Goal: Information Seeking & Learning: Learn about a topic

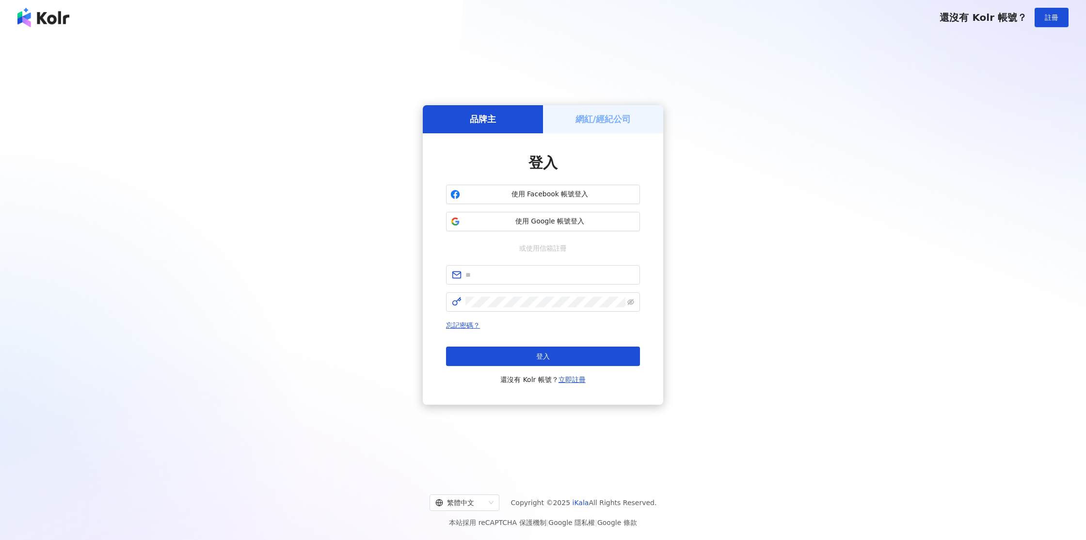
click at [573, 215] on button "使用 Google 帳號登入" at bounding box center [543, 221] width 194 height 19
click at [505, 220] on span "使用 Google 帳號登入" at bounding box center [550, 222] width 172 height 10
click at [532, 222] on span "使用 Google 帳號登入" at bounding box center [550, 222] width 172 height 10
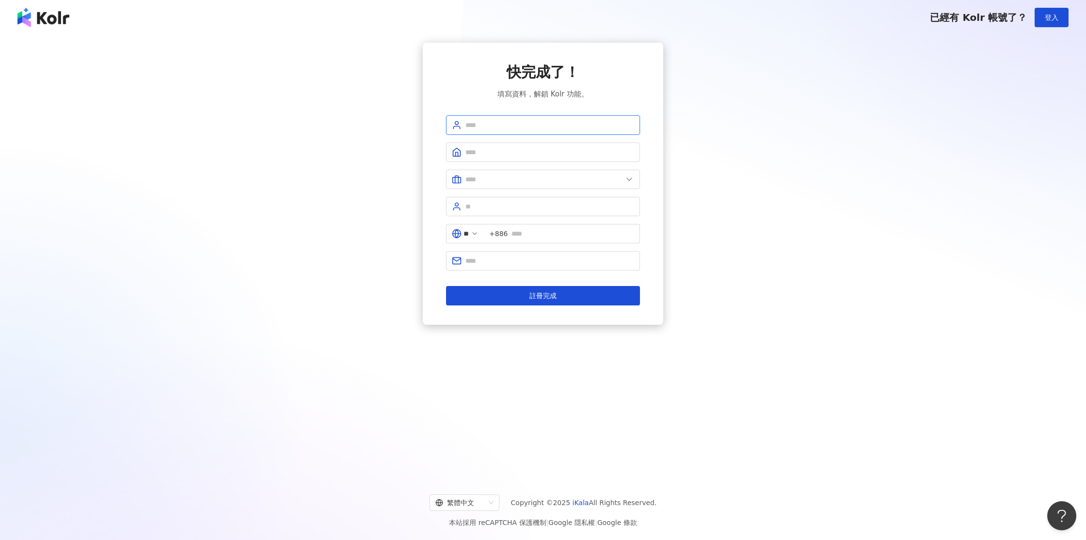
click at [551, 124] on input "text" at bounding box center [549, 125] width 169 height 11
type input "****"
drag, startPoint x: 467, startPoint y: 152, endPoint x: 459, endPoint y: 152, distance: 8.3
click at [460, 152] on span "******" at bounding box center [543, 151] width 194 height 19
type input "******"
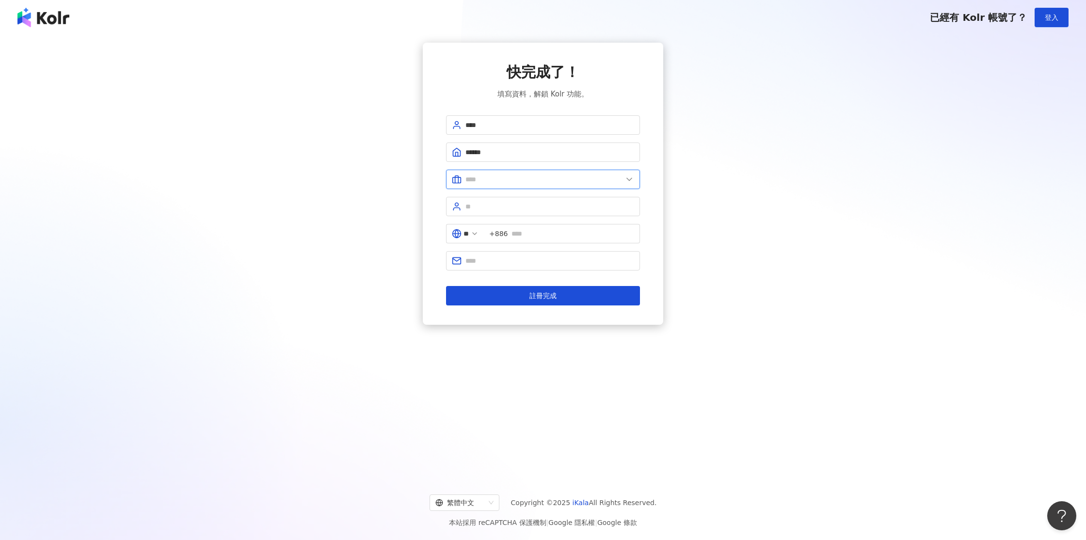
click at [497, 180] on input "text" at bounding box center [543, 179] width 157 height 11
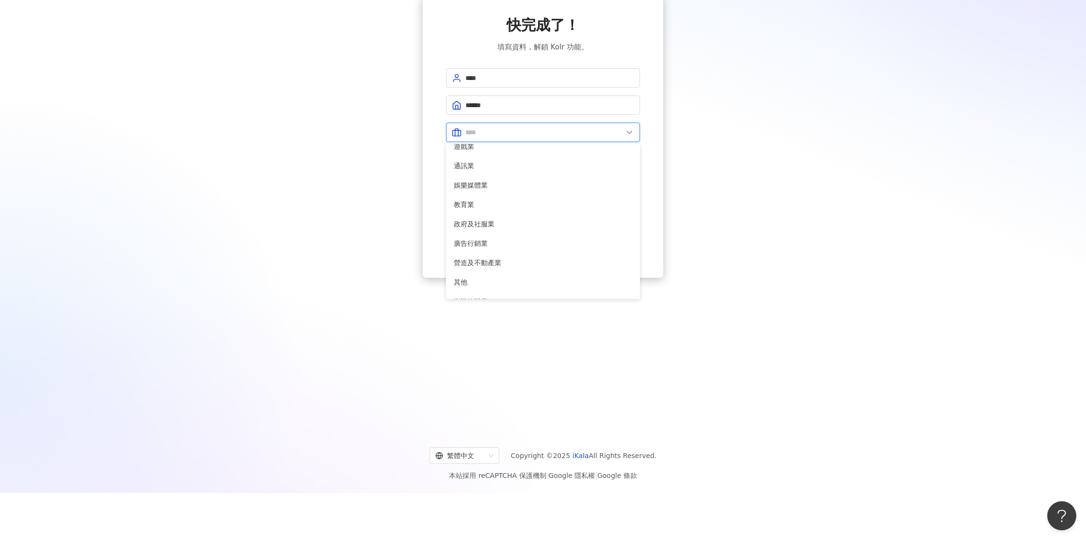
scroll to position [198, 0]
click at [479, 246] on span "其他" at bounding box center [543, 248] width 178 height 11
type input "**"
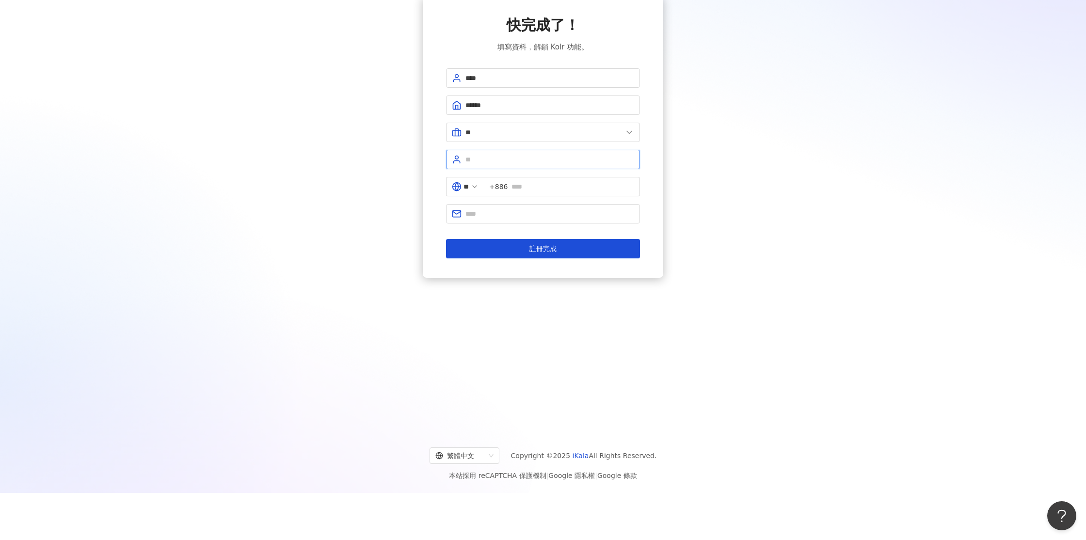
click at [494, 156] on input "text" at bounding box center [549, 159] width 169 height 11
click at [544, 193] on span "+886" at bounding box center [562, 186] width 156 height 19
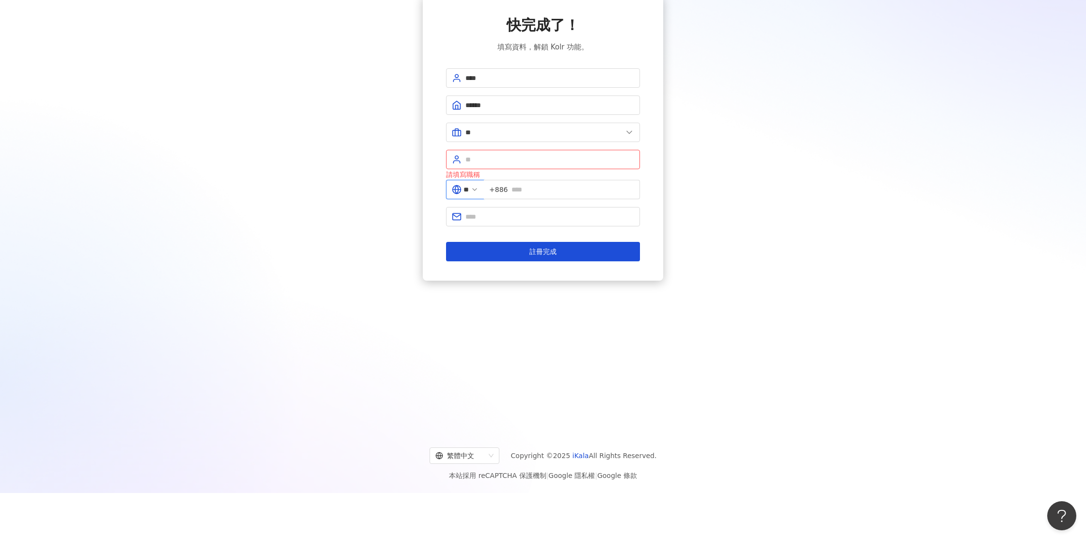
click at [469, 189] on input "**" at bounding box center [465, 189] width 5 height 11
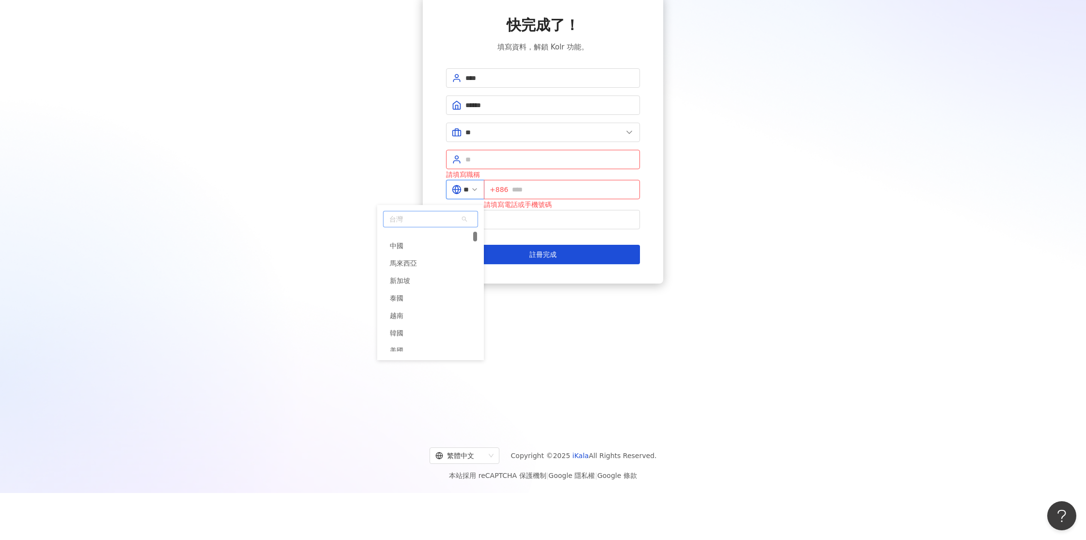
scroll to position [43, 0]
click at [416, 250] on div "中國" at bounding box center [430, 248] width 93 height 17
type input "**"
click at [530, 185] on input "text" at bounding box center [571, 189] width 126 height 11
type input "**********"
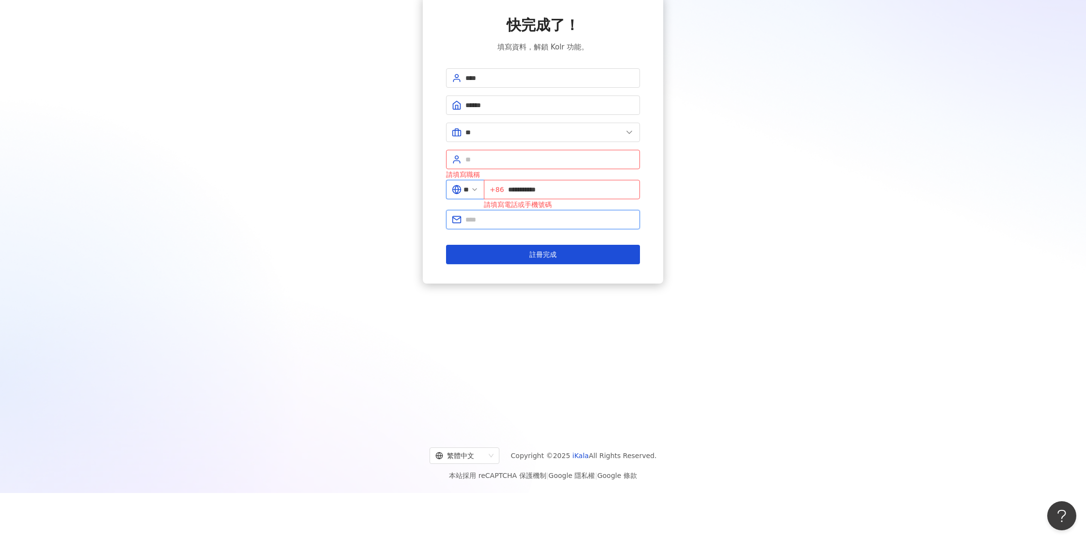
click at [503, 216] on input "text" at bounding box center [549, 219] width 169 height 11
type input "**********"
click at [491, 157] on input "text" at bounding box center [549, 159] width 169 height 11
type input "*"
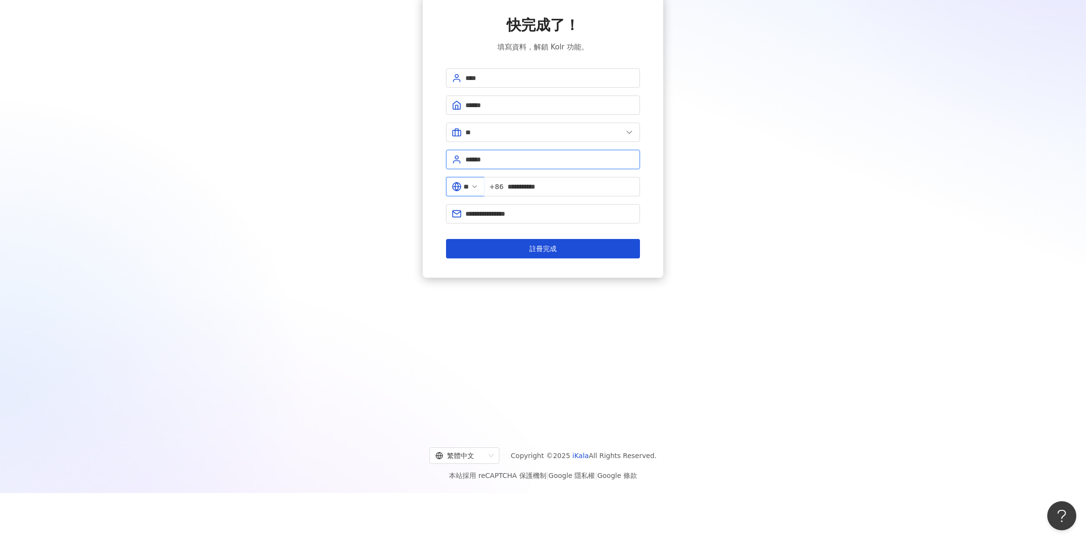
click at [492, 159] on input "******" at bounding box center [549, 159] width 169 height 11
drag, startPoint x: 493, startPoint y: 160, endPoint x: 521, endPoint y: 160, distance: 27.6
click at [516, 160] on input "******" at bounding box center [549, 159] width 169 height 11
type input "******"
click at [521, 241] on button "註冊完成" at bounding box center [543, 248] width 194 height 19
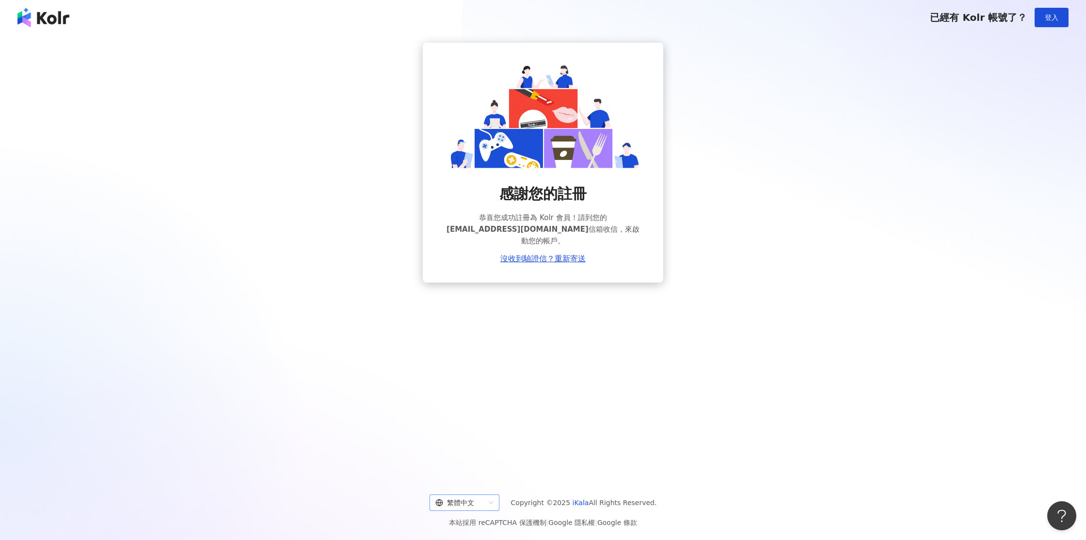
click at [473, 502] on div "繁體中文" at bounding box center [459, 503] width 49 height 16
click at [630, 398] on div "感謝您的註冊 恭喜您成功註冊為 Kolr 會員！請到您的 lsc_1024@163.com 信箱收信，來啟動您的帳戶。 沒收到驗證信？重新寄送" at bounding box center [543, 255] width 1086 height 440
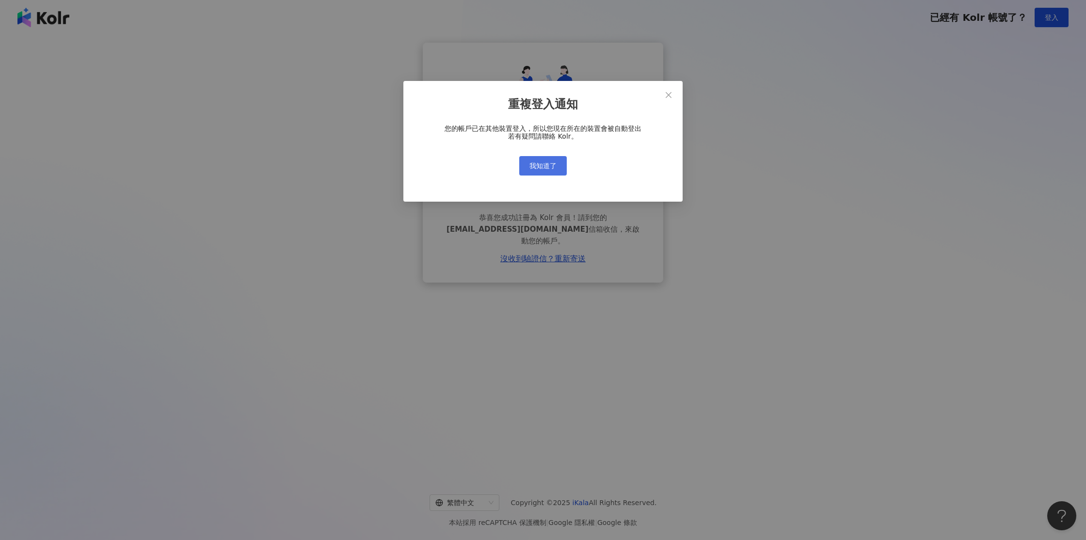
click at [522, 168] on button "我知道了" at bounding box center [542, 165] width 47 height 19
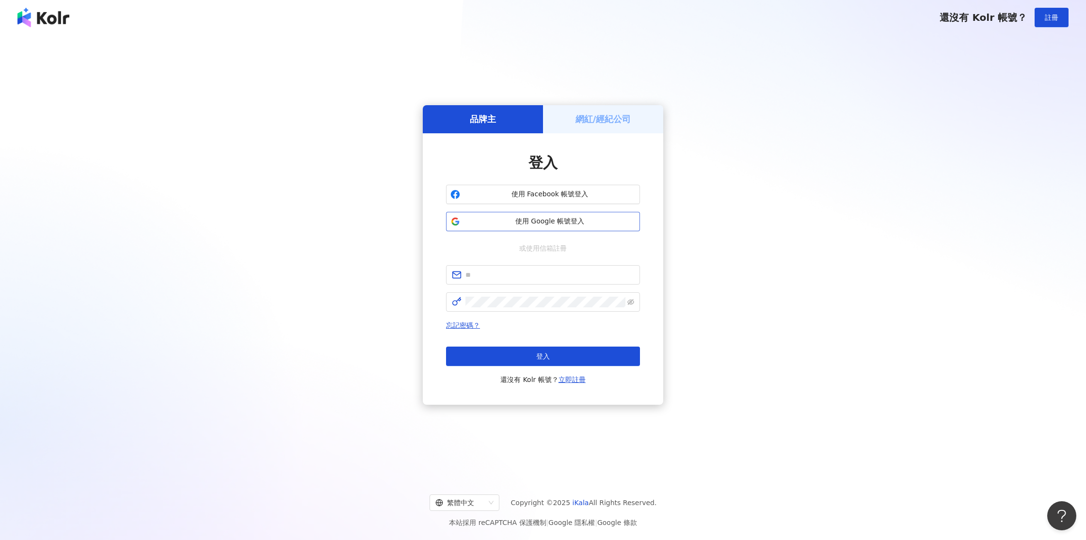
click at [551, 223] on span "使用 Google 帳號登入" at bounding box center [550, 222] width 172 height 10
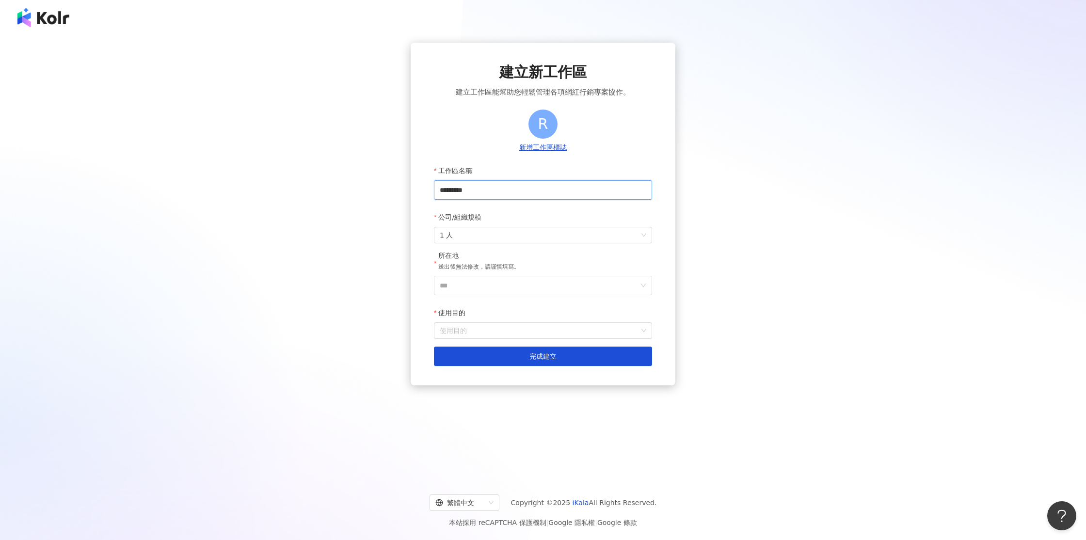
drag, startPoint x: 486, startPoint y: 193, endPoint x: 458, endPoint y: 187, distance: 29.2
click at [456, 188] on input "*********" at bounding box center [543, 189] width 218 height 19
click at [472, 234] on span "1 人" at bounding box center [543, 235] width 206 height 16
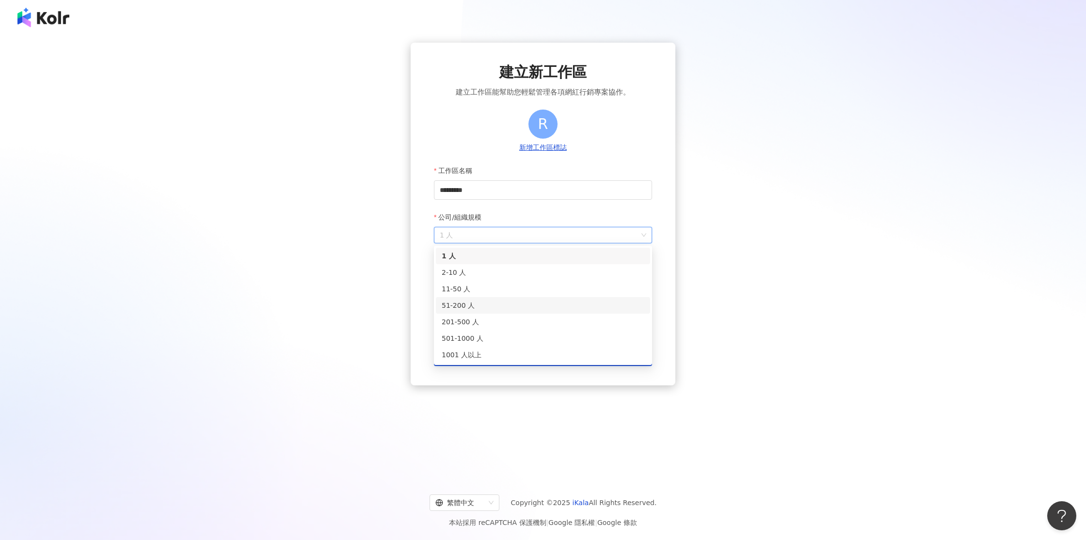
click at [470, 307] on div "51-200 人" at bounding box center [543, 305] width 203 height 11
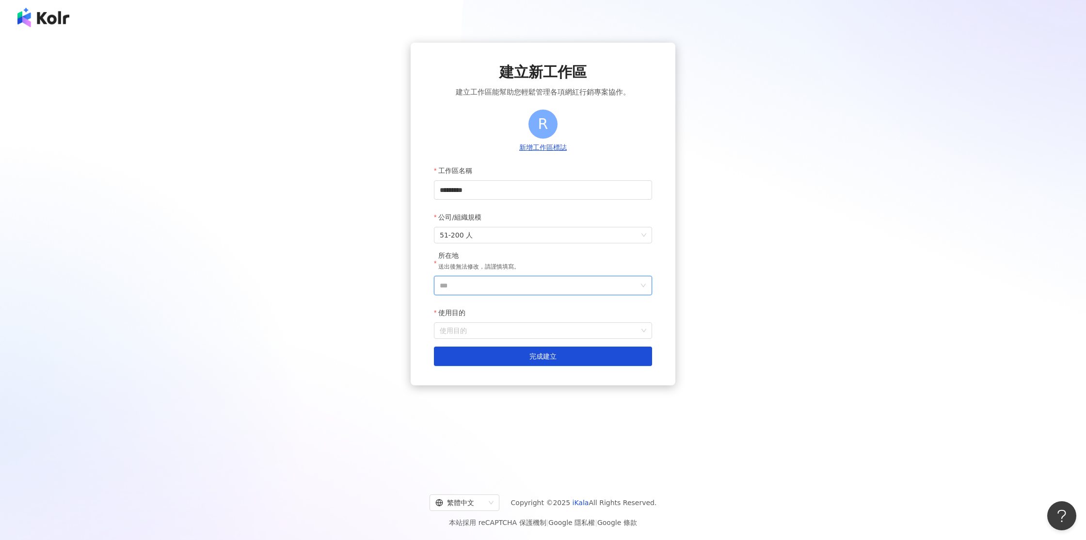
click at [484, 286] on input "***" at bounding box center [539, 285] width 199 height 18
click at [578, 387] on div "中國" at bounding box center [598, 387] width 93 height 17
click at [492, 332] on input "使用目的" at bounding box center [543, 331] width 206 height 16
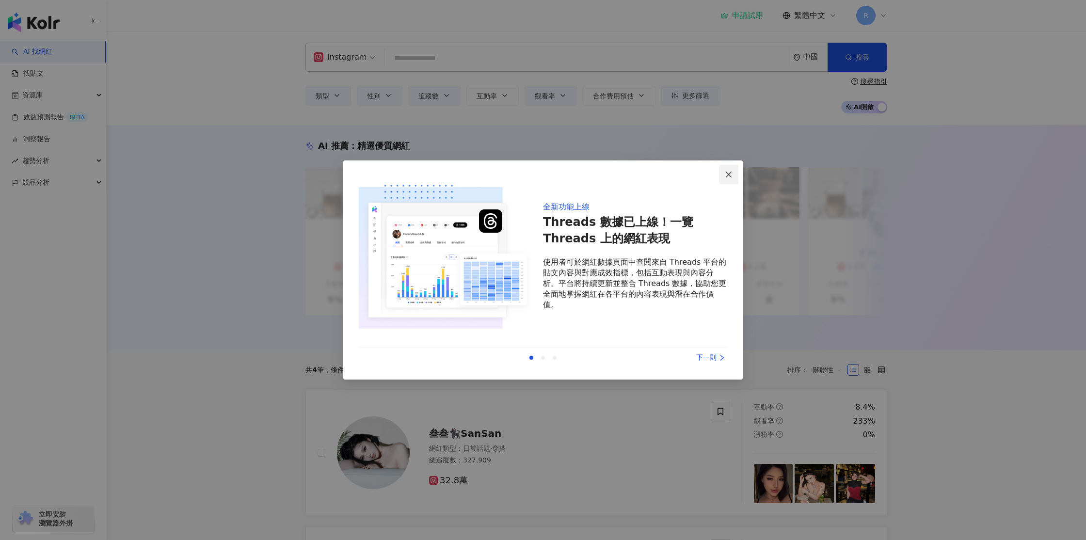
click at [732, 174] on icon "close" at bounding box center [729, 175] width 8 height 8
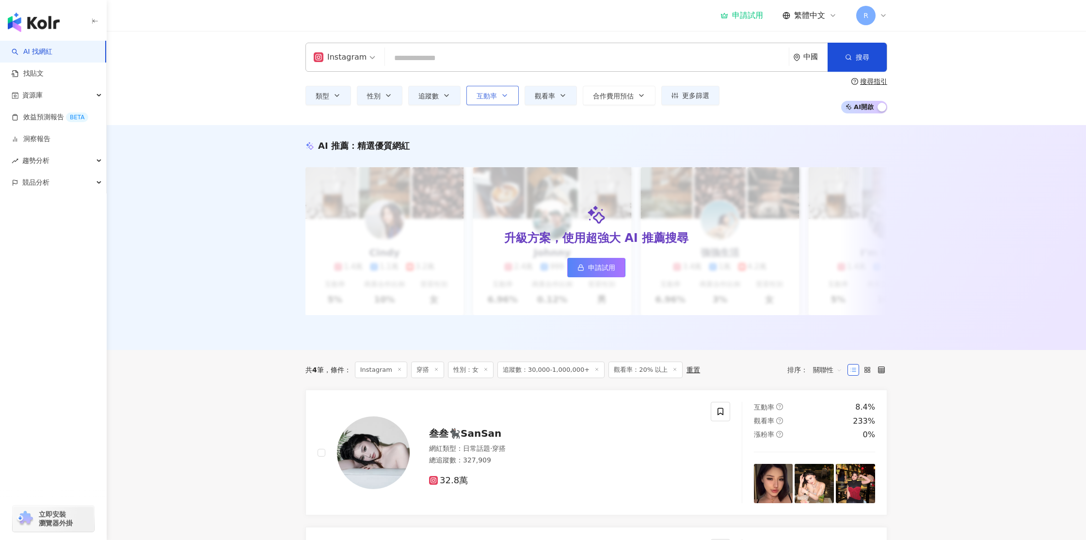
click at [496, 99] on button "互動率" at bounding box center [492, 95] width 52 height 19
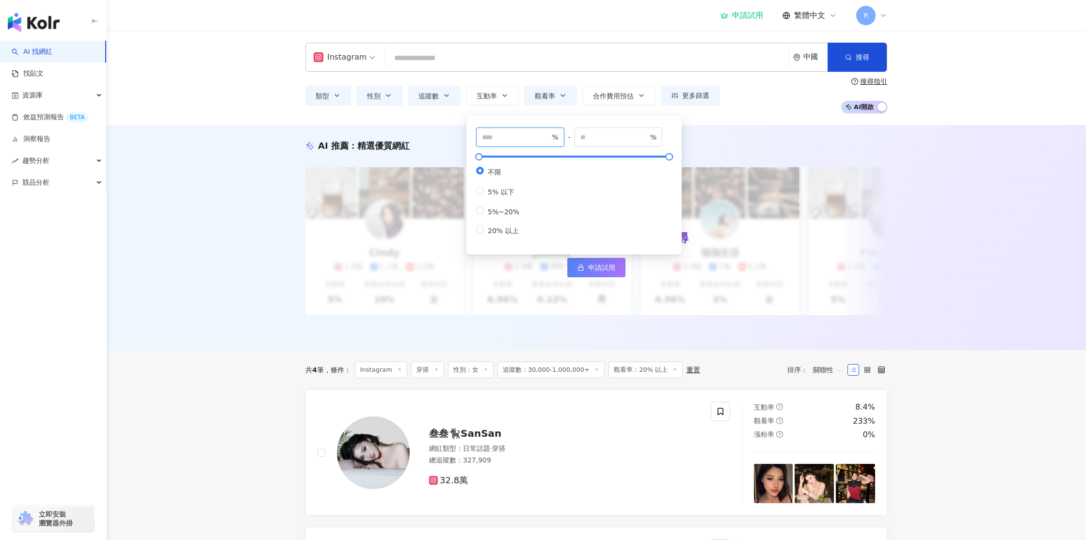
click at [508, 136] on input "number" at bounding box center [516, 137] width 68 height 11
type input "*"
click at [797, 132] on div "AI 推薦 ： 精選優質網紅 升級方案，使用超強大 AI 推薦搜尋 申請試用 Cindy 1.4萬 1.1萬 3.2萬 互動率 5% 商業合作比例 10% 受…" at bounding box center [596, 237] width 979 height 225
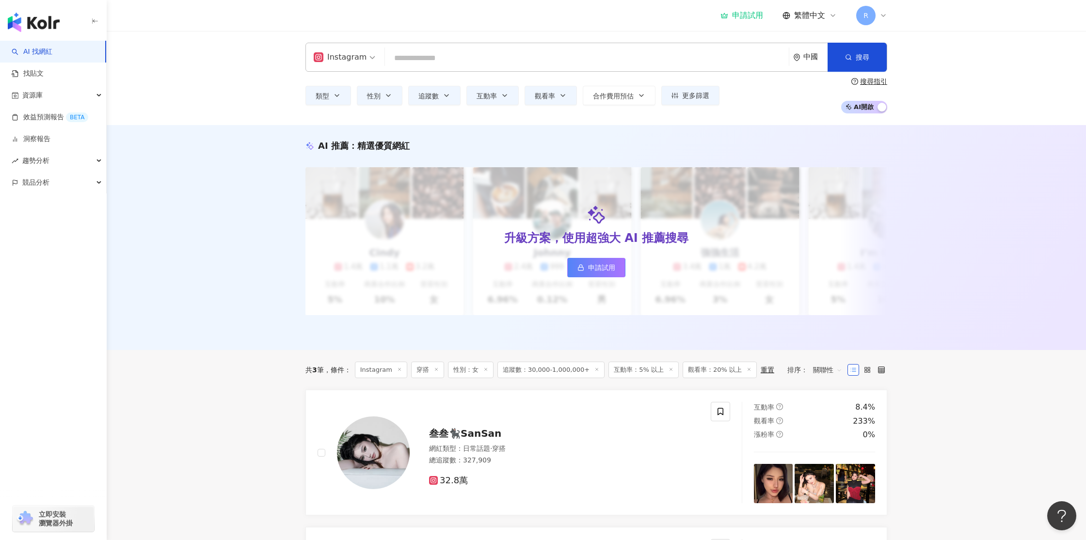
click at [803, 53] on div "中國" at bounding box center [815, 57] width 24 height 8
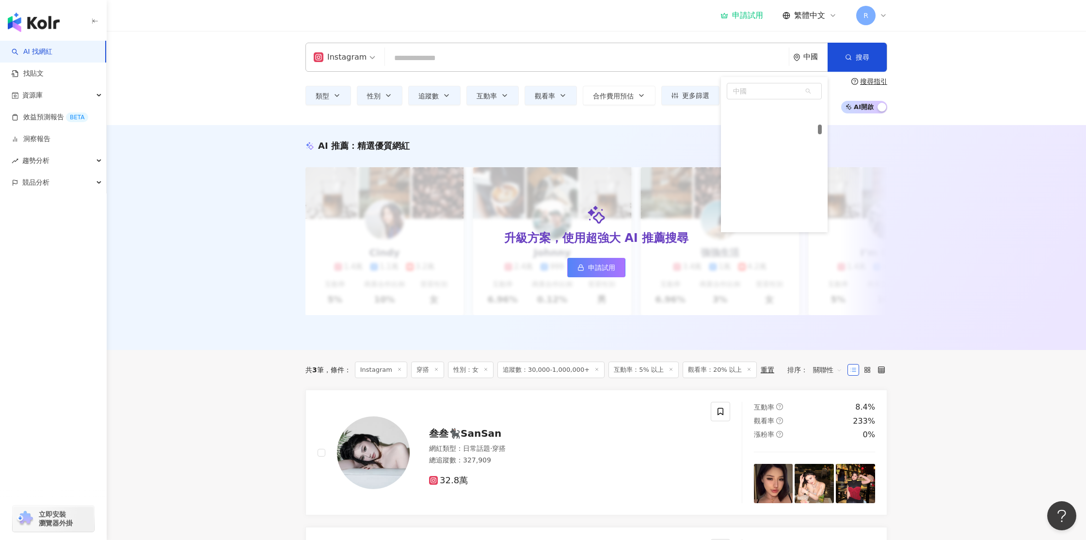
scroll to position [974, 0]
click at [752, 93] on span "中國" at bounding box center [774, 91] width 94 height 16
type input "*"
click at [742, 110] on div "美國" at bounding box center [739, 109] width 14 height 17
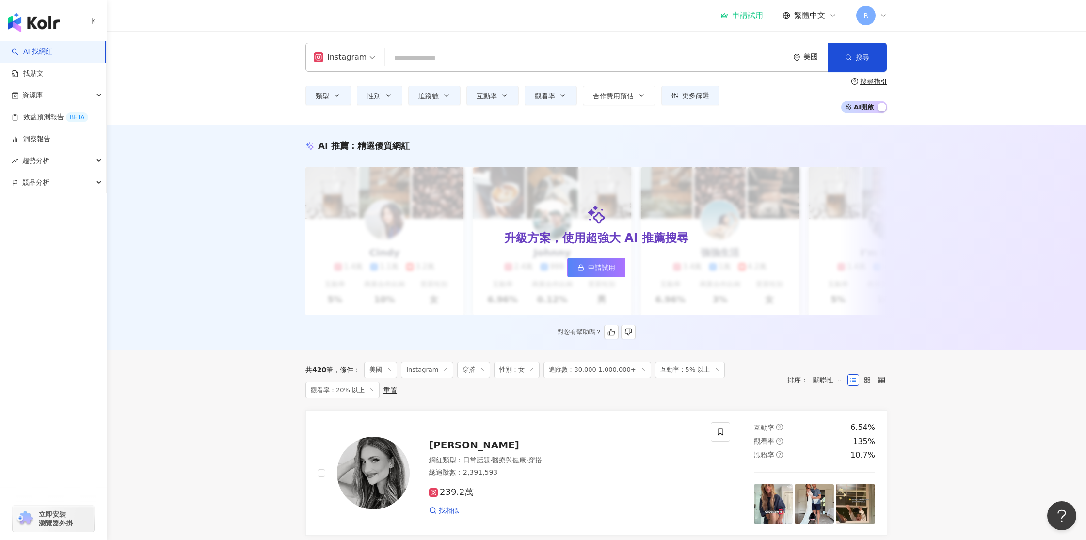
click at [593, 268] on span "申請試用" at bounding box center [601, 268] width 27 height 8
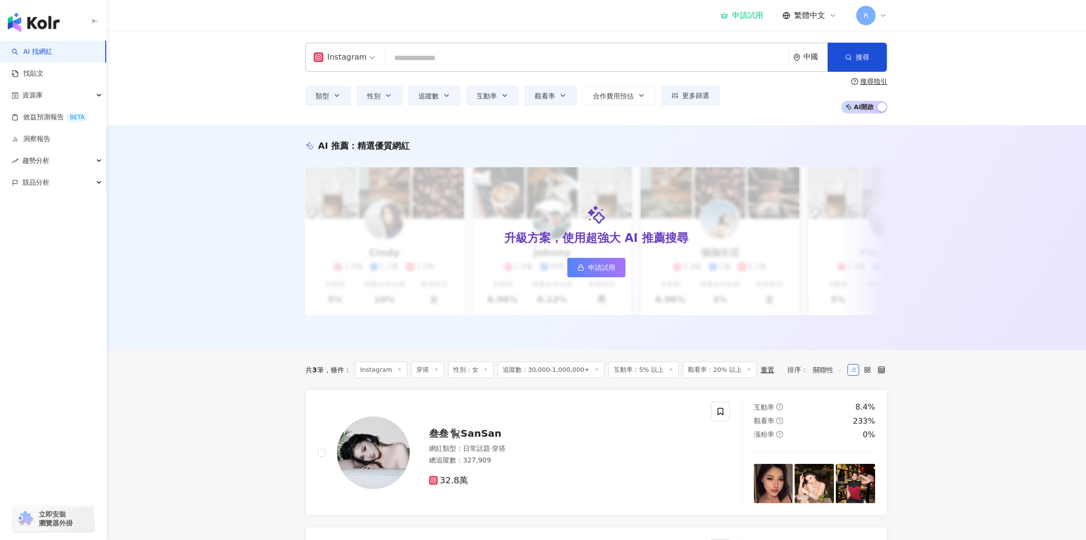
click at [947, 183] on div "AI 推薦 ： 精選優質網紅 升級方案，使用超強大 AI 推薦搜尋 申請試用 Cindy 1.4萬 1.1萬 3.2萬 互動率 5% 商業合作比例 10% 受…" at bounding box center [596, 237] width 979 height 225
click at [799, 58] on icon "environment" at bounding box center [796, 57] width 7 height 7
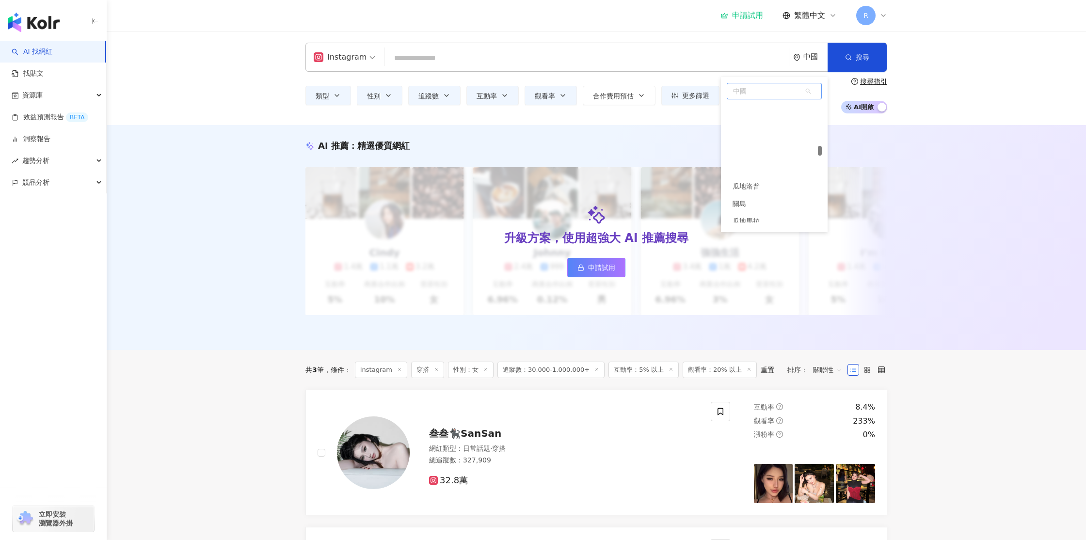
scroll to position [1846, 0]
click at [744, 91] on span "中國" at bounding box center [774, 91] width 94 height 16
type input "*"
click at [759, 109] on div "美國" at bounding box center [774, 109] width 95 height 17
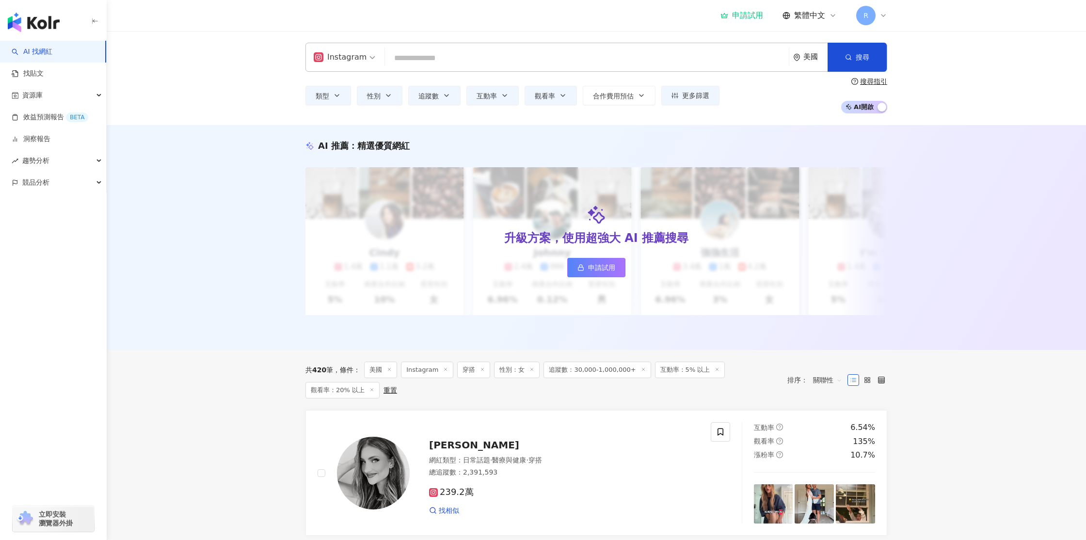
click at [869, 109] on span "AI 開啟 AI 關閉" at bounding box center [864, 107] width 46 height 13
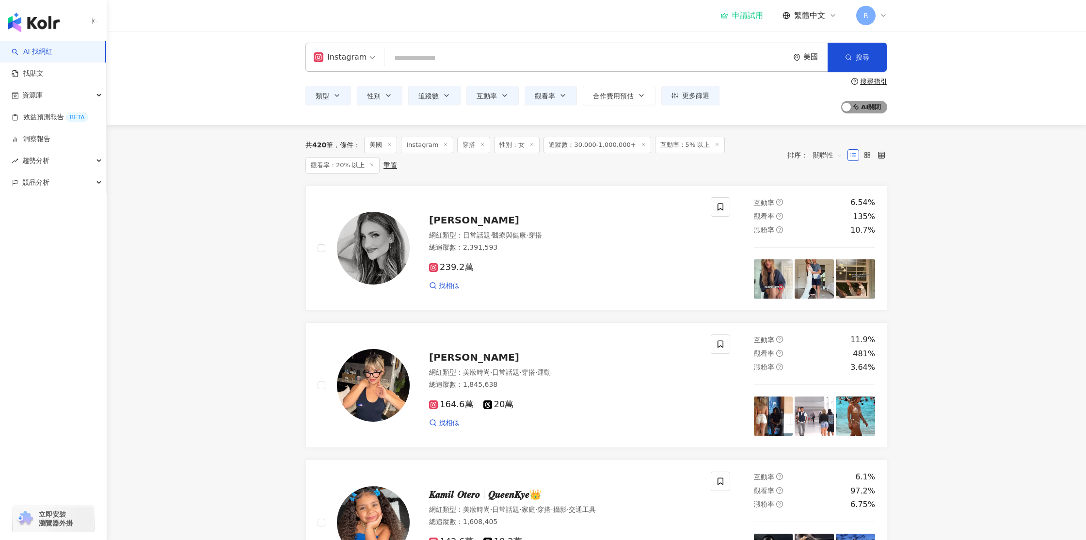
click at [874, 109] on span "AI 開啟 AI 關閉" at bounding box center [864, 107] width 46 height 13
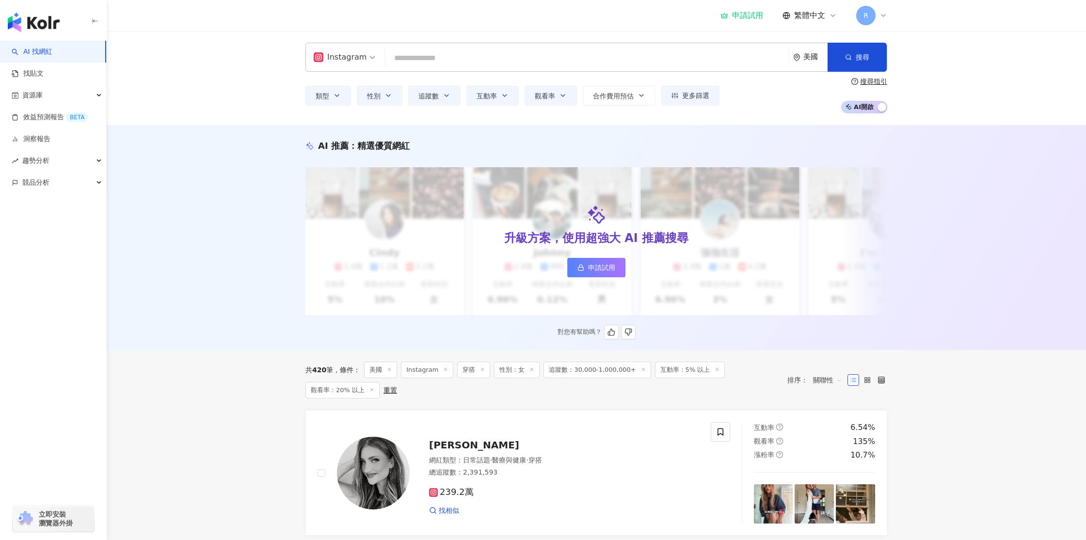
click at [589, 266] on span "申請試用" at bounding box center [601, 268] width 27 height 8
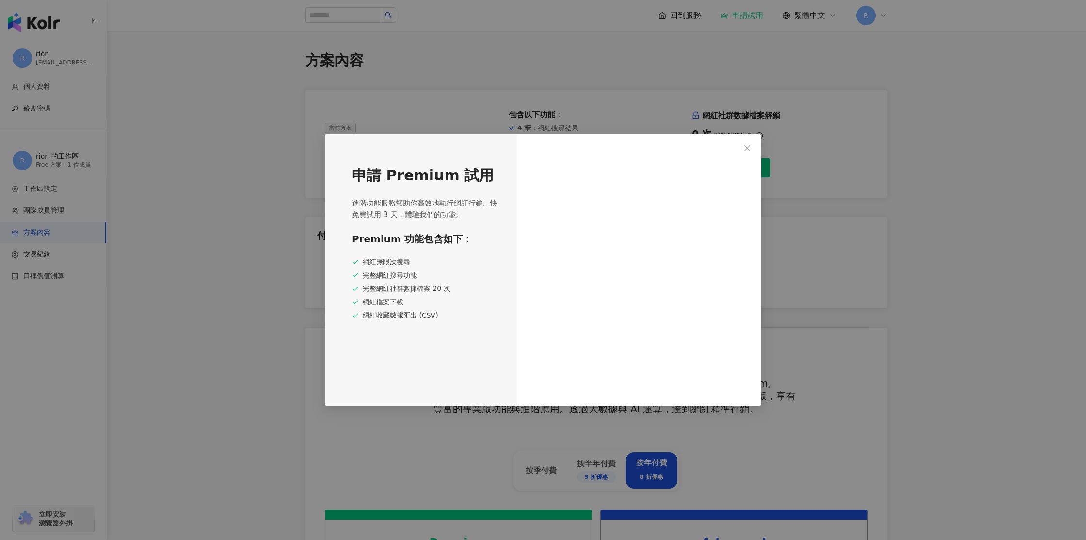
click at [371, 294] on div "網紅無限次搜尋 完整網紅搜尋功能 完整網紅社群數據檔案 20 次 網紅檔案下載 網紅收藏數據匯出 (CSV)" at bounding box center [425, 288] width 147 height 63
drag, startPoint x: 362, startPoint y: 289, endPoint x: 443, endPoint y: 290, distance: 81.4
click at [436, 290] on div "完整網紅社群數據檔案 20 次" at bounding box center [425, 289] width 147 height 10
drag, startPoint x: 353, startPoint y: 200, endPoint x: 446, endPoint y: 207, distance: 93.3
click at [445, 206] on span "進階功能服務幫助你高效地執行網紅行銷。快免費試用 3 天，體驗我們的功能。" at bounding box center [425, 208] width 147 height 23
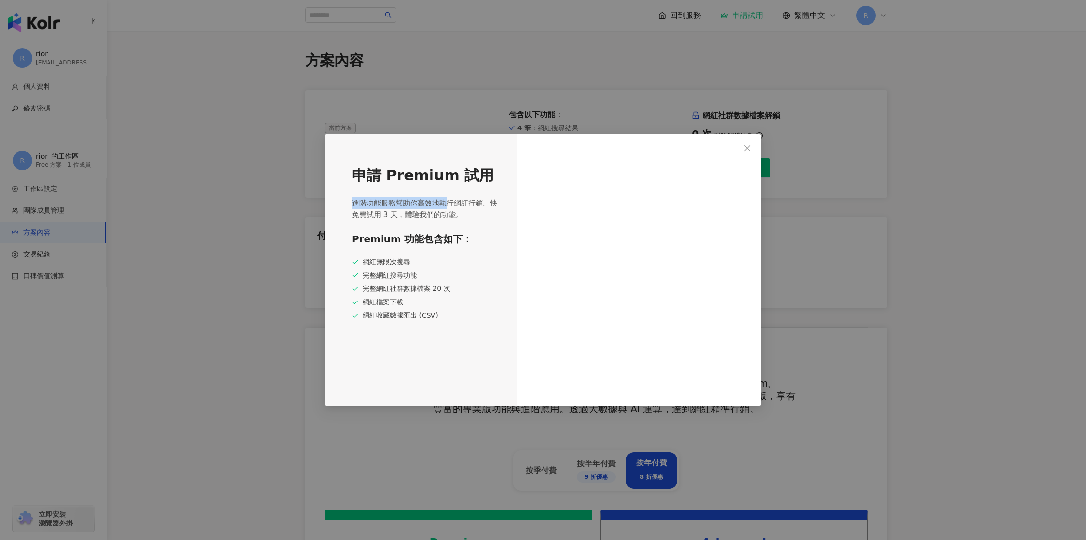
click at [446, 207] on span "進階功能服務幫助你高效地執行網紅行銷。快免費試用 3 天，體驗我們的功能。" at bounding box center [425, 208] width 147 height 23
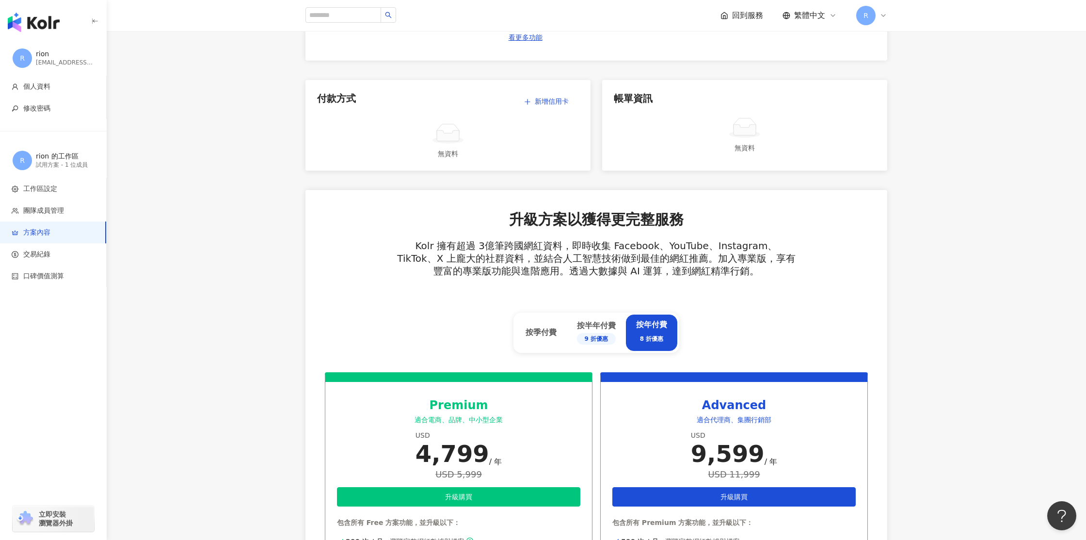
scroll to position [124, 0]
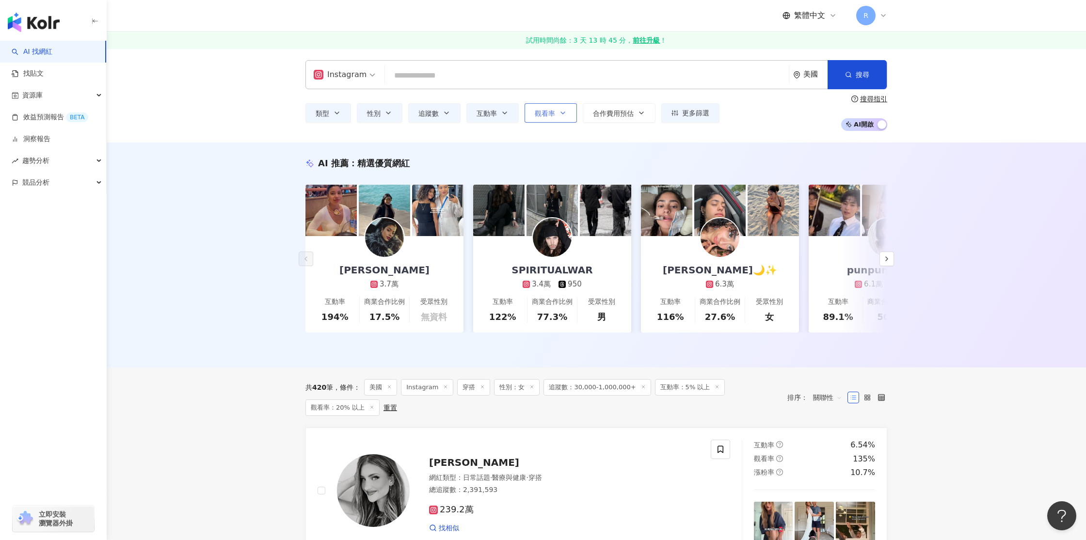
click at [554, 112] on span "觀看率" at bounding box center [545, 114] width 20 height 8
click at [485, 115] on span "互動率" at bounding box center [486, 114] width 20 height 8
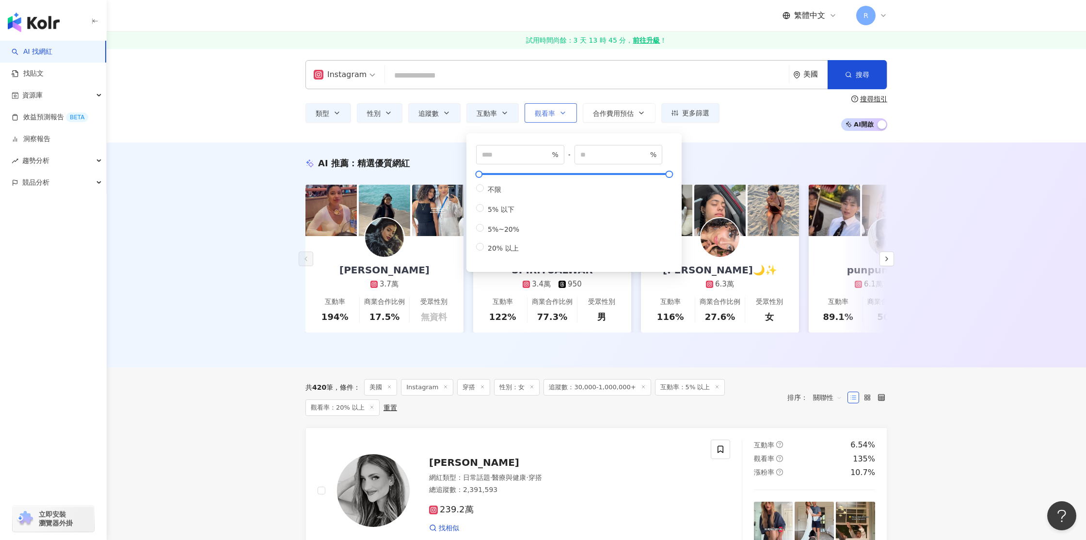
click at [568, 107] on button "觀看率" at bounding box center [550, 112] width 52 height 19
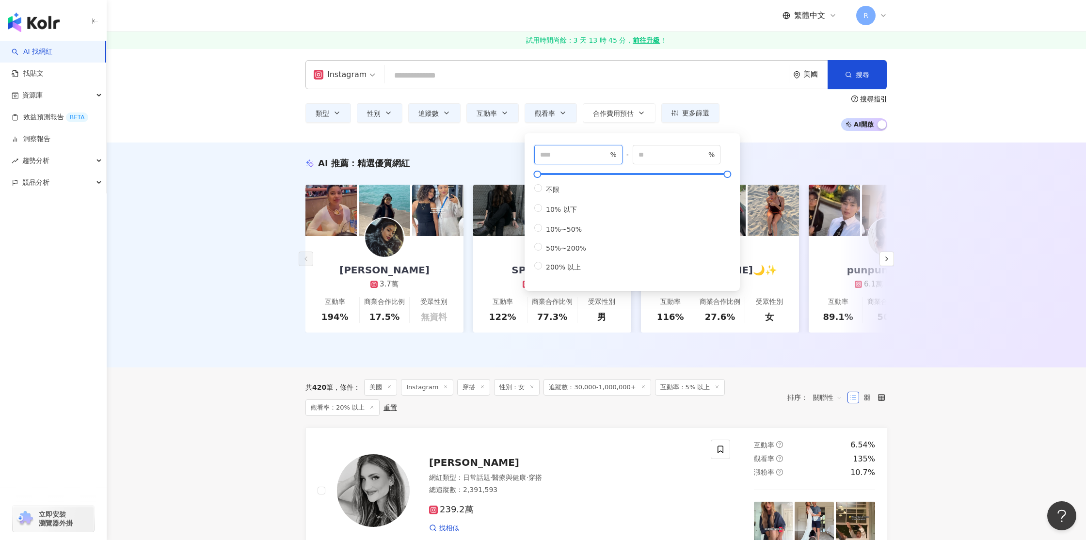
click at [558, 149] on input "**" at bounding box center [574, 154] width 68 height 11
drag, startPoint x: 556, startPoint y: 150, endPoint x: 513, endPoint y: 150, distance: 43.6
type input "**"
click at [782, 119] on div "類型 性別 追蹤數 互動率 觀看率 合作費用預估 更多篩選 ** % - % 不限 10% 以下 10%~50% 50%~200% 200% 以上 * % -…" at bounding box center [596, 113] width 582 height 36
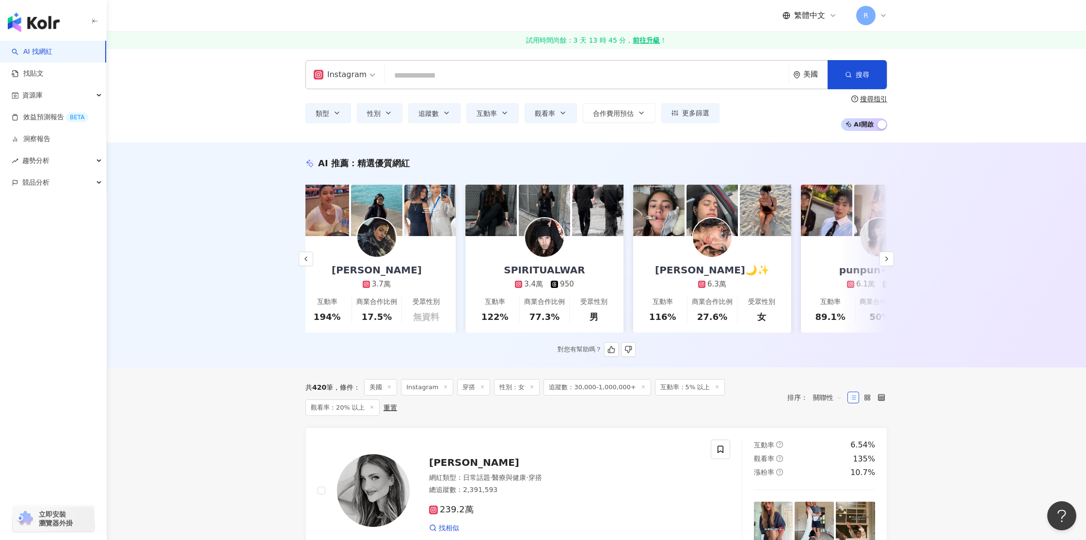
scroll to position [0, 8]
click at [378, 111] on span "性別" at bounding box center [374, 114] width 14 height 8
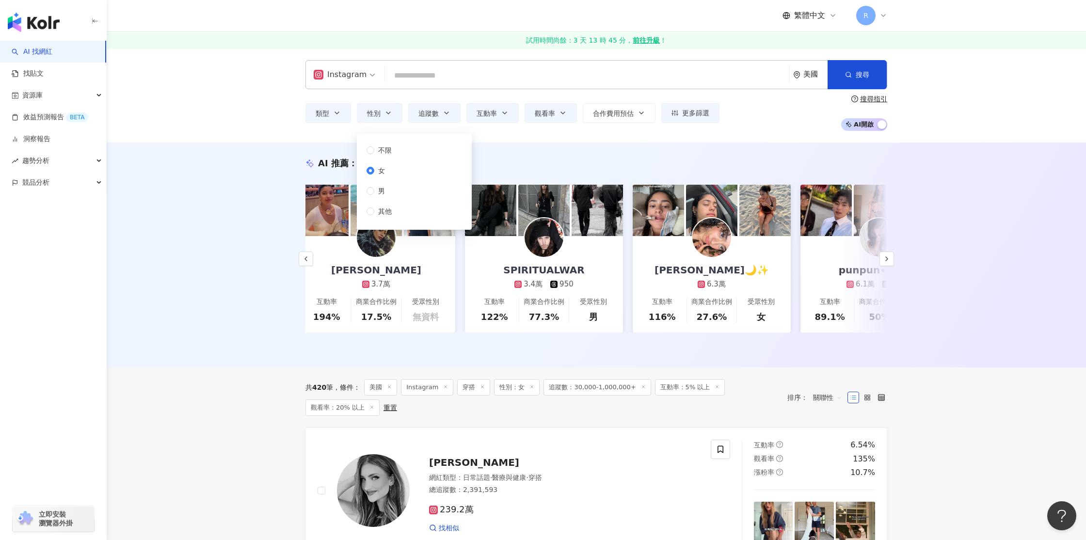
click at [314, 150] on div "AI 推薦 ： 精選優質網紅 Luana Libby 3.7萬 互動率 194% 商業合作比例 17.5% 受眾性別 無資料 SPIRITUALWAR 3.4…" at bounding box center [596, 254] width 979 height 225
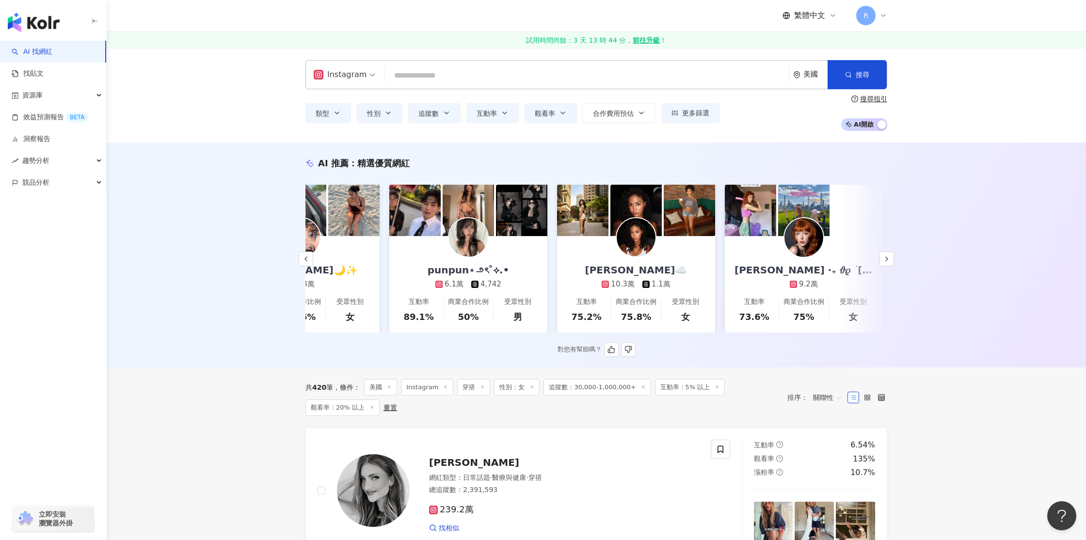
scroll to position [0, 423]
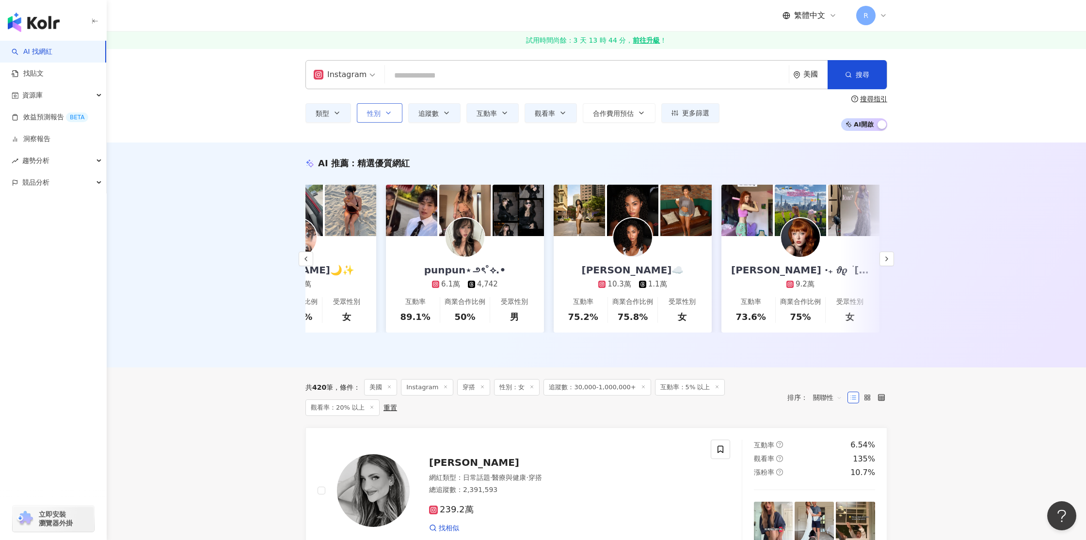
click at [388, 113] on icon "button" at bounding box center [388, 113] width 4 height 2
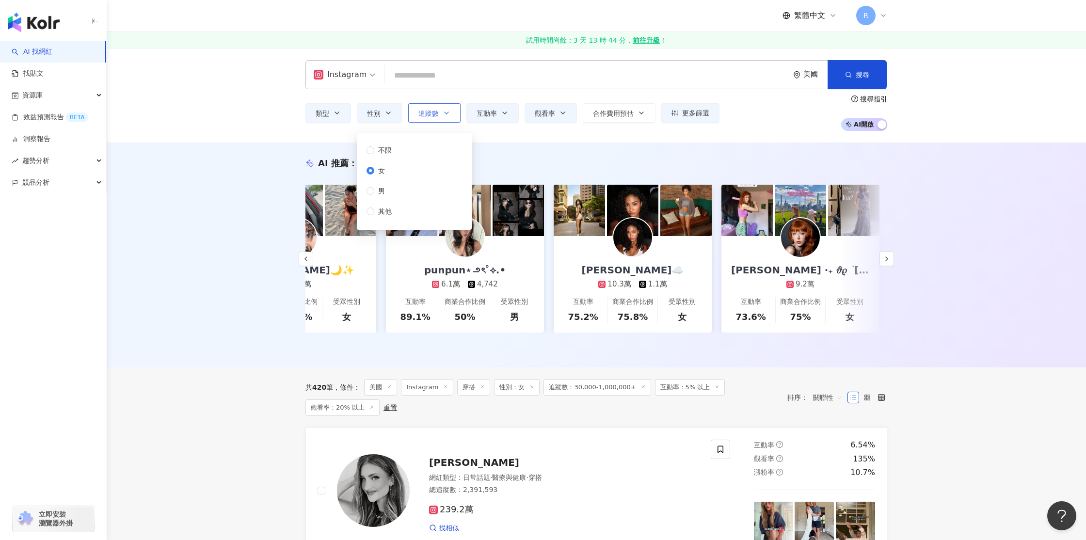
click at [432, 113] on span "追蹤數" at bounding box center [428, 114] width 20 height 8
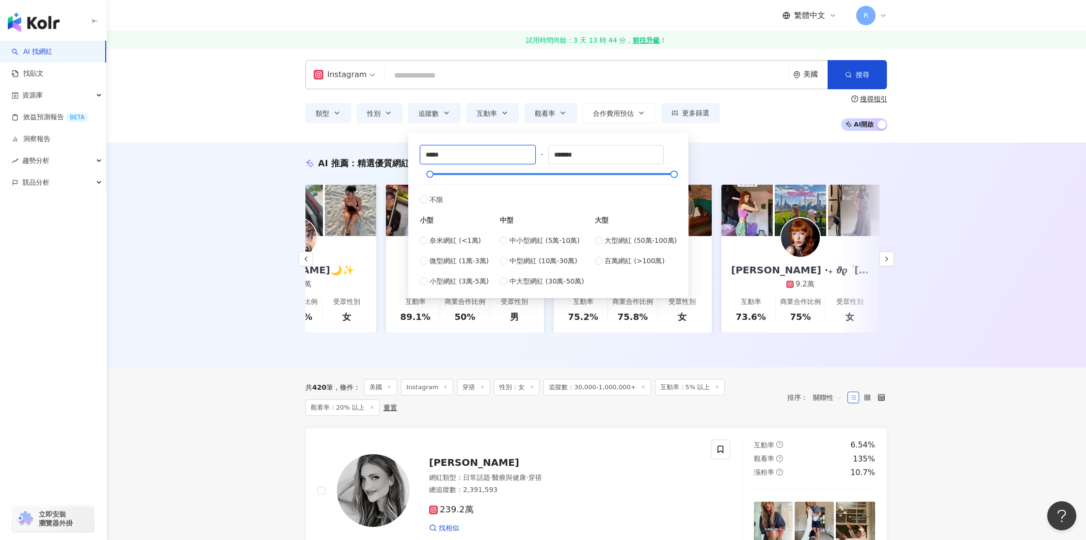
drag, startPoint x: 462, startPoint y: 156, endPoint x: 311, endPoint y: 152, distance: 151.3
type input "******"
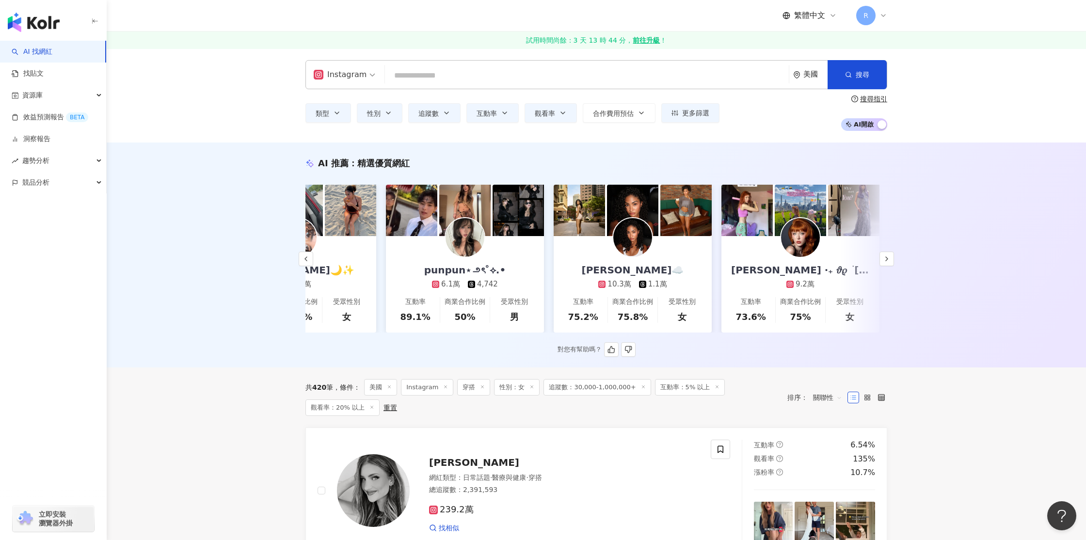
click at [286, 201] on div "AI 推薦 ： 精選優質網紅 Luana Libby 3.7萬 互動率 194% 商業合作比例 17.5% 受眾性別 無資料 SPIRITUALWAR 3.4…" at bounding box center [596, 257] width 620 height 200
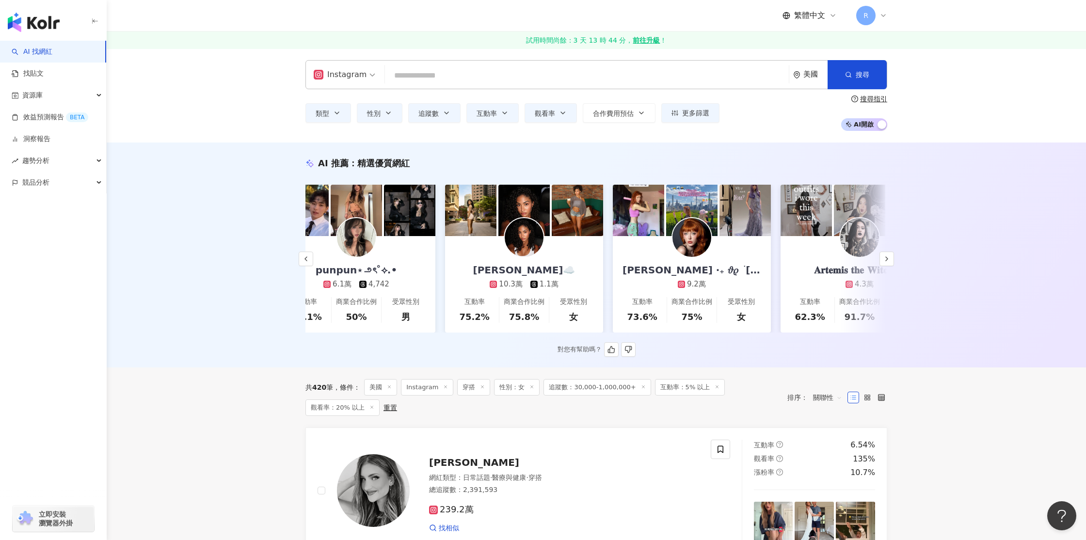
scroll to position [0, 532]
click at [357, 220] on img at bounding box center [355, 237] width 39 height 39
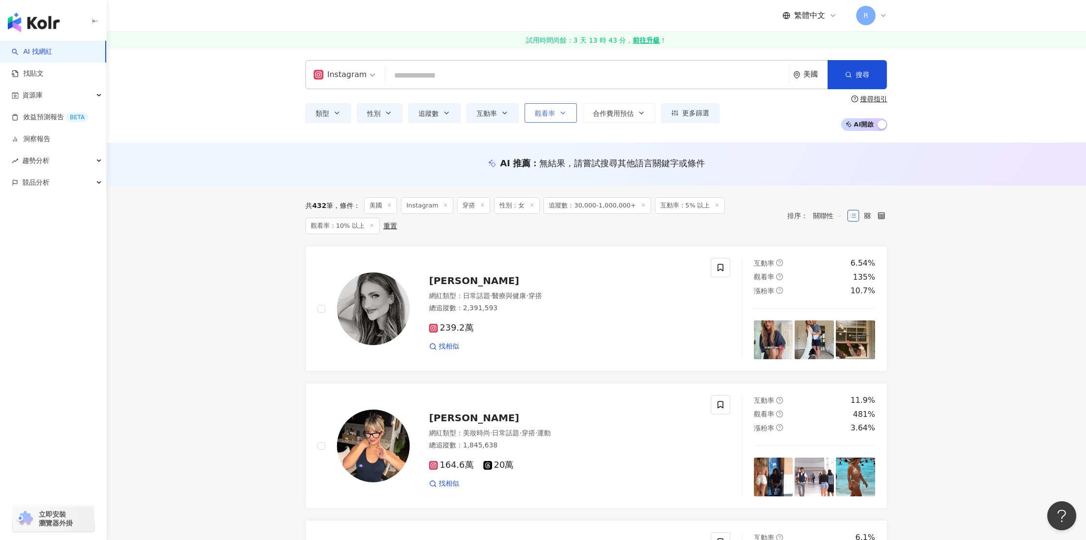
click at [552, 104] on button "觀看率" at bounding box center [550, 112] width 52 height 19
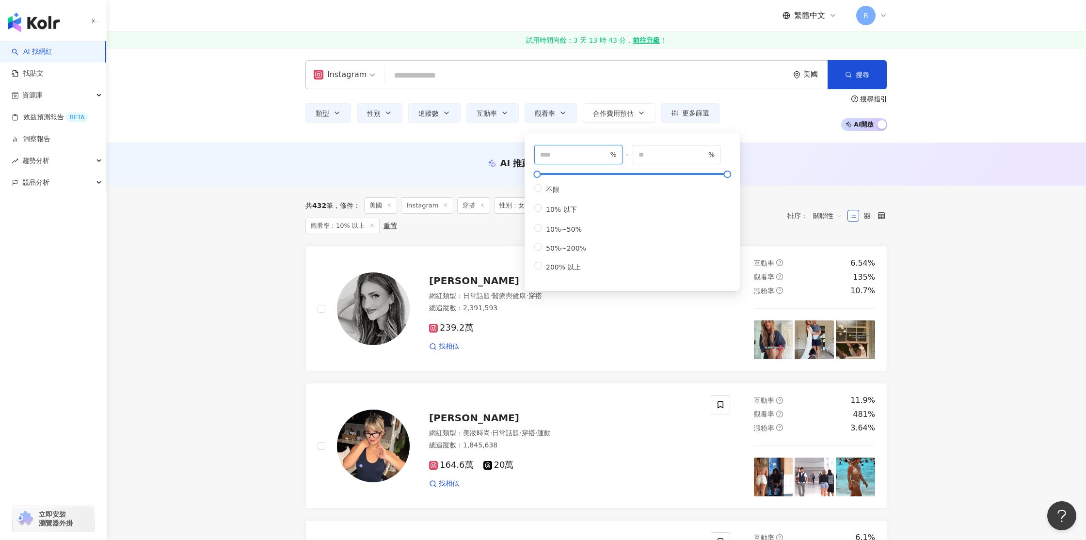
drag, startPoint x: 578, startPoint y: 149, endPoint x: 500, endPoint y: 149, distance: 78.5
click at [553, 187] on label "不限" at bounding box center [562, 189] width 56 height 10
click at [490, 113] on span "互動率" at bounding box center [486, 114] width 20 height 8
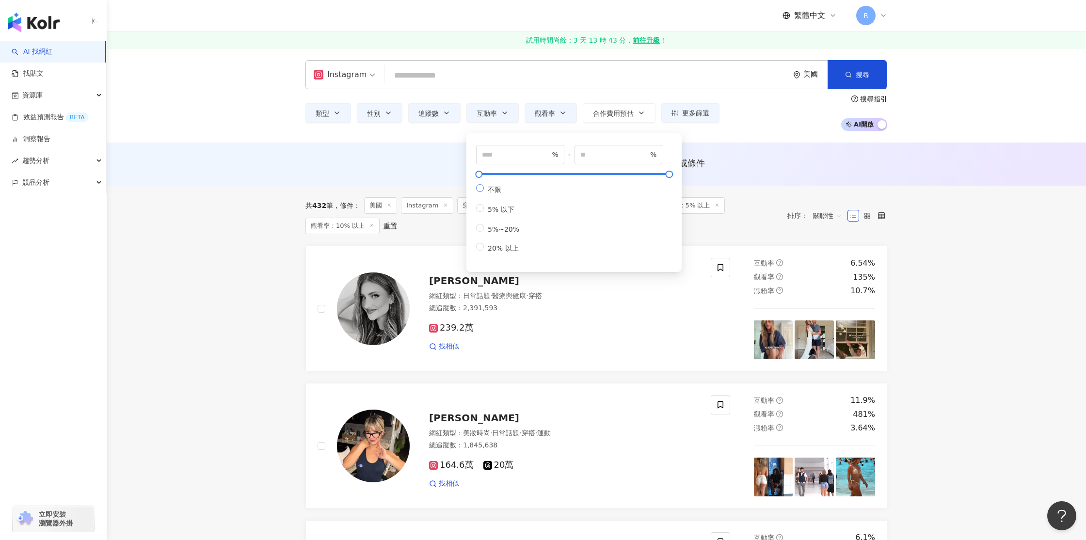
click at [492, 192] on span "不限" at bounding box center [494, 190] width 21 height 8
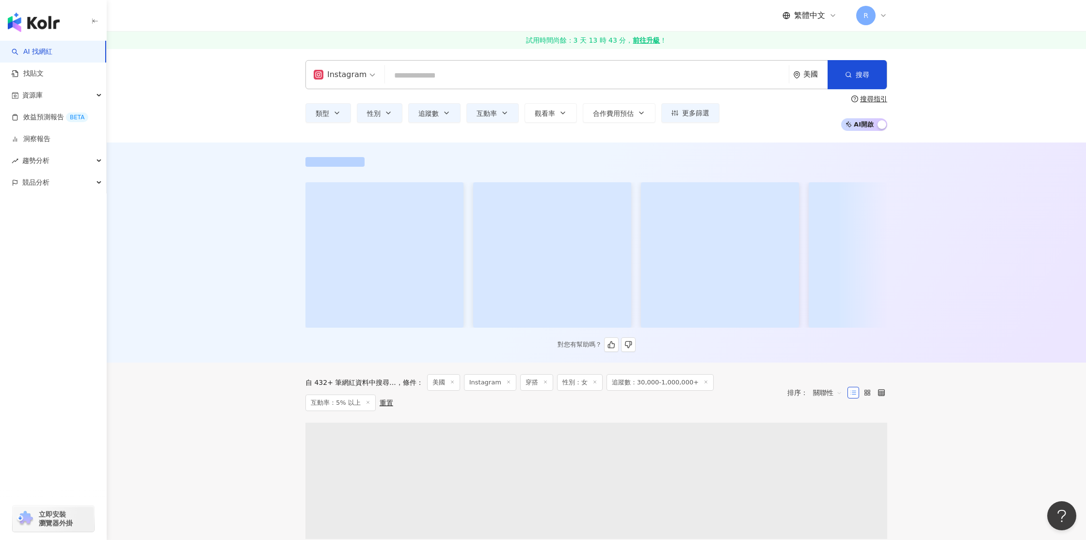
click at [436, 136] on div "Instagram 美國 搜尋 類型 性別 追蹤數 互動率 觀看率 合作費用預估 更多篩選 % - % 不限 10% 以下 10%~50% 50%~200% …" at bounding box center [596, 95] width 979 height 94
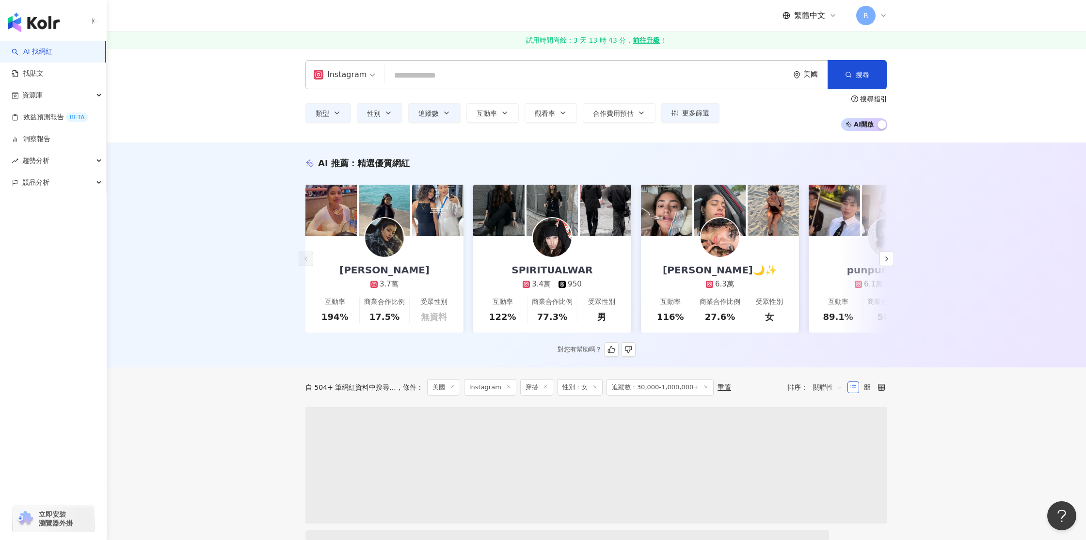
click at [433, 124] on div "類型 性別 追蹤數 互動率 觀看率 合作費用預估 更多篩選 % - % 不限 10% 以下 10%~50% 50%~200% 200% 以上 % - % 不限…" at bounding box center [596, 113] width 582 height 36
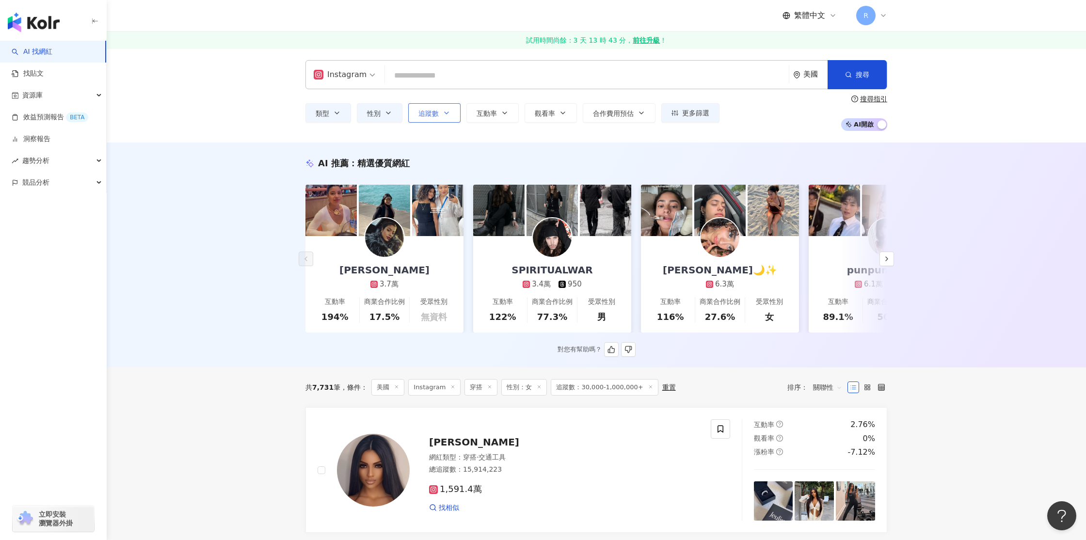
click at [435, 115] on span "追蹤數" at bounding box center [428, 114] width 20 height 8
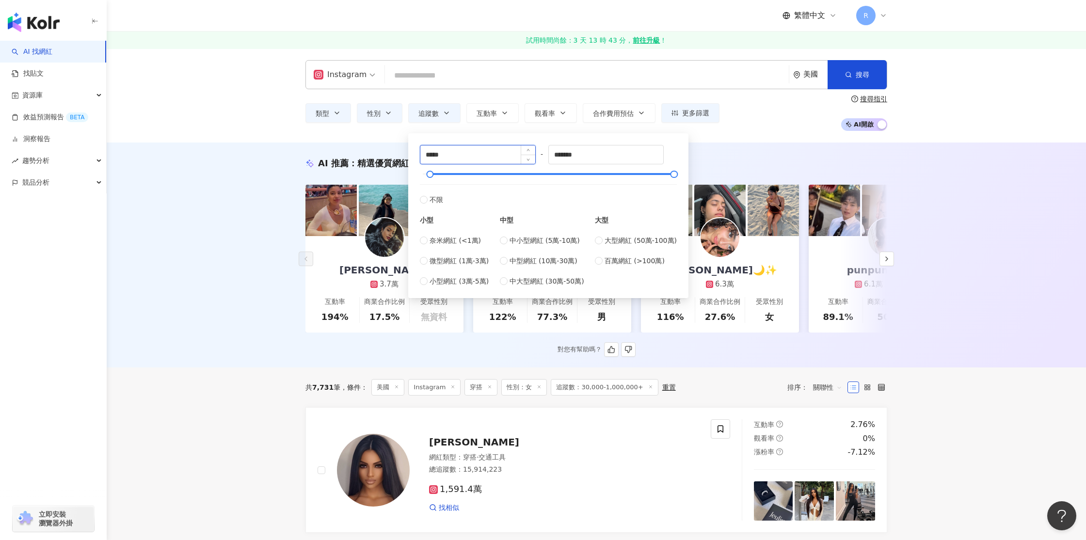
drag, startPoint x: 430, startPoint y: 154, endPoint x: 424, endPoint y: 154, distance: 5.8
click at [425, 154] on input "*****" at bounding box center [477, 154] width 115 height 18
type input "******"
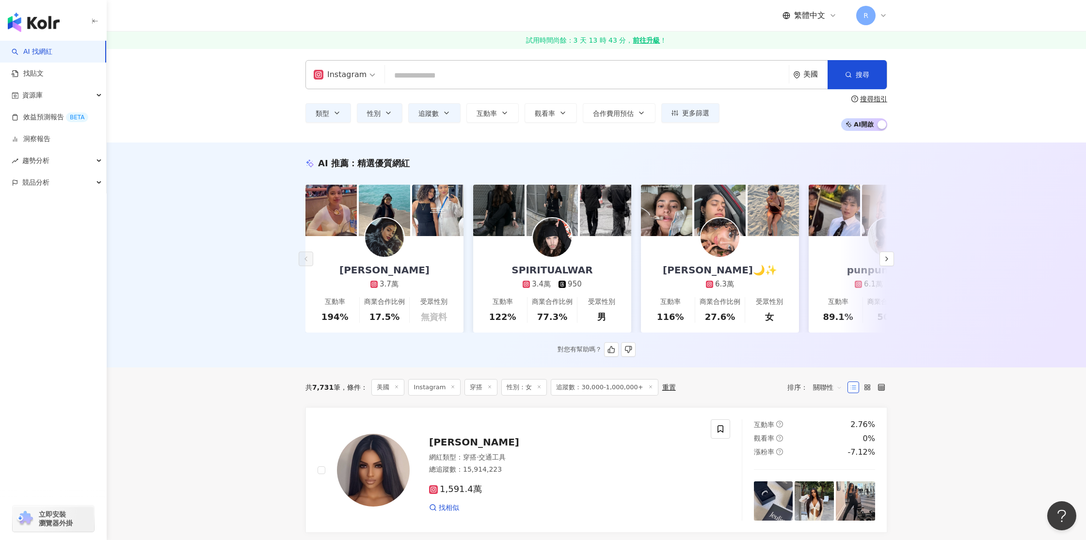
click at [271, 182] on div "AI 推薦 ： 精選優質網紅 Luana Libby 3.7萬 互動率 194% 商業合作比例 17.5% 受眾性別 無資料 SPIRITUALWAR 3.4…" at bounding box center [596, 254] width 979 height 225
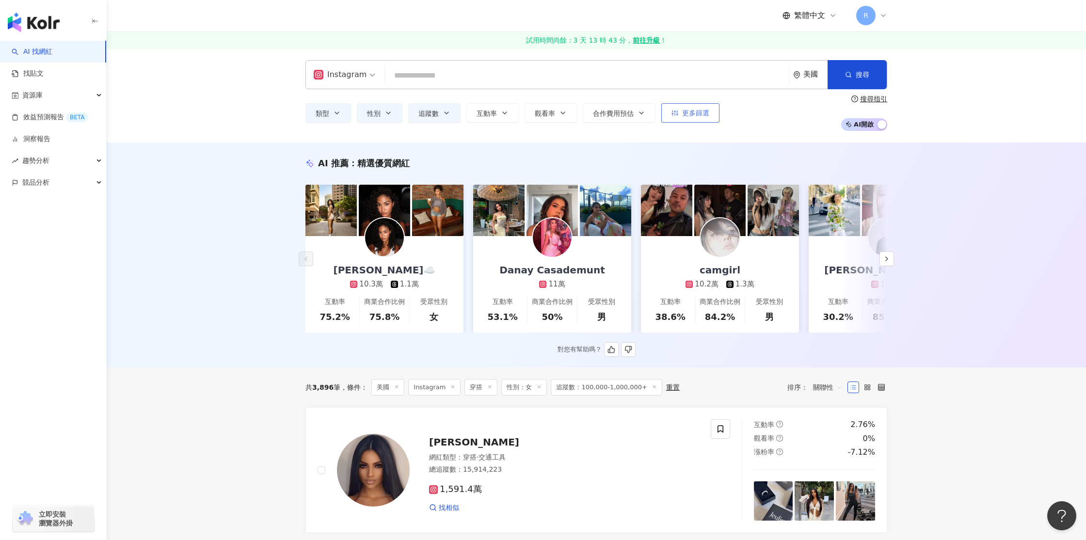
click at [690, 110] on span "更多篩選" at bounding box center [695, 113] width 27 height 8
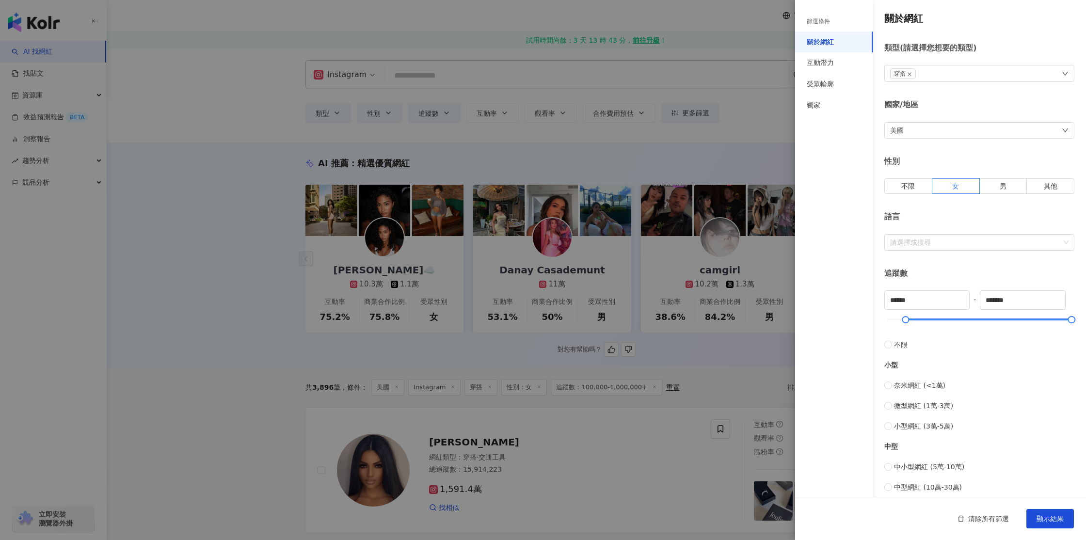
click at [973, 75] on div "穿搭" at bounding box center [979, 73] width 190 height 17
click at [937, 117] on div "藝術與娛樂" at bounding box center [939, 116] width 48 height 11
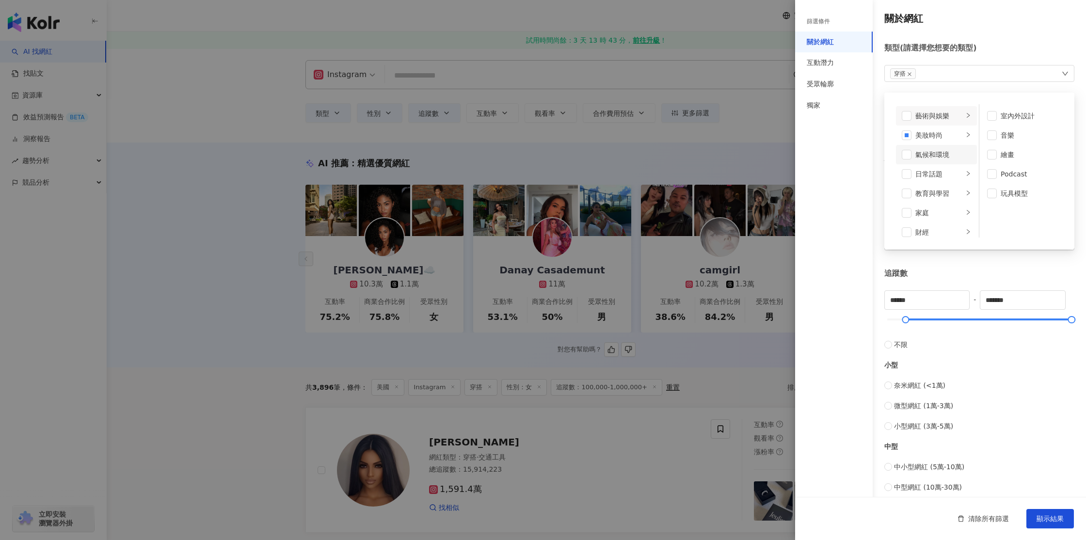
click at [941, 148] on li "氣候和環境" at bounding box center [936, 154] width 81 height 19
click at [943, 136] on div "美妝時尚" at bounding box center [939, 135] width 48 height 11
click at [924, 155] on div "氣候和環境" at bounding box center [943, 154] width 56 height 11
click at [939, 140] on div "美妝時尚" at bounding box center [939, 135] width 48 height 11
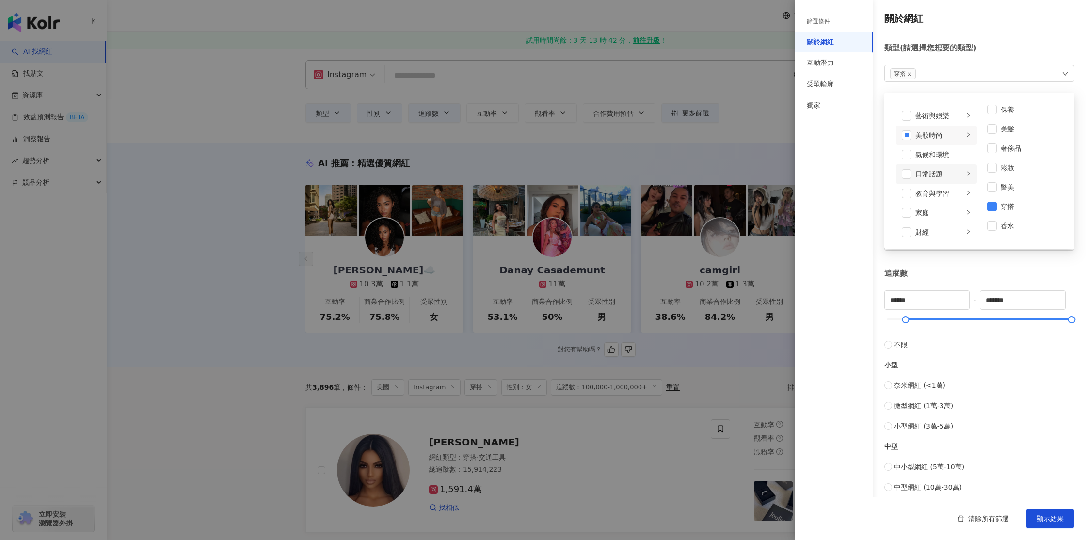
click at [938, 177] on div "日常話題" at bounding box center [939, 174] width 48 height 11
click at [939, 151] on div "教育與學習" at bounding box center [939, 151] width 48 height 11
click at [937, 167] on div "家庭" at bounding box center [939, 170] width 48 height 11
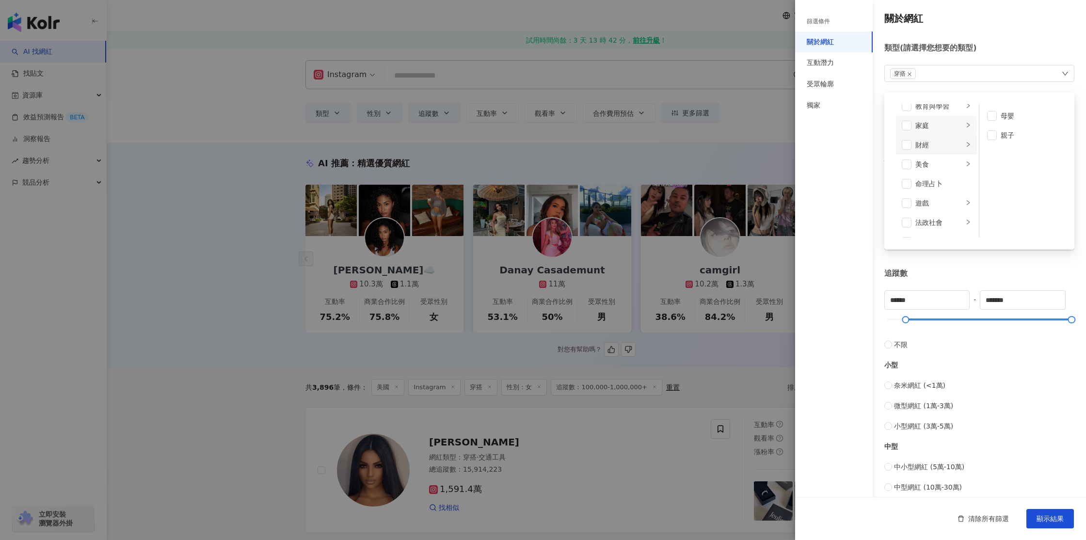
click at [935, 142] on div "財經" at bounding box center [939, 145] width 48 height 11
click at [935, 159] on div "美食" at bounding box center [939, 164] width 48 height 11
click at [944, 174] on li "遊戲" at bounding box center [936, 181] width 81 height 19
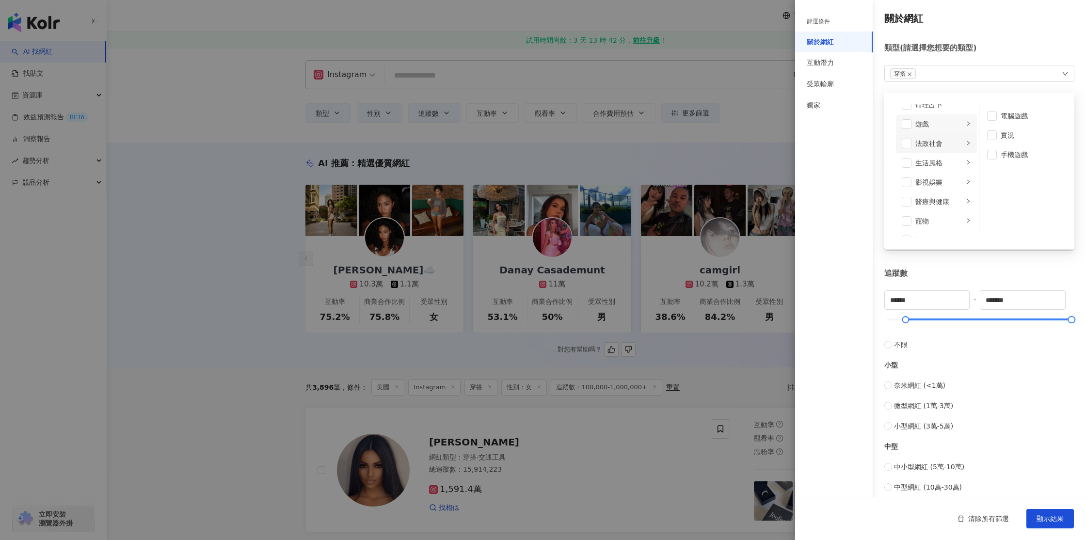
click at [948, 143] on div "法政社會" at bounding box center [939, 143] width 48 height 11
click at [940, 161] on div "生活風格" at bounding box center [939, 163] width 48 height 11
click at [932, 157] on div "感情" at bounding box center [939, 157] width 48 height 11
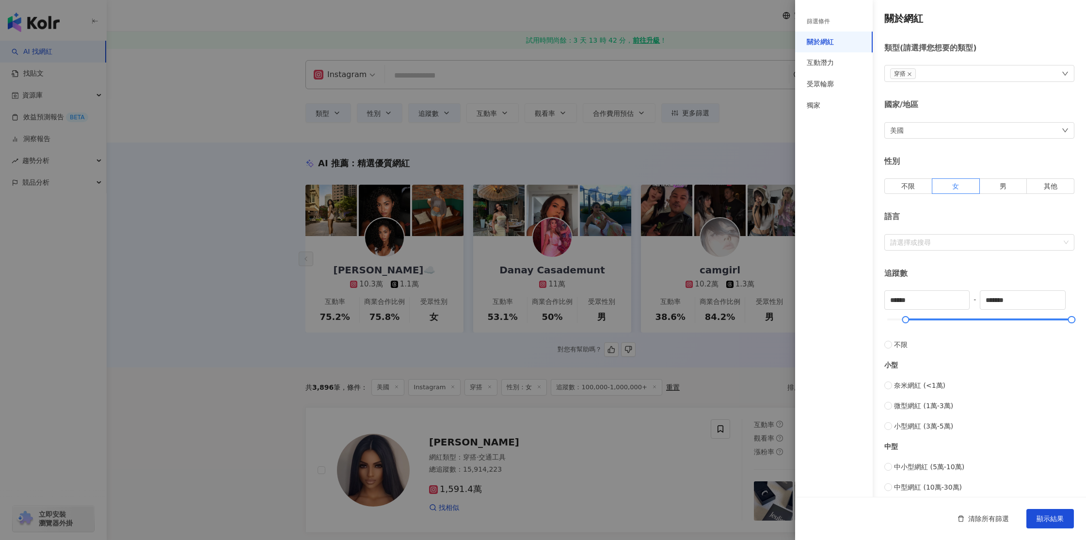
click at [670, 183] on div at bounding box center [543, 270] width 1086 height 540
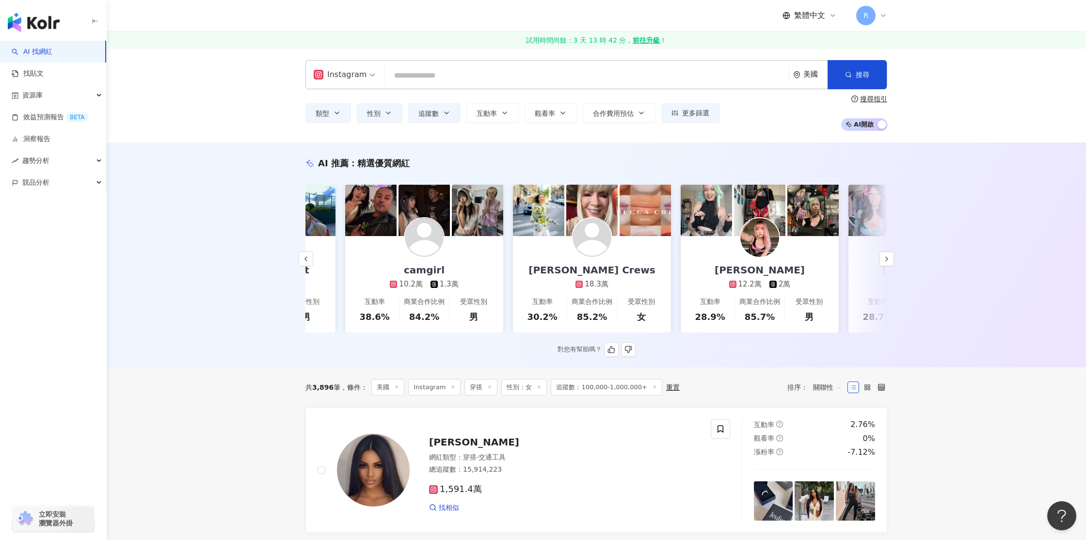
scroll to position [0, 287]
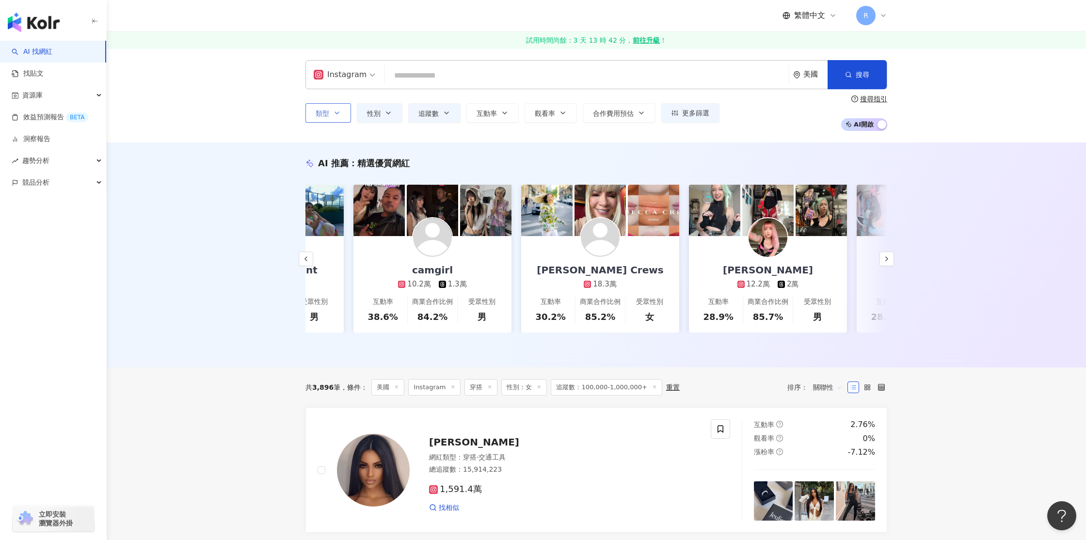
click at [325, 116] on span "類型" at bounding box center [323, 114] width 14 height 8
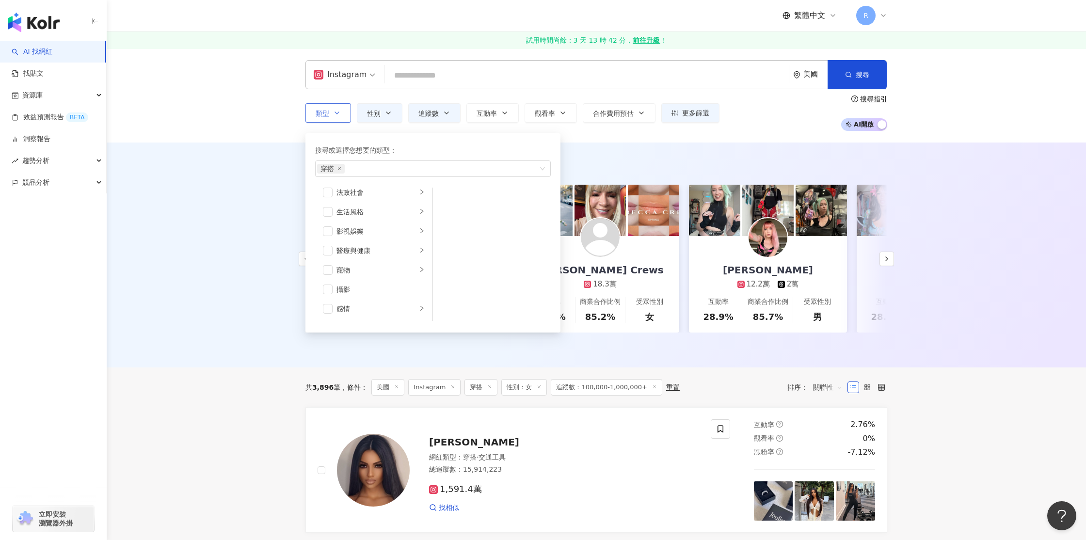
scroll to position [0, 0]
click at [330, 221] on span "button" at bounding box center [328, 219] width 10 height 10
click at [328, 213] on span "button" at bounding box center [328, 213] width 10 height 10
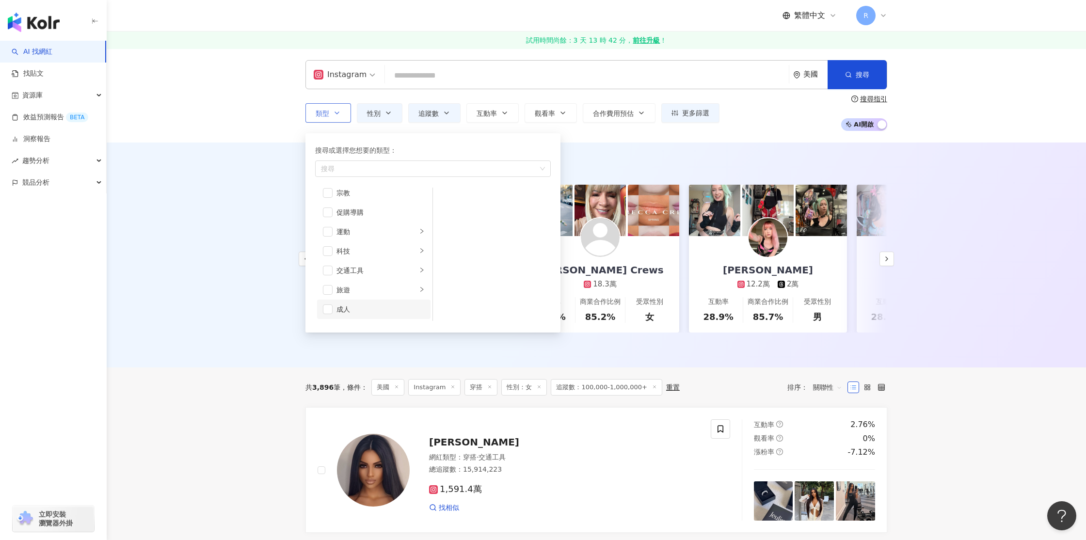
click at [335, 310] on li "成人" at bounding box center [373, 309] width 113 height 19
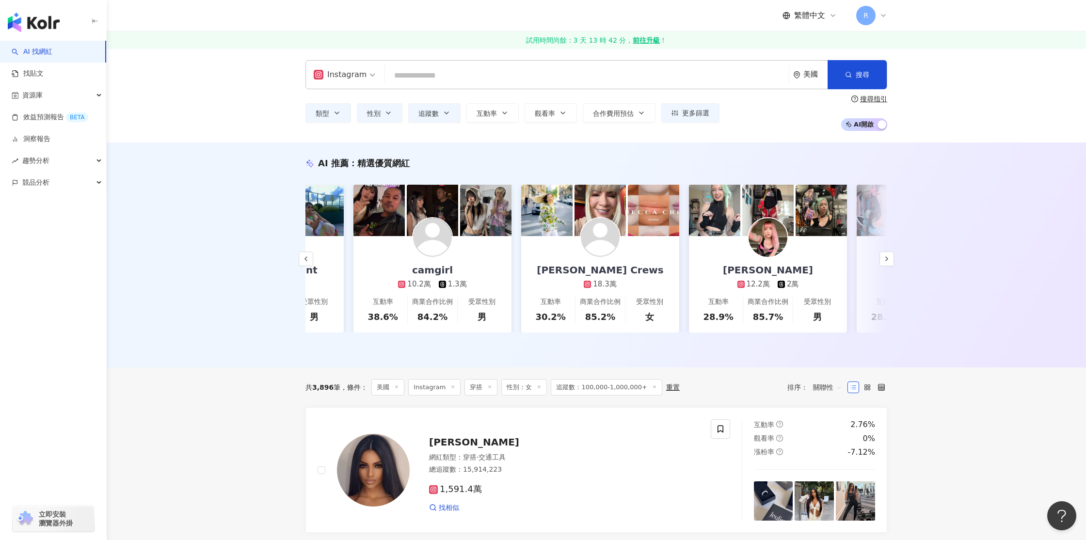
click at [232, 300] on div "AI 推薦 ： 精選優質網紅 Aracely Rodriguez☁️ 10.3萬 1.1萬 互動率 75.2% 商業合作比例 75.8% 受眾性別 女 Dan…" at bounding box center [596, 254] width 979 height 225
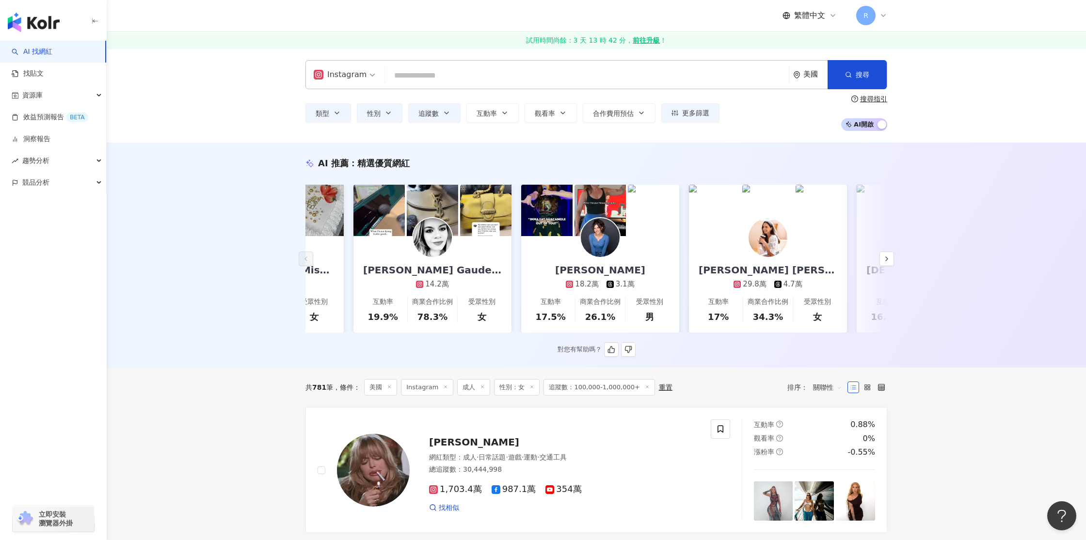
scroll to position [8, 0]
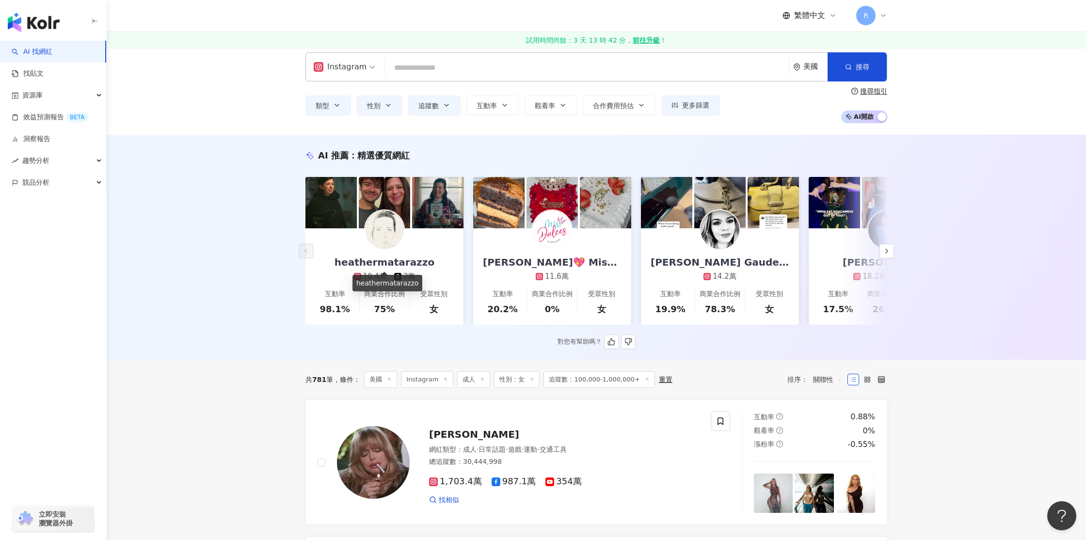
click at [401, 262] on div "heathermatarazzo" at bounding box center [384, 262] width 119 height 14
click at [712, 253] on div "Kate Fitzgerald Gaudet Artist and SAHM 🥰 14.2萬" at bounding box center [720, 254] width 158 height 53
click at [342, 104] on button "類型" at bounding box center [328, 104] width 46 height 19
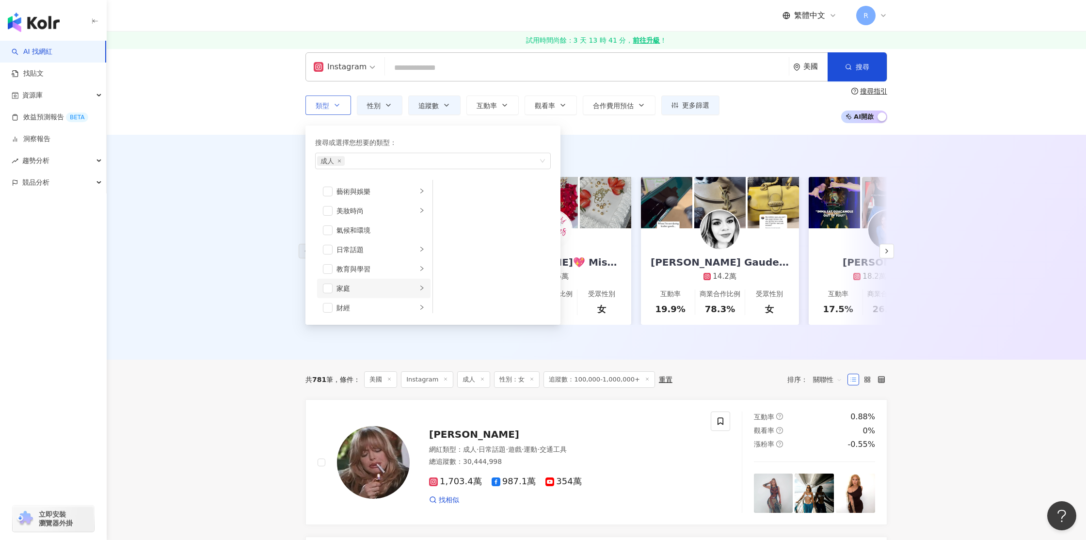
scroll to position [336, 0]
click at [325, 303] on span "button" at bounding box center [328, 302] width 10 height 10
click at [383, 214] on div "美妝時尚" at bounding box center [376, 211] width 80 height 11
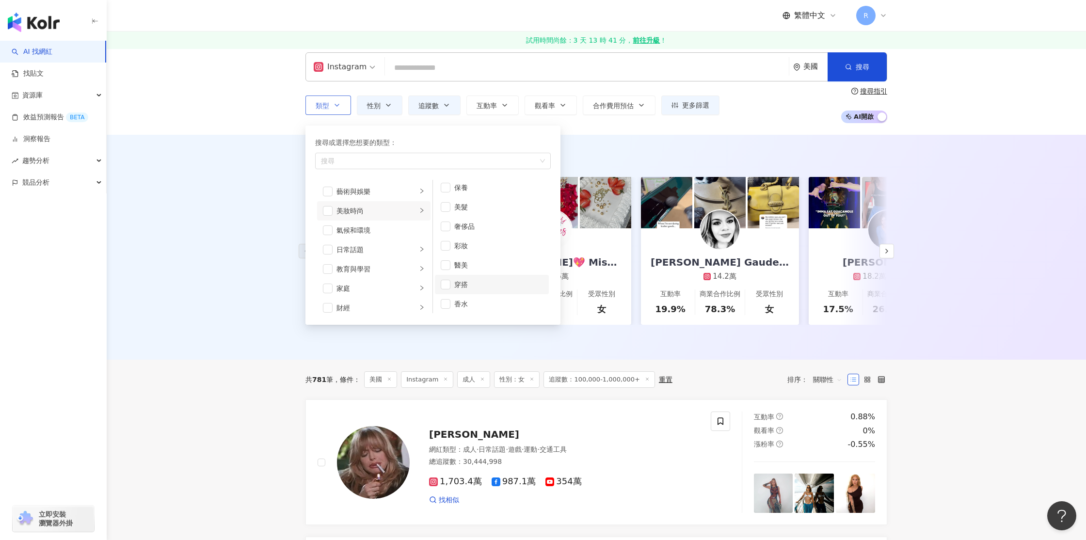
click at [465, 284] on div "穿搭" at bounding box center [498, 284] width 89 height 11
click at [930, 56] on div "Instagram 美國 搜尋 類型 搜尋或選擇您想要的類型： 穿搭 藝術與娛樂 美妝時尚 氣候和環境 日常話題 教育與學習 家庭 財經 美食 命理占卜 遊戲…" at bounding box center [596, 88] width 979 height 94
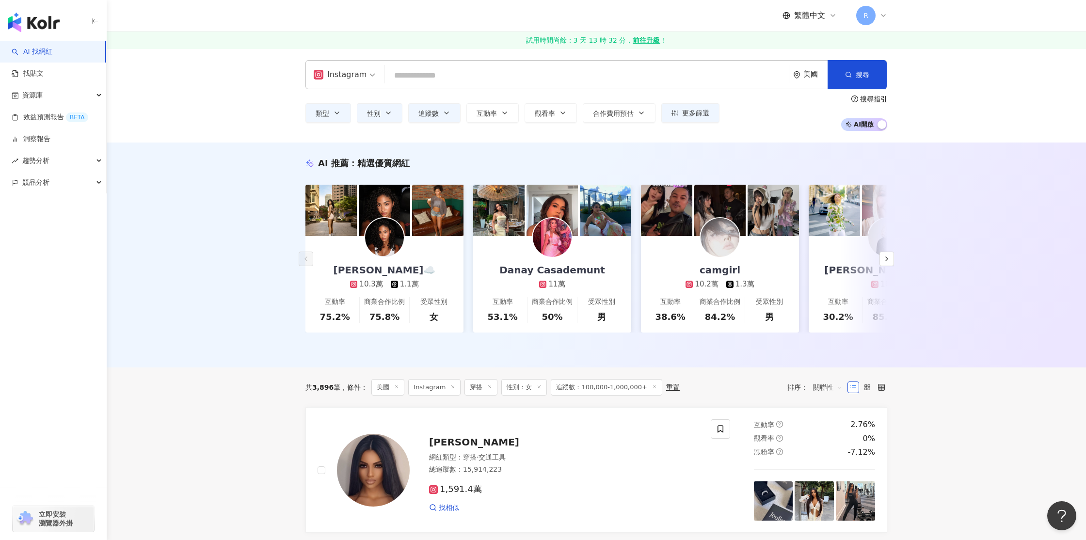
click at [344, 75] on div "Instagram" at bounding box center [340, 75] width 53 height 16
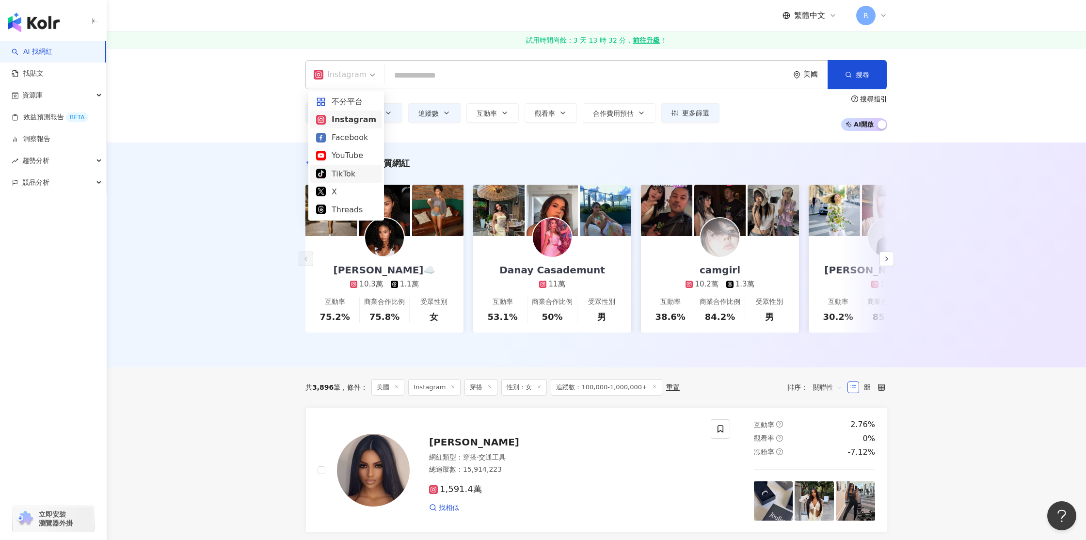
click at [218, 252] on div "AI 推薦 ： 精選優質網紅 Aracely Rodriguez☁️ 10.3萬 1.1萬 互動率 75.2% 商業合作比例 75.8% 受眾性別 女 Dan…" at bounding box center [596, 254] width 979 height 225
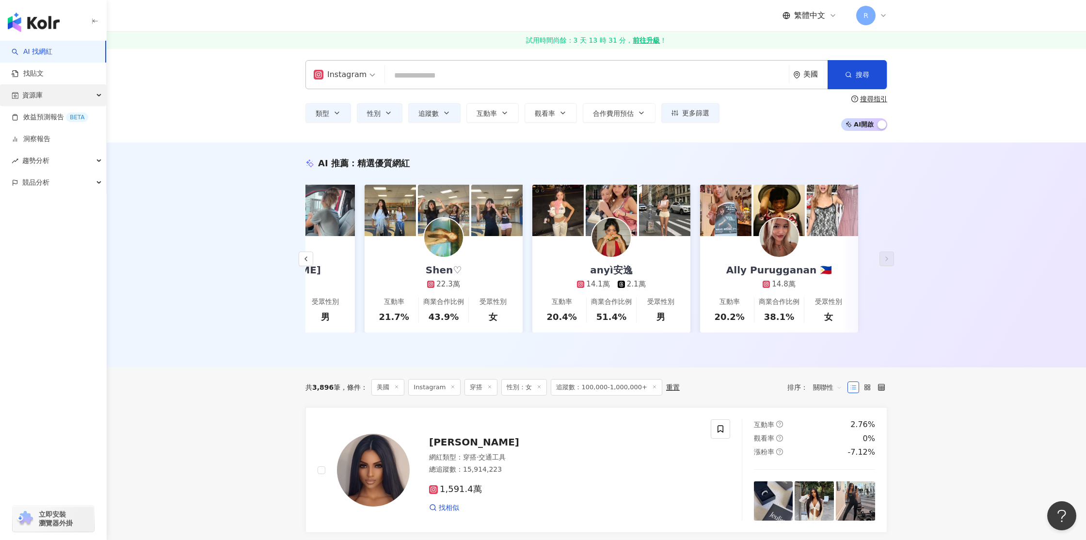
click at [74, 95] on div "資源庫" at bounding box center [53, 95] width 106 height 22
click at [50, 115] on link "網紅管理" at bounding box center [36, 117] width 27 height 10
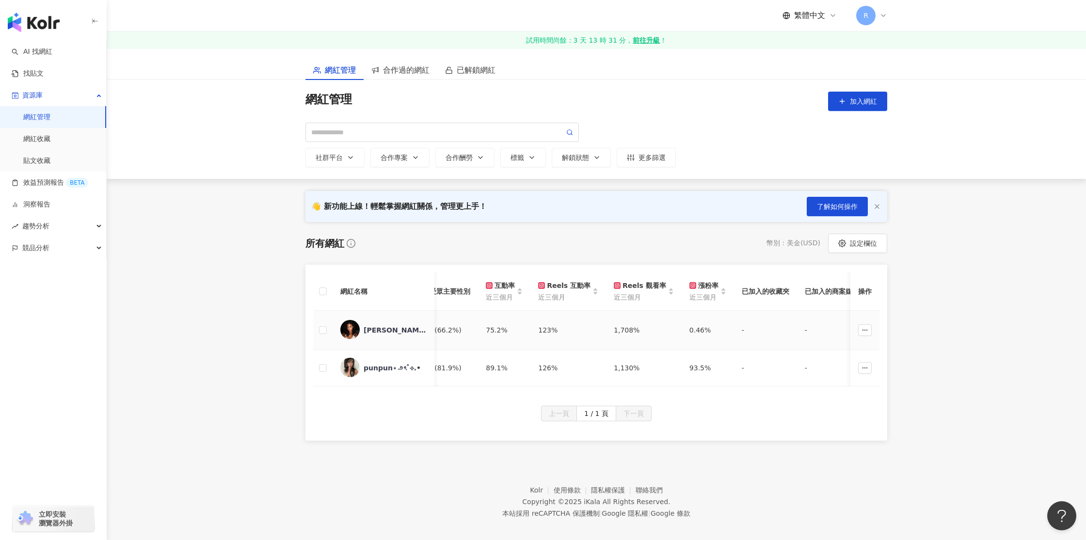
scroll to position [0, 615]
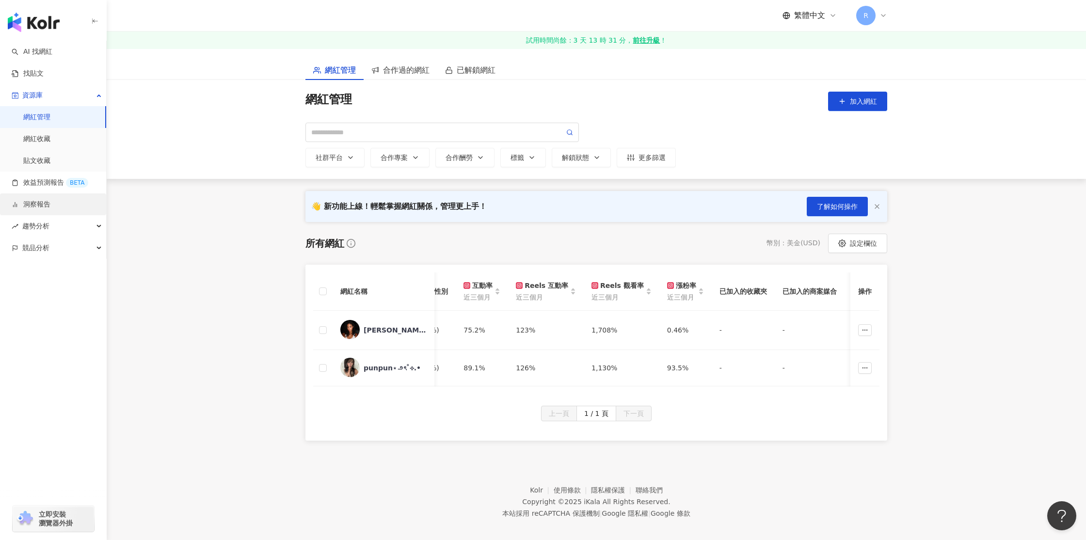
click at [50, 208] on link "洞察報告" at bounding box center [31, 205] width 39 height 10
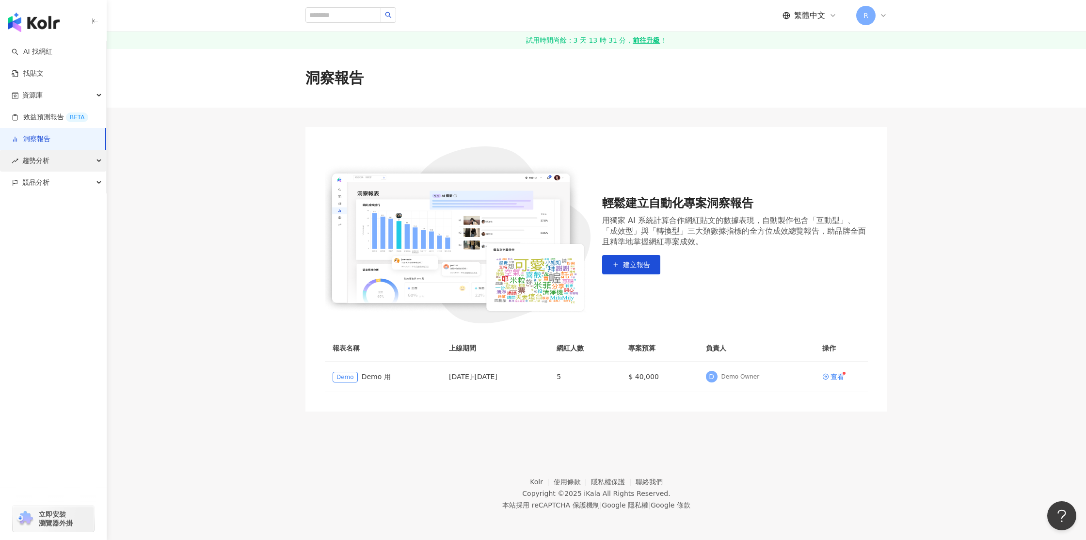
click at [89, 160] on div "趨勢分析" at bounding box center [53, 161] width 106 height 22
click at [67, 203] on link "Hashtag 監測" at bounding box center [45, 205] width 44 height 10
click at [48, 184] on link "Hashtag 排行" at bounding box center [45, 183] width 44 height 10
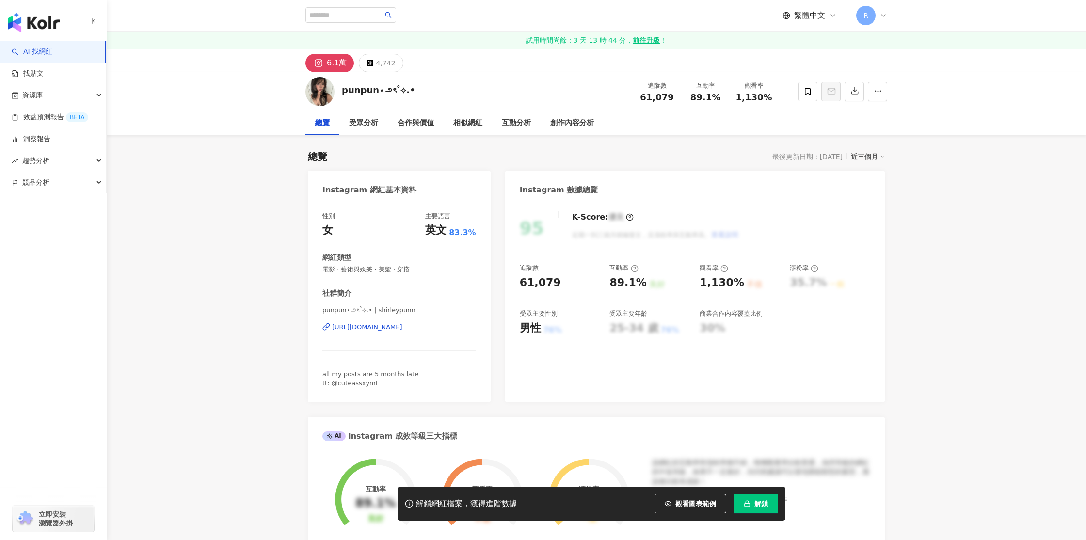
scroll to position [86, 0]
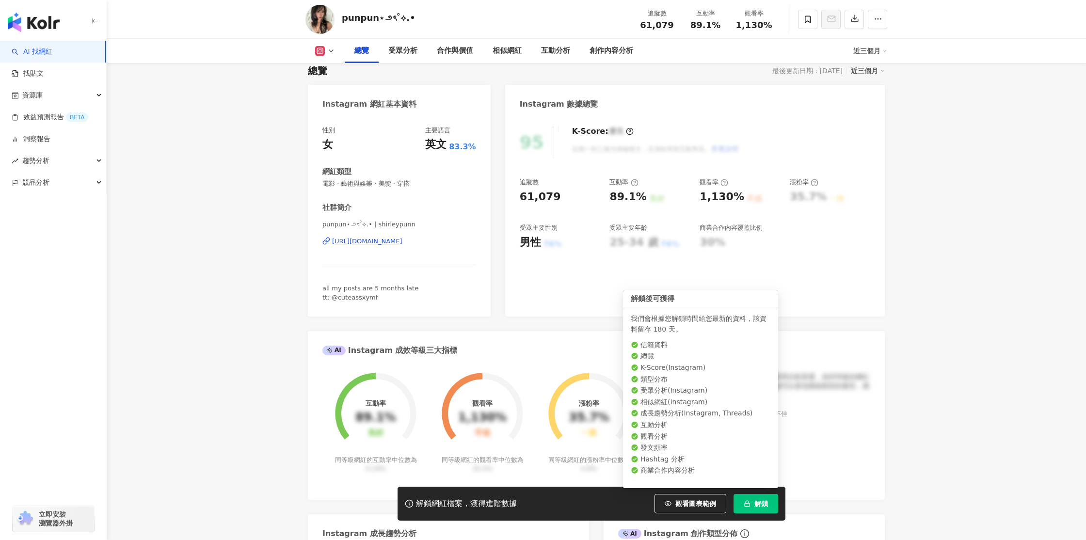
click at [759, 497] on button "解鎖" at bounding box center [755, 503] width 45 height 19
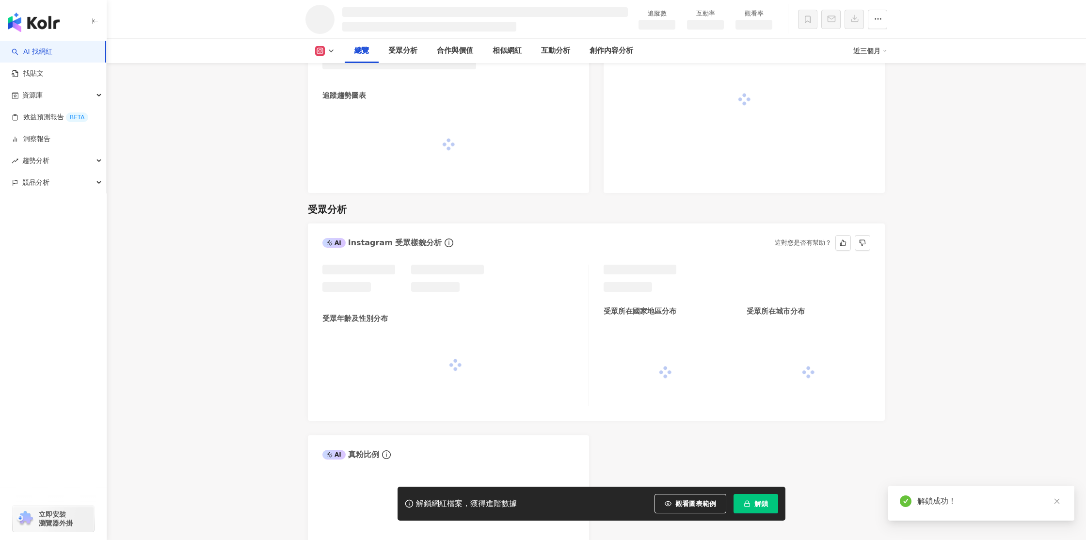
scroll to position [626, 0]
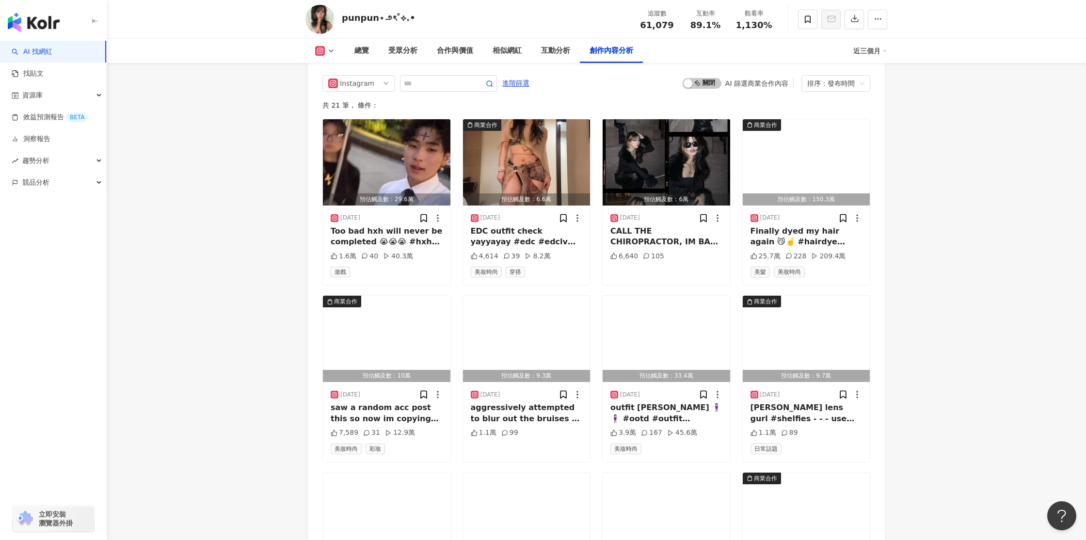
scroll to position [2996, 0]
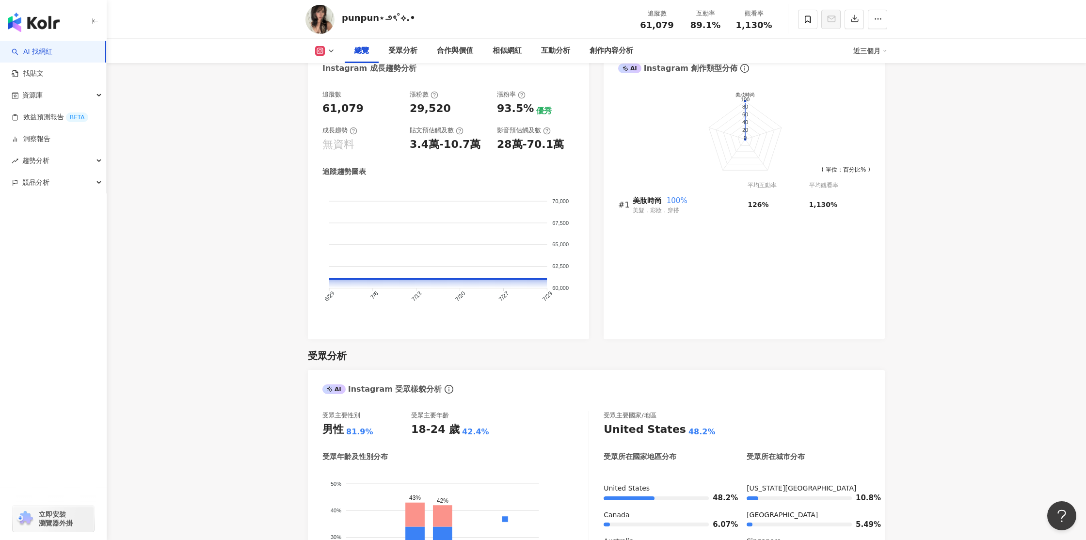
scroll to position [560, 0]
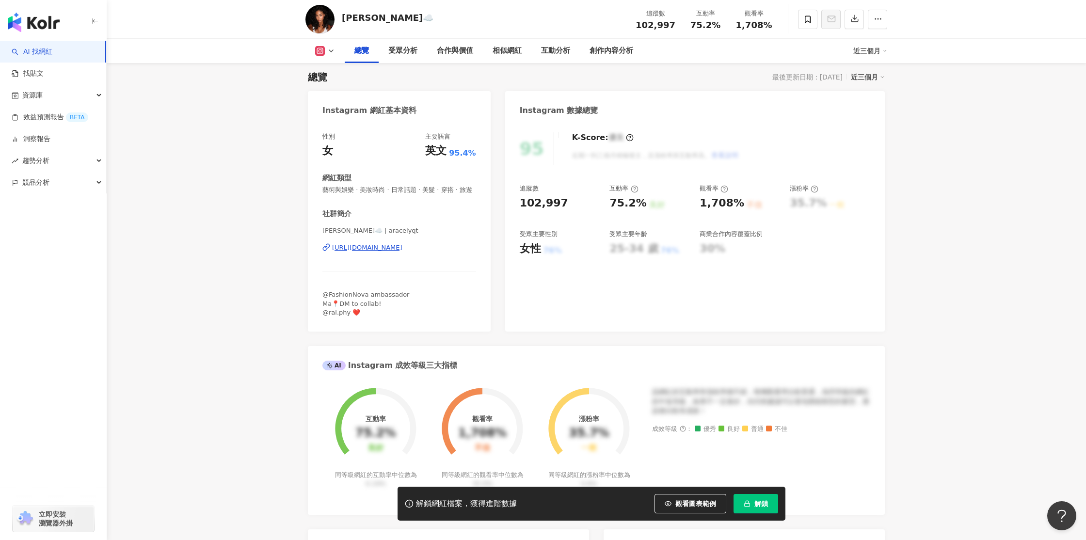
scroll to position [84, 0]
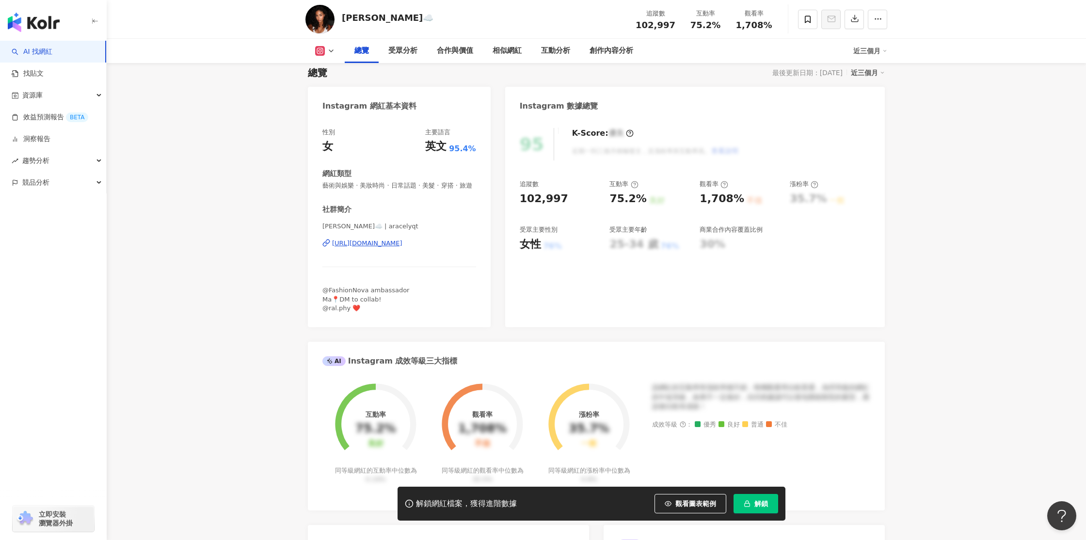
click at [747, 497] on button "解鎖" at bounding box center [755, 503] width 45 height 19
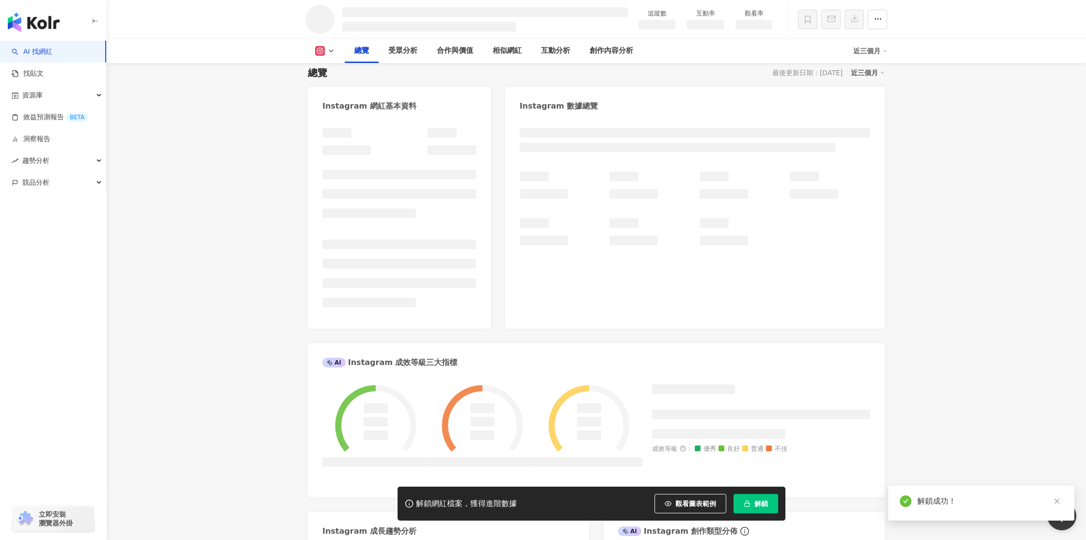
click at [862, 72] on div "近三個月" at bounding box center [868, 72] width 34 height 13
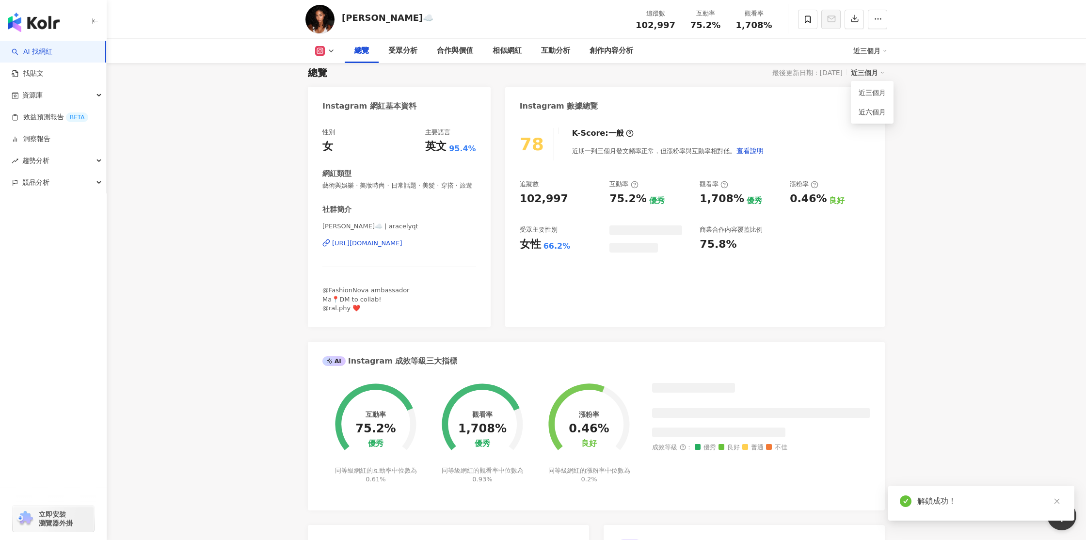
click at [863, 73] on div "近三個月" at bounding box center [868, 72] width 34 height 13
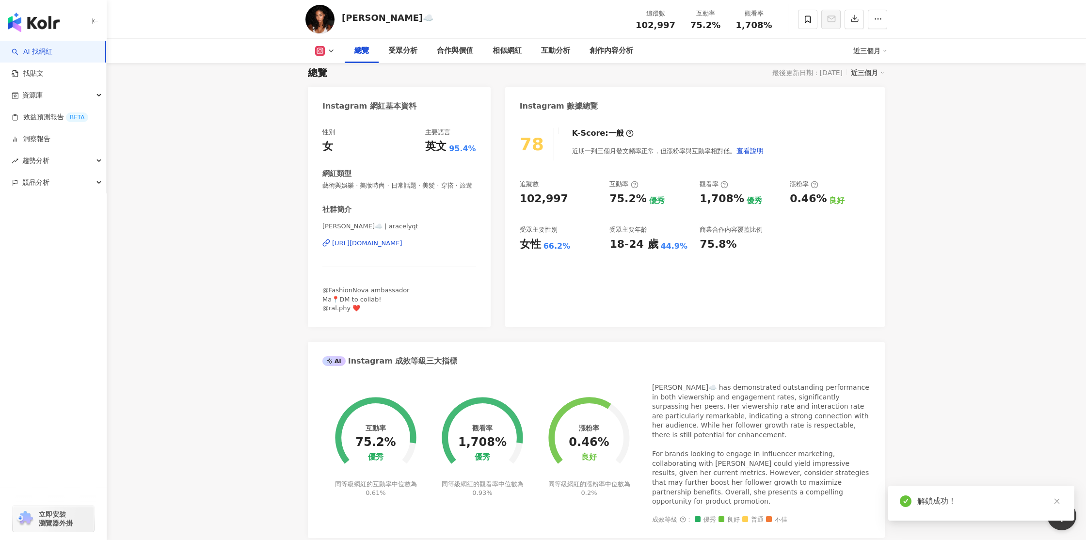
click at [876, 117] on div "Instagram 數據總覽" at bounding box center [695, 103] width 380 height 32
click at [859, 73] on div "近三個月" at bounding box center [868, 72] width 34 height 13
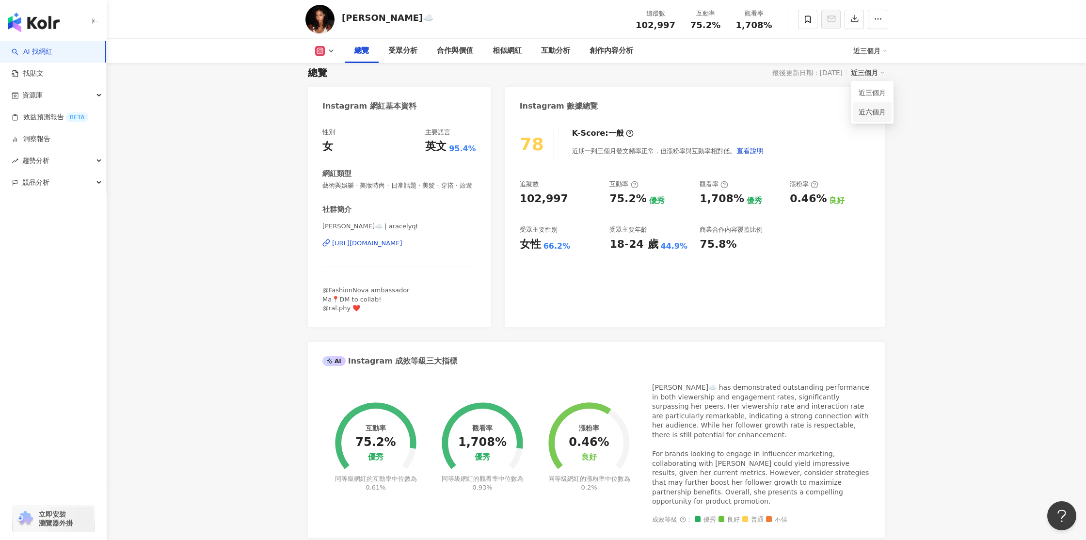
click at [863, 108] on link "近六個月" at bounding box center [871, 112] width 27 height 11
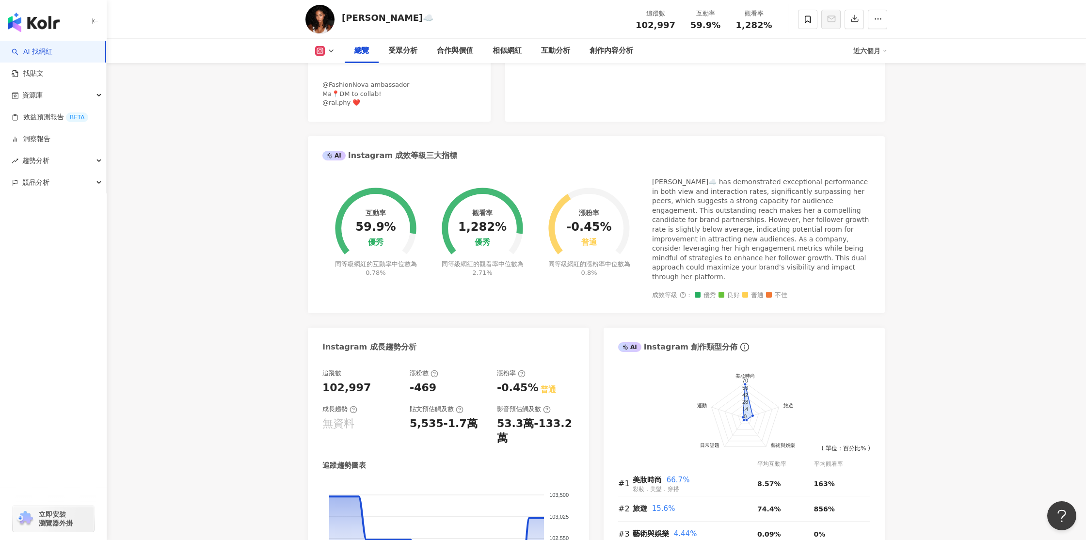
scroll to position [290, 0]
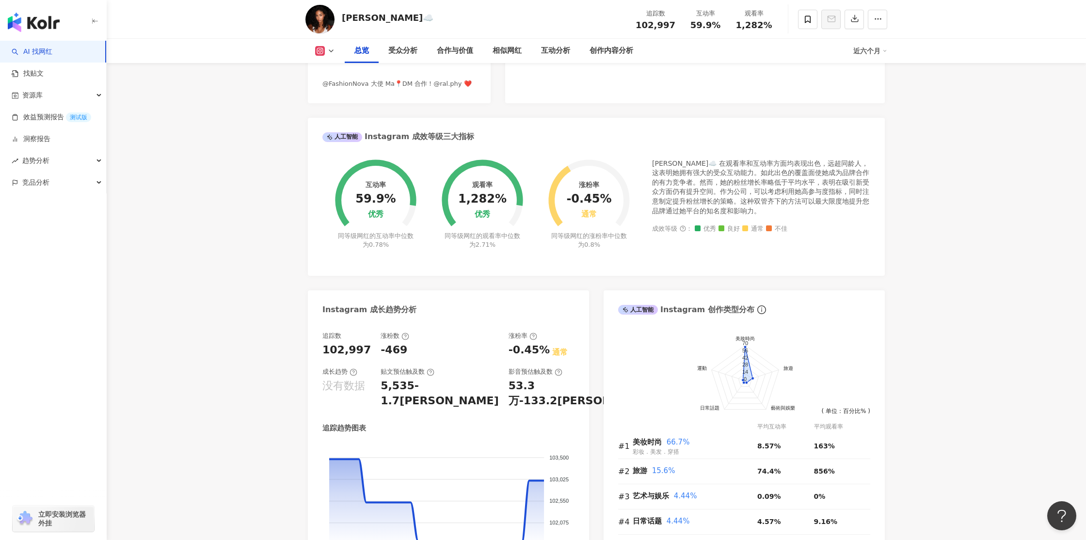
click at [774, 171] on font "[PERSON_NAME]☁️ 在观看率和互动率方面均表现出色，远超同龄人，这表明她拥有强大的受众互动能力。如此出色的覆盖面使她成为品牌合作的有力竞争者。然而…" at bounding box center [760, 186] width 217 height 55
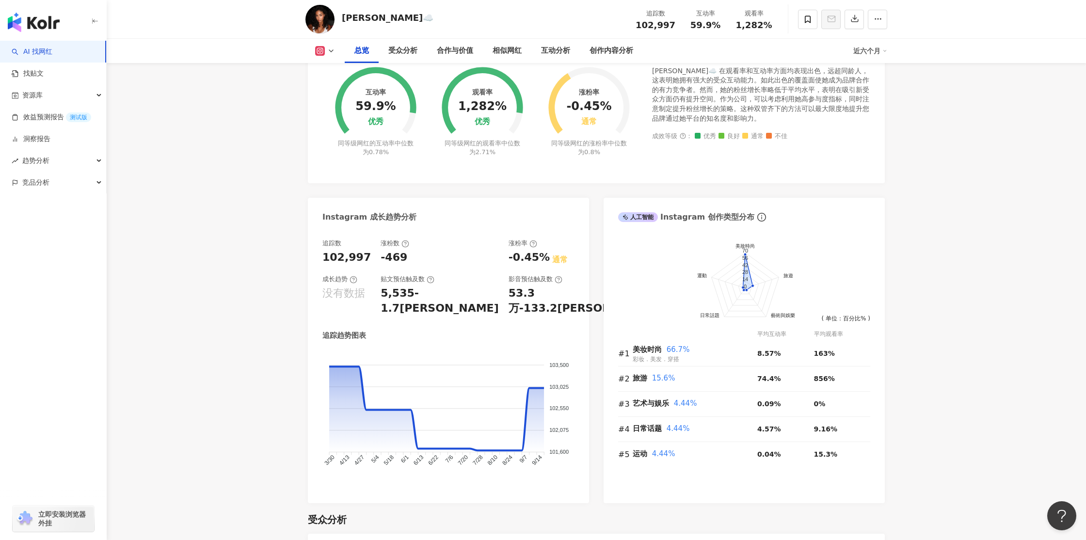
scroll to position [399, 0]
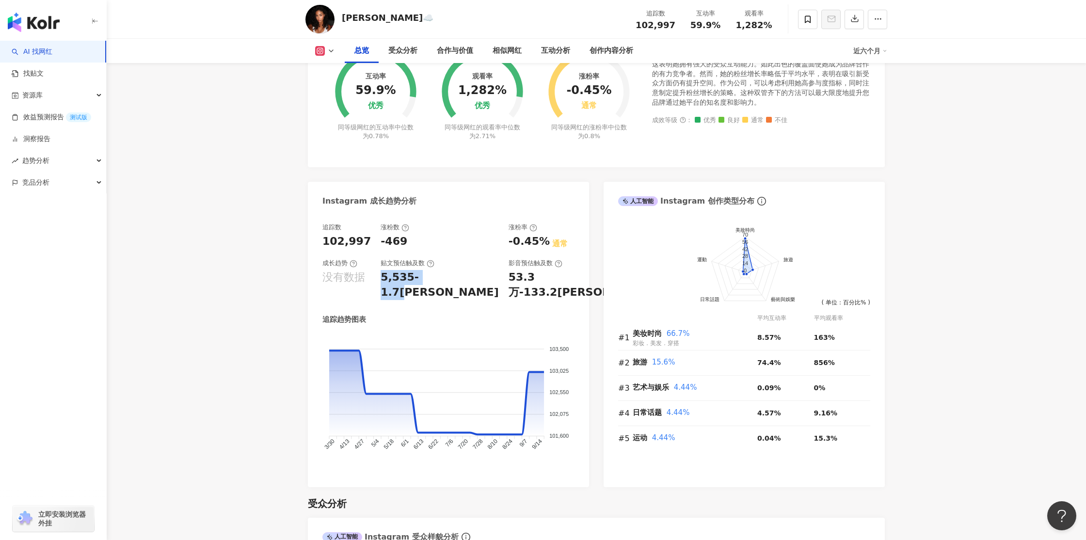
drag, startPoint x: 406, startPoint y: 278, endPoint x: 468, endPoint y: 278, distance: 62.0
click at [466, 278] on div "追踪数 102,997 涨粉数 -469 涨粉率 -0.45% 通常 成长趋势 没有数据 贴文预估触及数 5,535-1.7万 影音预估触及数 53.3万-1…" at bounding box center [448, 261] width 252 height 77
click at [468, 278] on div "5,535-1.7[PERSON_NAME]" at bounding box center [439, 285] width 118 height 30
drag, startPoint x: 496, startPoint y: 279, endPoint x: 612, endPoint y: 276, distance: 115.9
click at [605, 278] on div "Instagram 网红基本资料 性别 女 主要语言 英语 95.4% 网红类型 艺术与娱乐· 美妆时尚· 日常话题· 美发· 穿搭· 旅游 社群简介 [PE…" at bounding box center [596, 129] width 577 height 715
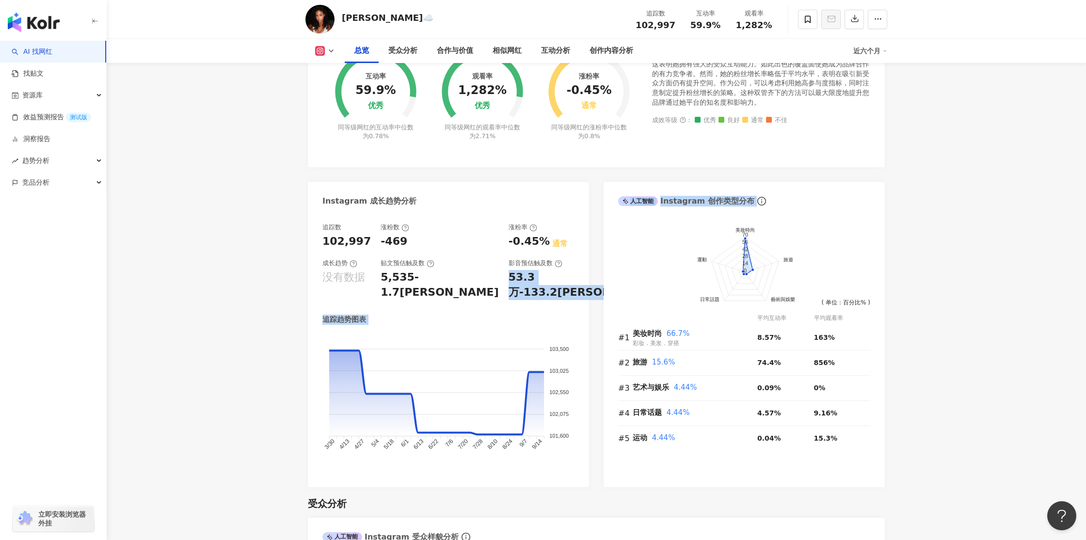
click at [612, 276] on div "前往申请试用方案解锁 （ 立即注册 ） 美妝時尚 旅遊 藝術與娛樂 日常話題 運動 70 56 42 28 14 0 ( 单位：百分比% ) 平均互动率 平均…" at bounding box center [743, 350] width 281 height 274
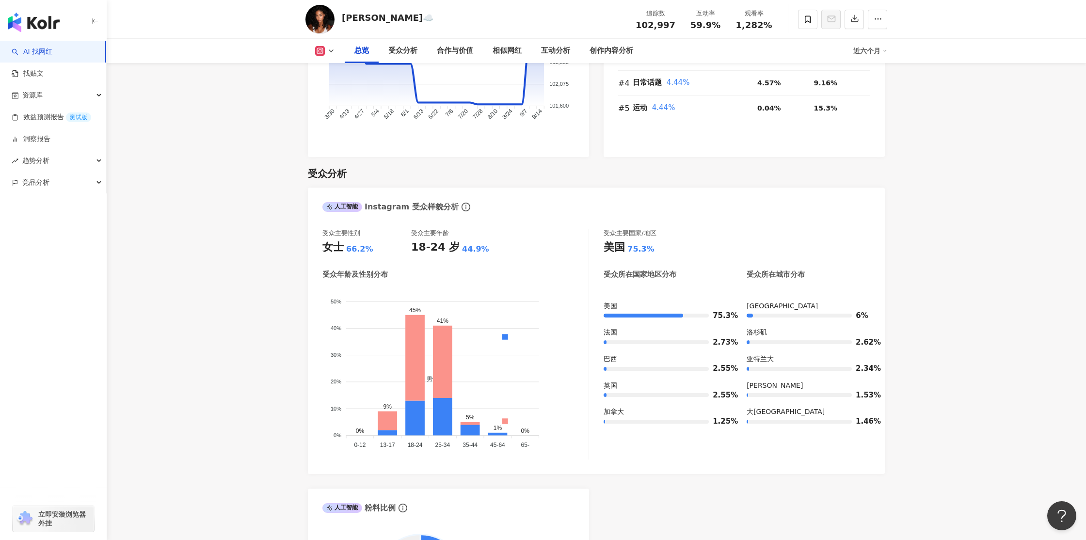
scroll to position [749, 0]
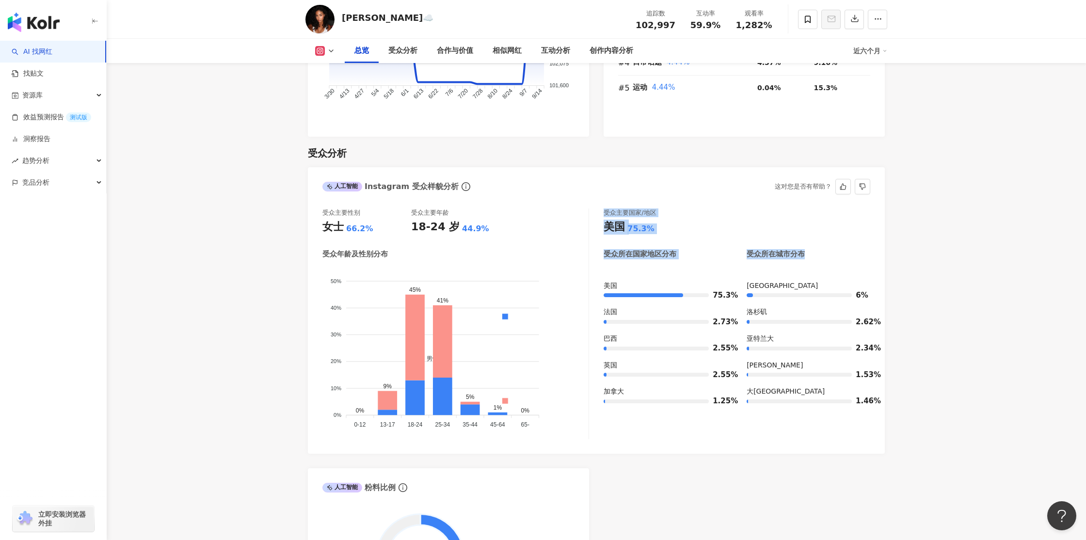
drag, startPoint x: 595, startPoint y: 335, endPoint x: 613, endPoint y: 261, distance: 76.4
click at [613, 261] on div "受众主要性别 女士 66.2% 受众主要年龄 18-24 岁 44.9% 受众年龄及性别分布 男性 女性 50% 50% 40% 40% 30% 30% 20…" at bounding box center [596, 323] width 548 height 231
click at [679, 248] on div "受众所在国家地区分布" at bounding box center [665, 253] width 124 height 10
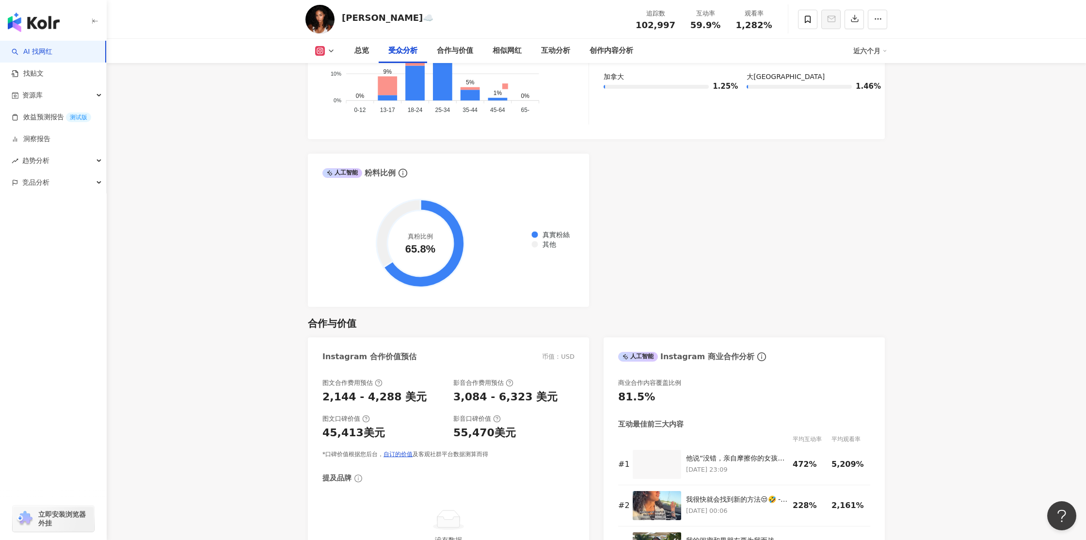
scroll to position [1068, 0]
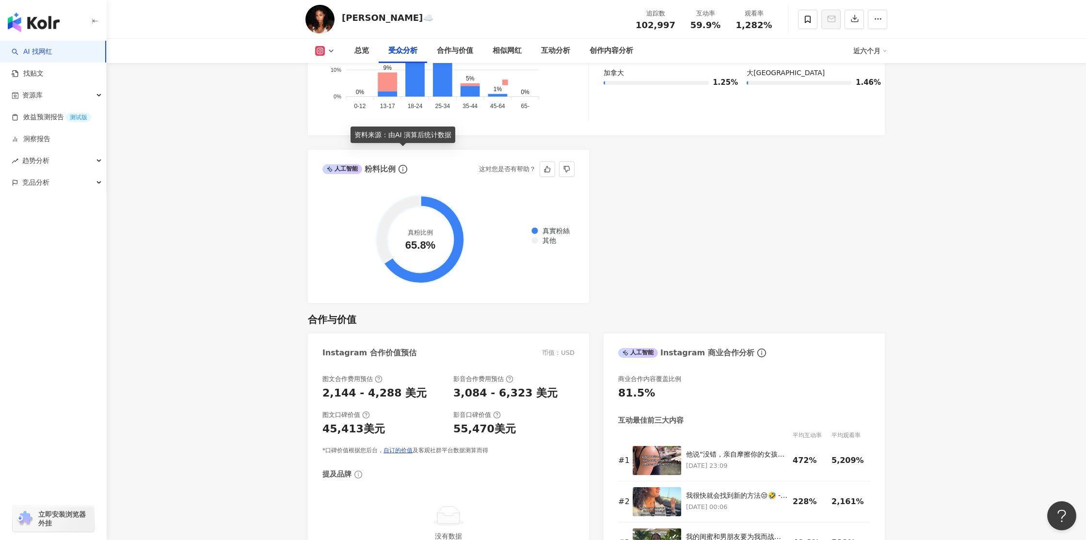
click at [402, 165] on icon "信息圈" at bounding box center [402, 169] width 9 height 9
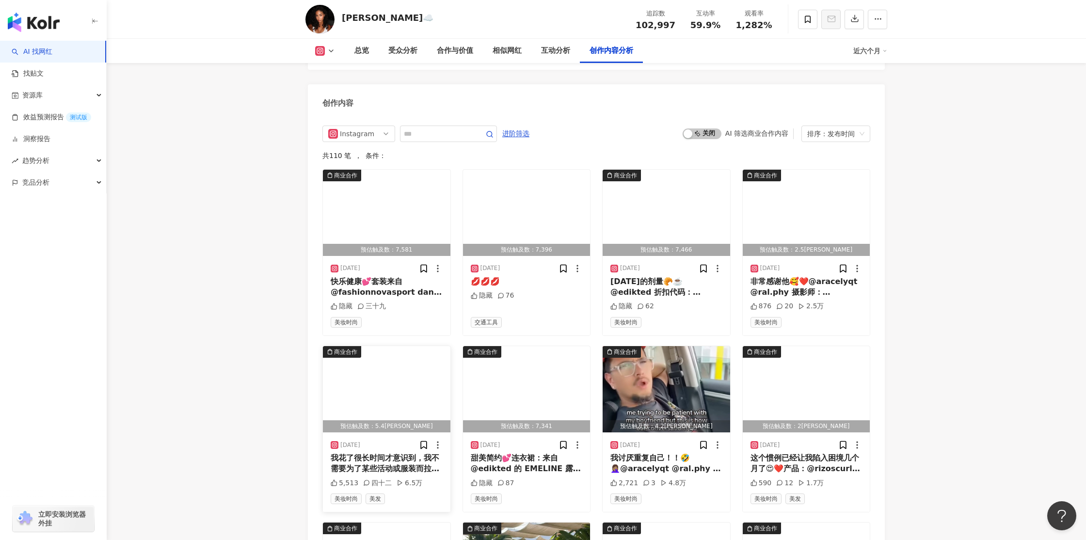
scroll to position [2941, 0]
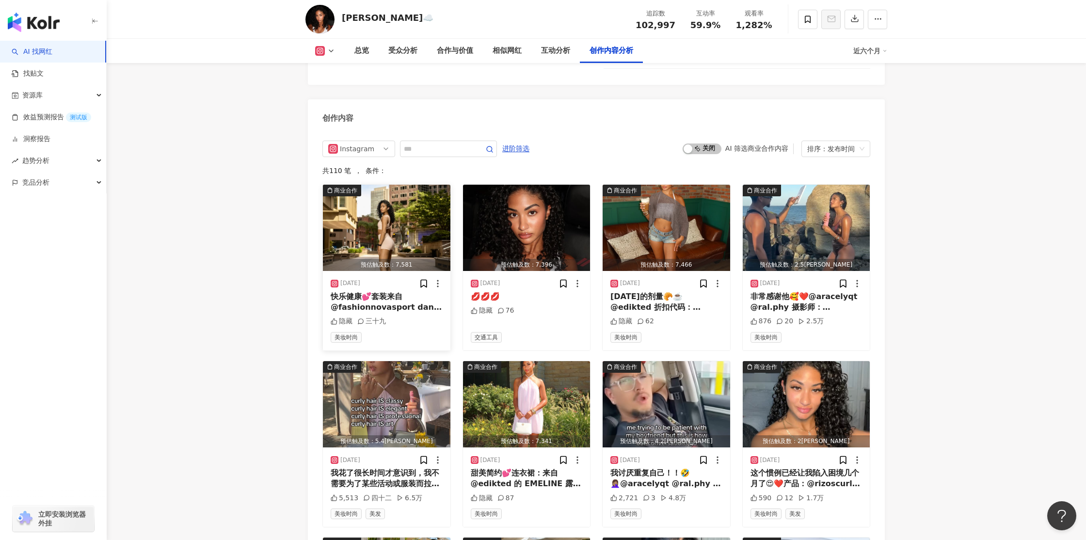
click at [389, 292] on font "快乐健康💕套装来自@fashionnovasport dana active 短套装-粉色摄影师：@_ar.media_" at bounding box center [386, 313] width 111 height 42
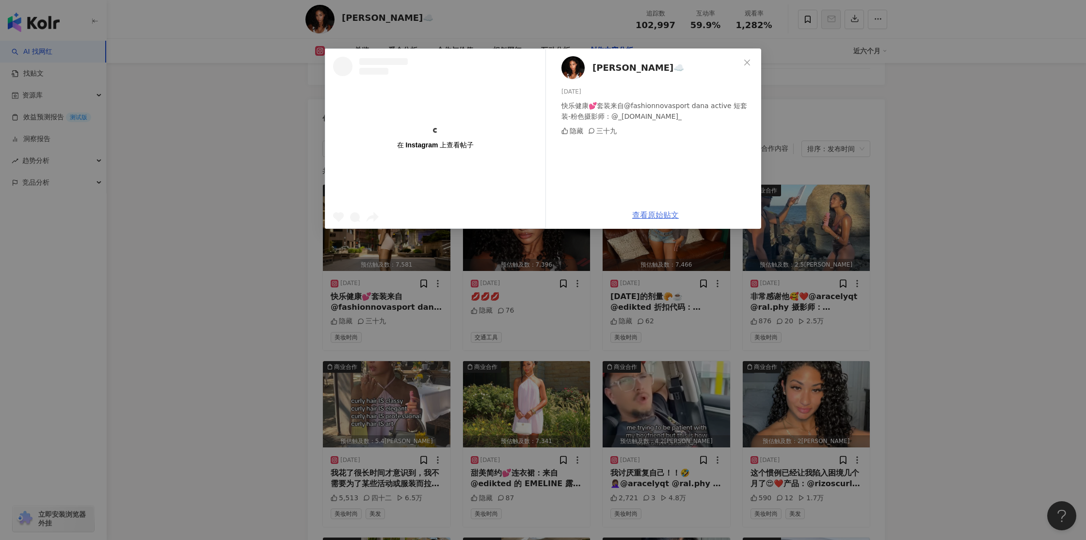
click at [664, 216] on font "查看原始贴文" at bounding box center [655, 214] width 47 height 9
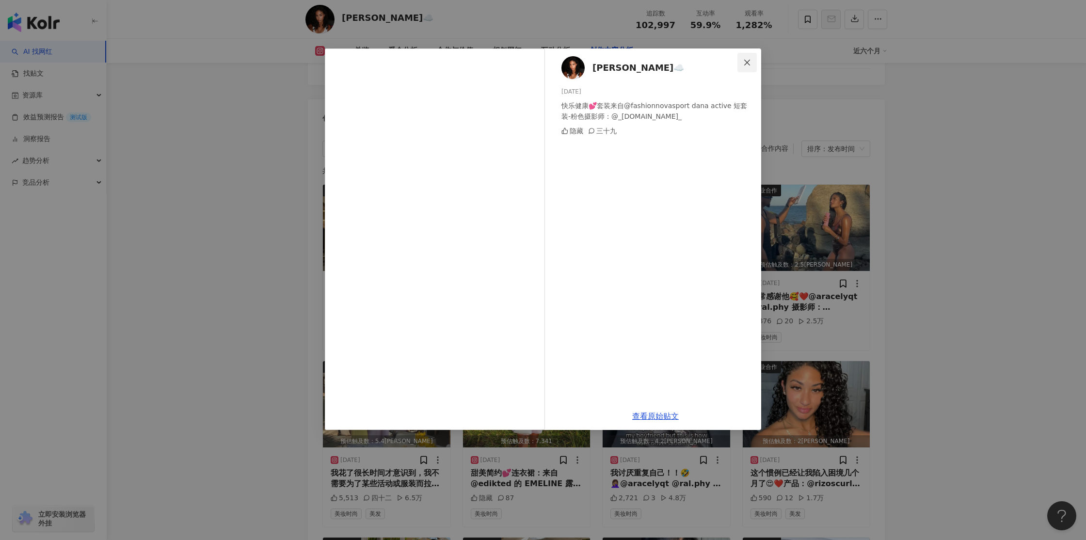
click at [754, 61] on span "关闭" at bounding box center [746, 63] width 19 height 8
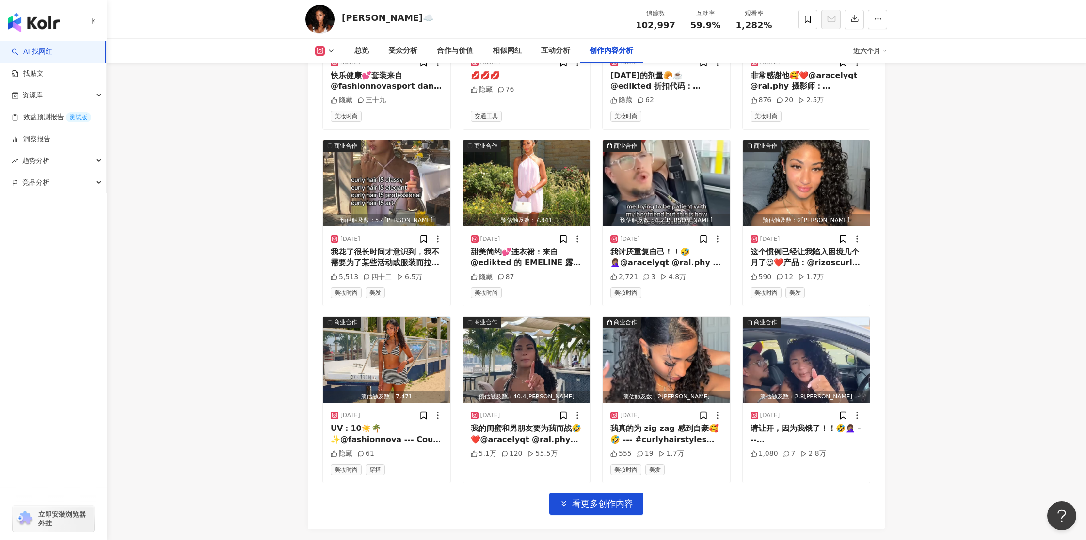
scroll to position [3179, 0]
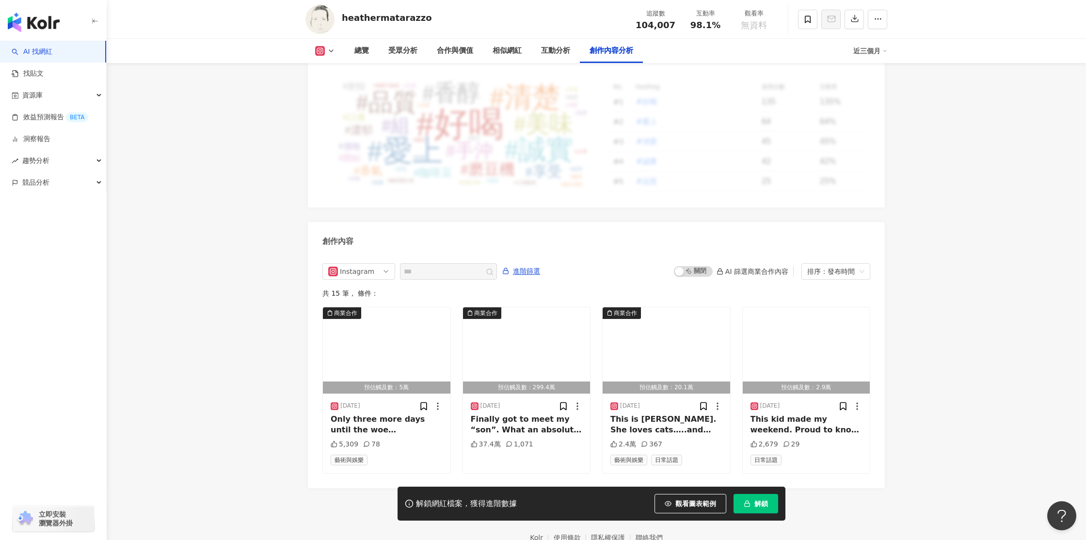
scroll to position [2800, 0]
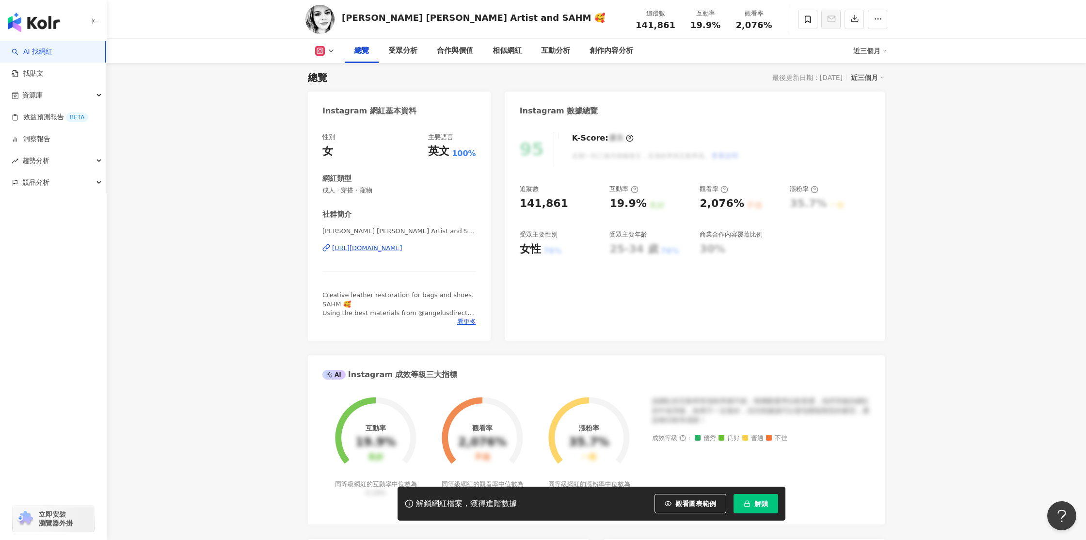
scroll to position [80, 0]
click at [402, 246] on div "[URL][DOMAIN_NAME]" at bounding box center [367, 246] width 70 height 9
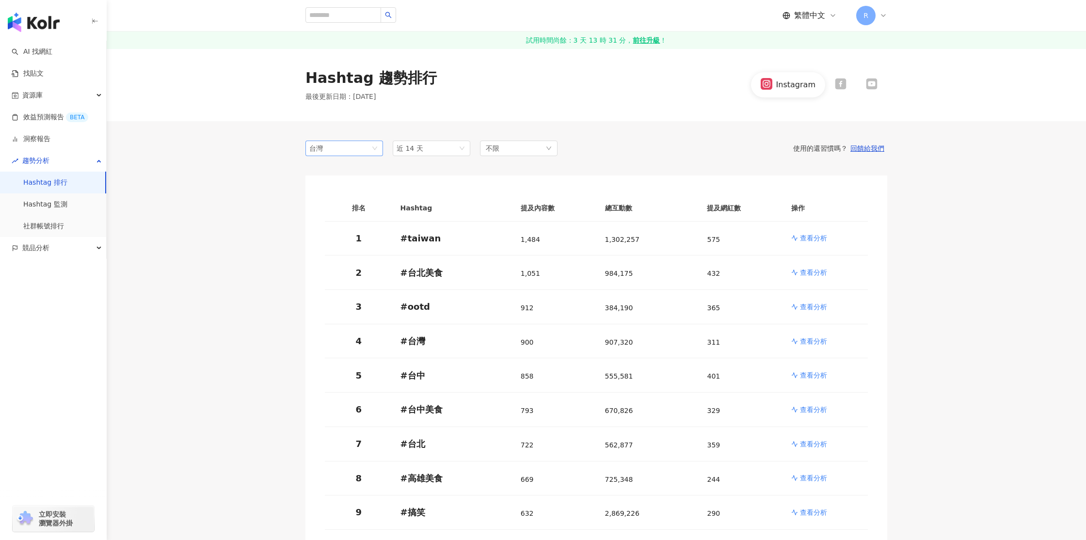
click at [328, 152] on div "台灣" at bounding box center [325, 148] width 32 height 15
click at [65, 251] on div "競品分析" at bounding box center [53, 248] width 106 height 22
click at [64, 270] on link "品牌帳號分析" at bounding box center [43, 270] width 41 height 10
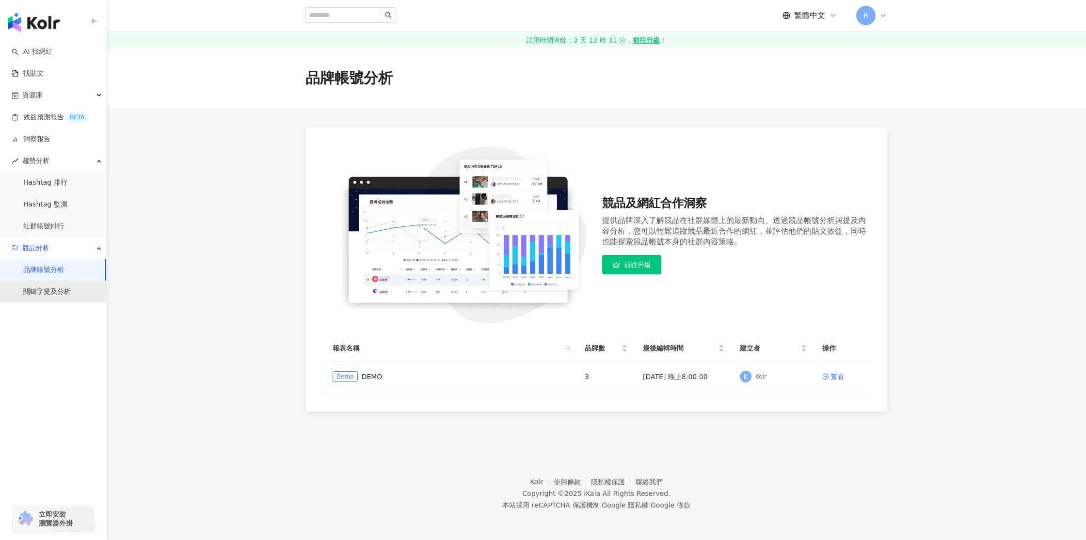
click at [71, 287] on link "關鍵字提及分析" at bounding box center [46, 292] width 47 height 10
click at [72, 103] on div "資源庫" at bounding box center [53, 95] width 106 height 22
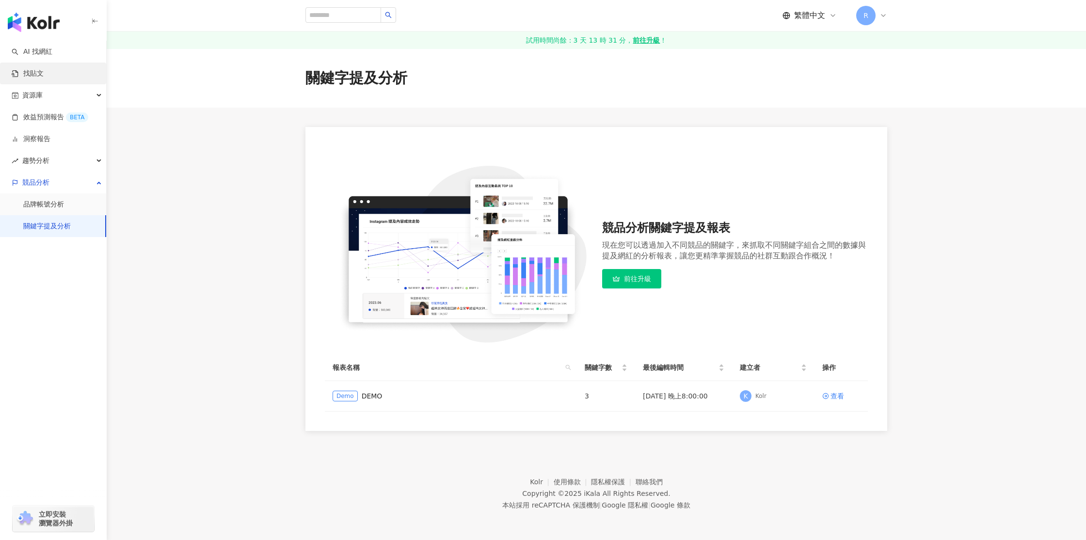
click at [44, 78] on link "找貼文" at bounding box center [28, 74] width 32 height 10
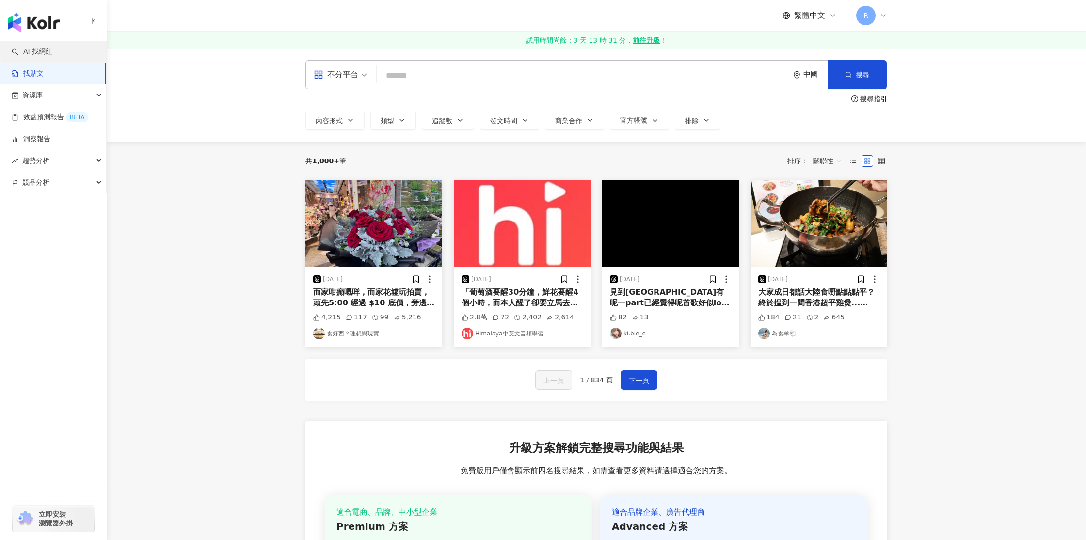
click at [52, 47] on link "AI 找網紅" at bounding box center [32, 52] width 41 height 10
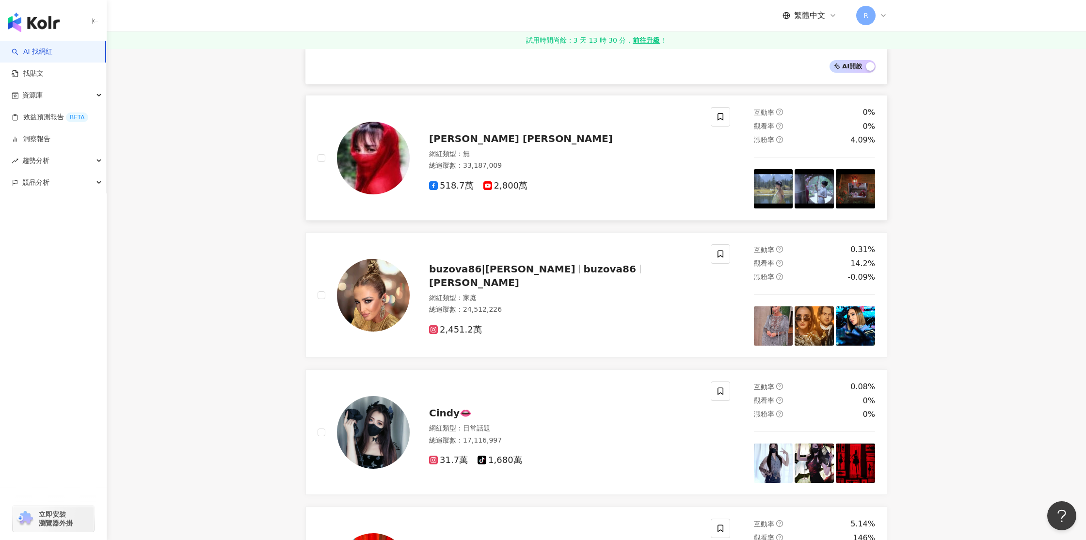
scroll to position [222, 0]
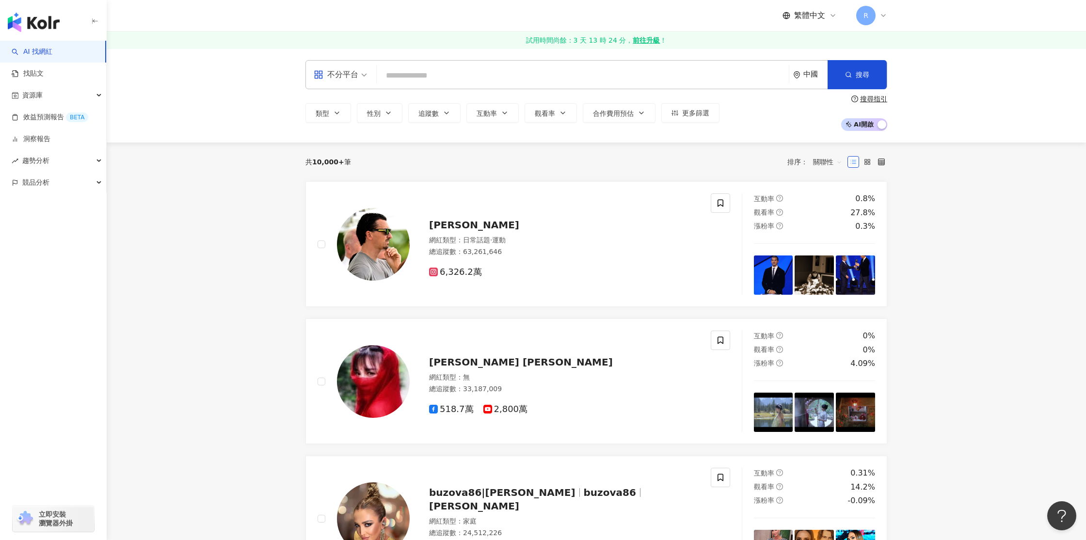
click at [450, 78] on input "search" at bounding box center [582, 75] width 404 height 18
paste input "*****"
click at [330, 79] on div "不分平台" at bounding box center [336, 75] width 45 height 16
type input "*****"
click at [348, 139] on div "Facebook" at bounding box center [343, 137] width 55 height 12
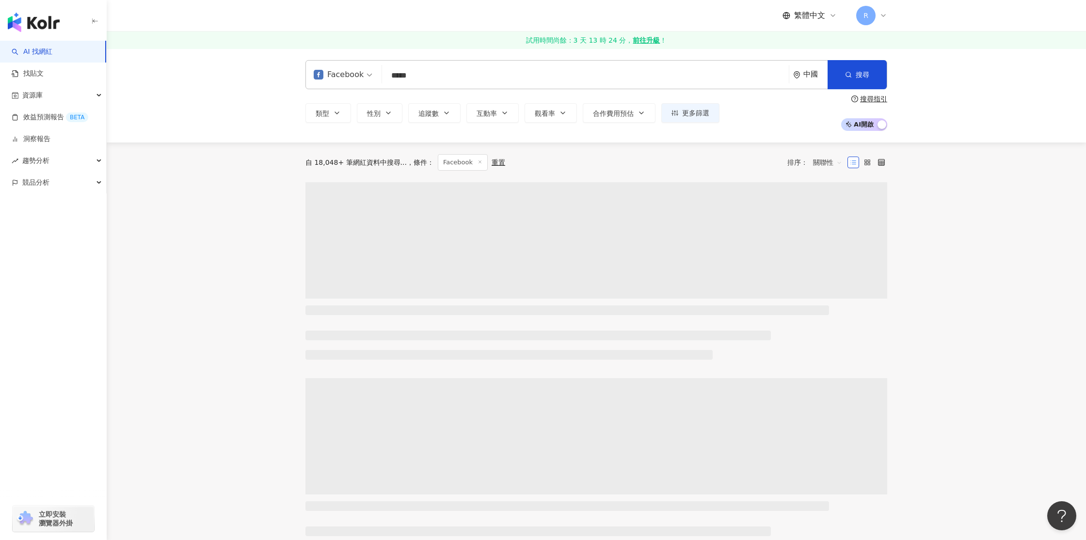
click at [804, 72] on div "中國" at bounding box center [815, 74] width 24 height 8
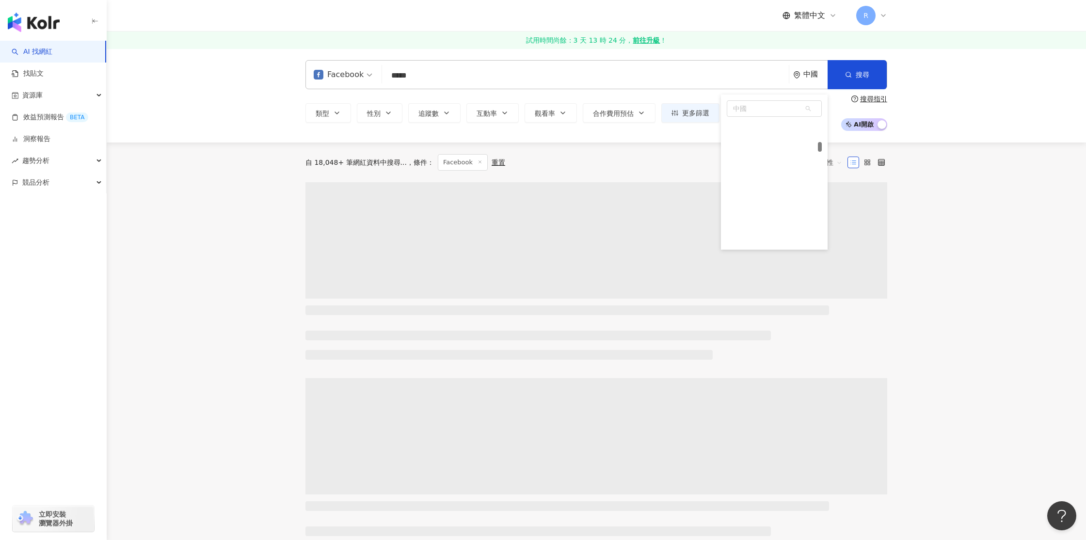
scroll to position [974, 0]
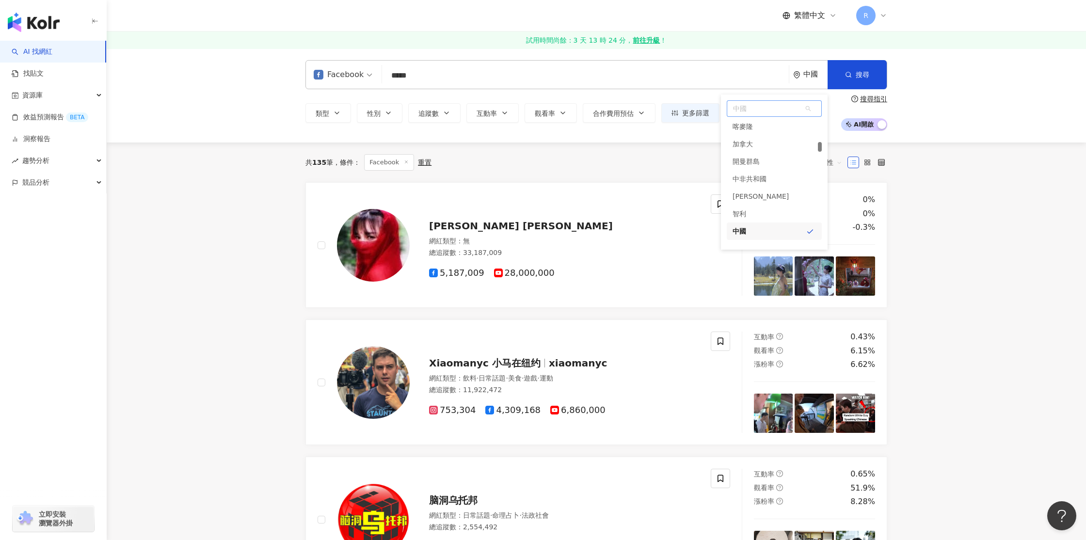
click at [757, 112] on span "中國" at bounding box center [774, 109] width 94 height 16
type input "*"
click at [757, 128] on div "美國" at bounding box center [774, 127] width 95 height 17
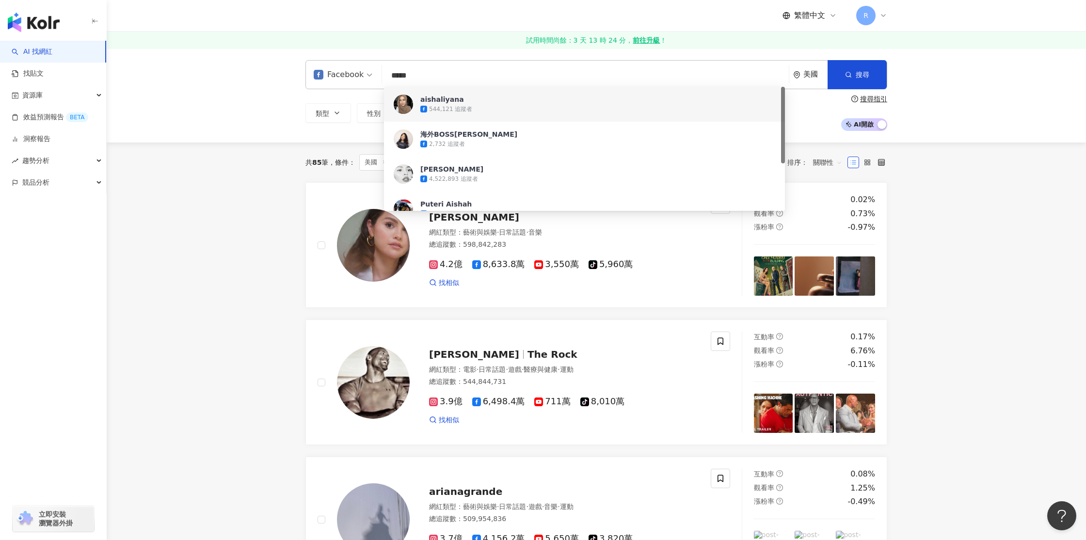
drag, startPoint x: 392, startPoint y: 79, endPoint x: 385, endPoint y: 79, distance: 7.3
click at [386, 79] on input "*****" at bounding box center [585, 75] width 399 height 18
click at [438, 67] on input "*****" at bounding box center [585, 75] width 399 height 18
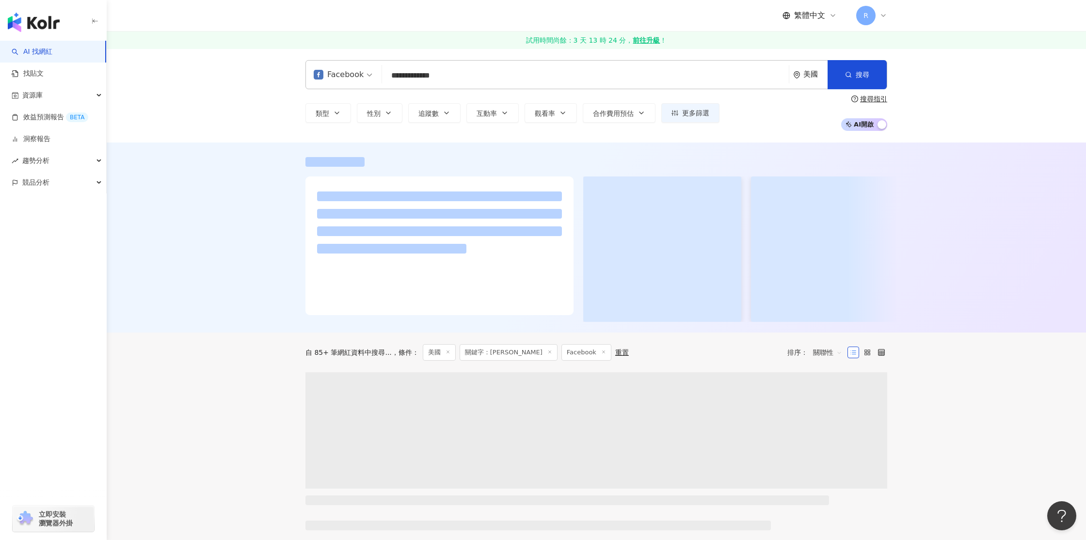
type input "**********"
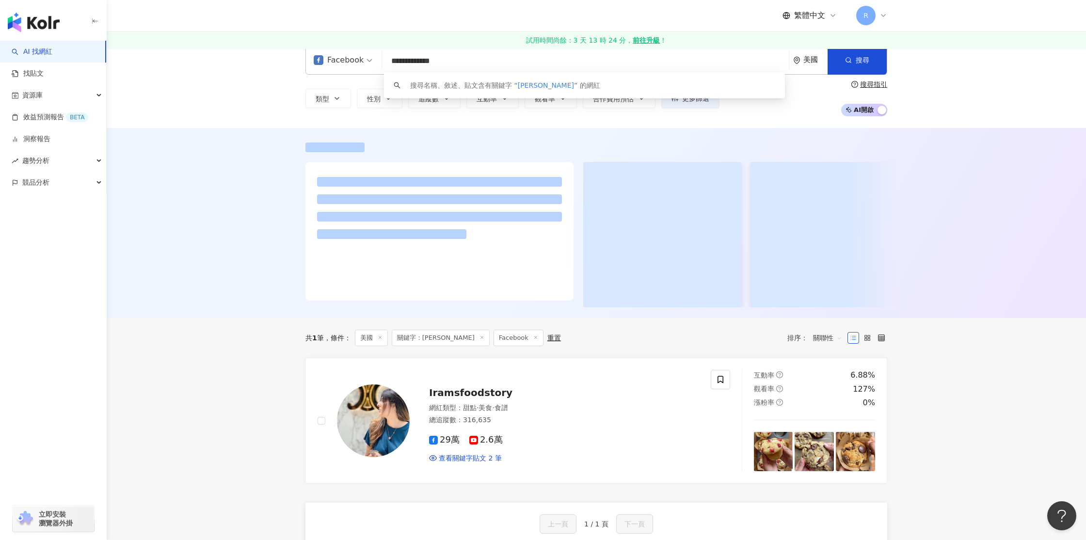
scroll to position [13, 0]
click at [236, 225] on div at bounding box center [596, 224] width 979 height 190
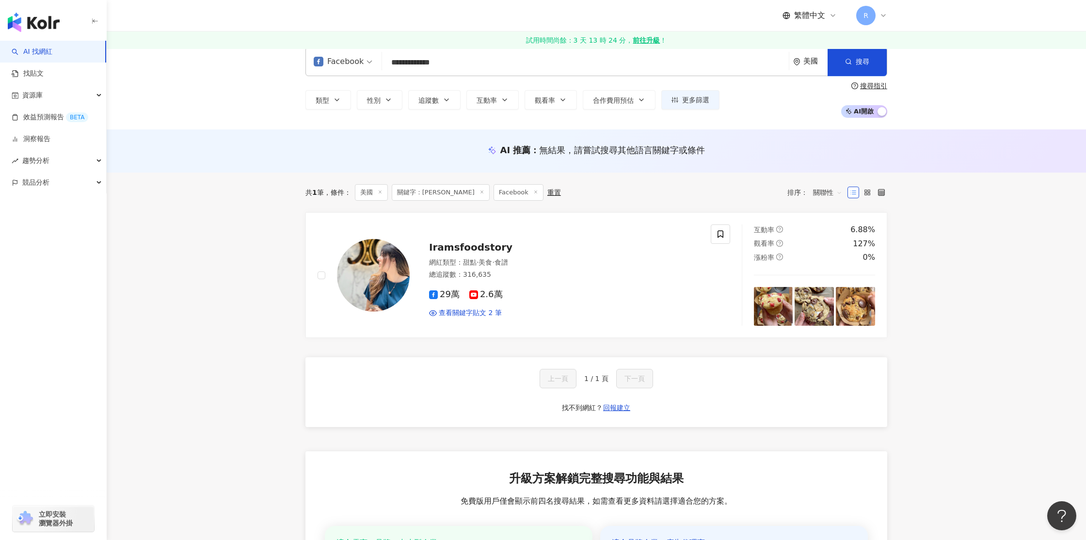
click at [804, 69] on div "美國" at bounding box center [810, 61] width 34 height 28
click at [756, 119] on div "不限區域" at bounding box center [745, 114] width 27 height 17
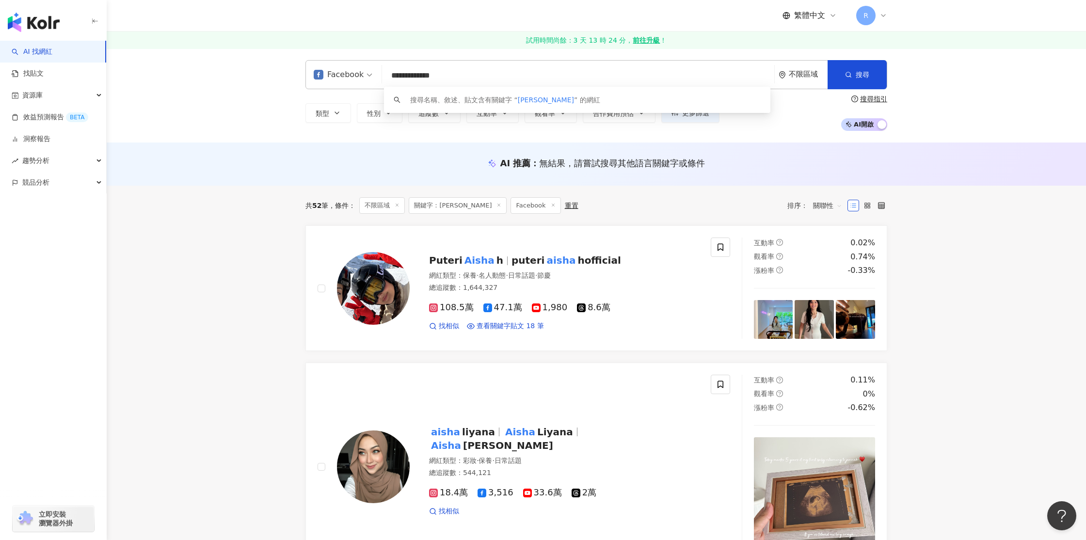
click at [309, 157] on div "AI 推薦 ： 無結果，請嘗試搜尋其他語言關鍵字或條件" at bounding box center [596, 163] width 582 height 12
click at [385, 101] on div "類型 性別 追蹤數 互動率 觀看率 合作費用預估 更多篩選 搜尋指引 AI 開啟 AI 關閉" at bounding box center [596, 113] width 582 height 36
click at [379, 110] on span "性別" at bounding box center [374, 114] width 14 height 8
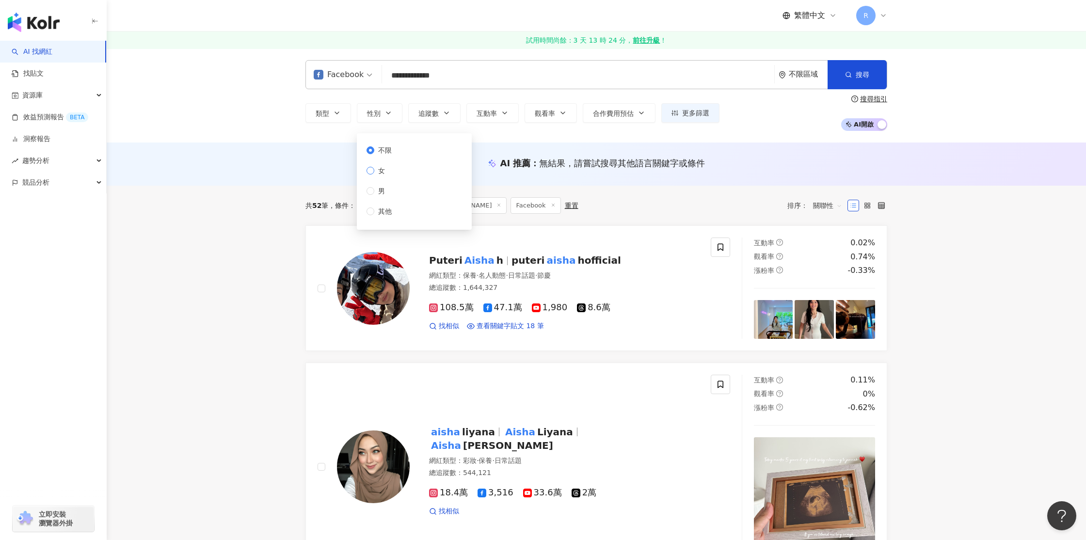
click at [381, 173] on span "女" at bounding box center [381, 170] width 15 height 11
click at [321, 149] on div "AI 推薦 ： 無結果，請嘗試搜尋其他語言關鍵字或條件" at bounding box center [596, 163] width 979 height 43
click at [424, 111] on span "追蹤數" at bounding box center [428, 114] width 20 height 8
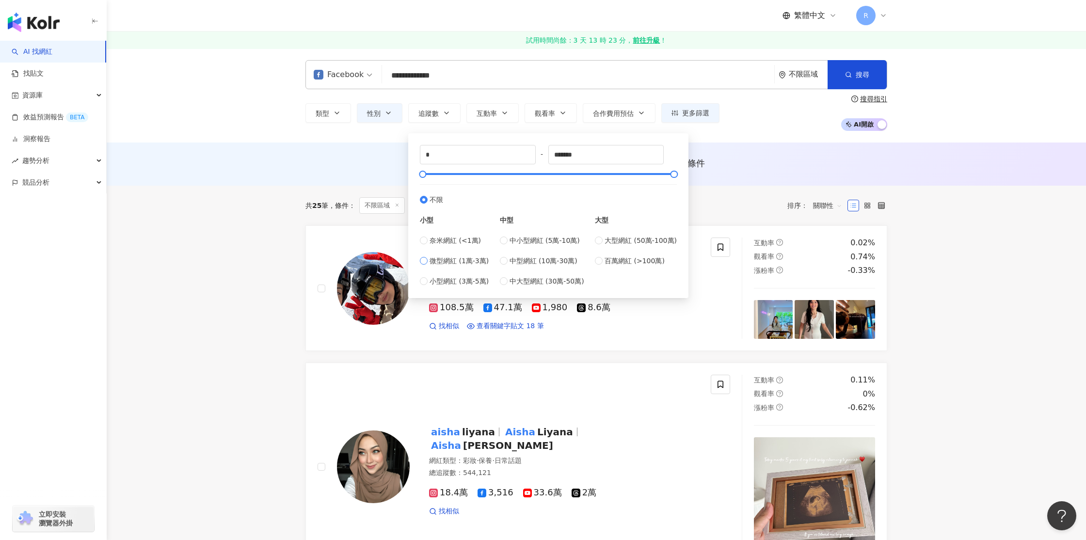
click at [455, 257] on span "微型網紅 (1萬-3萬)" at bounding box center [458, 260] width 59 height 11
type input "*****"
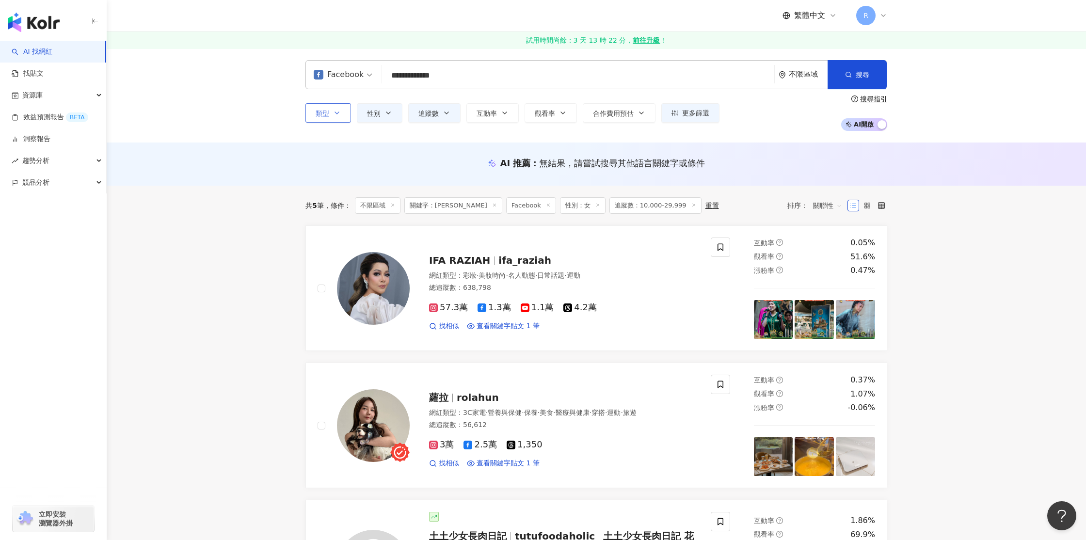
click at [332, 107] on button "類型" at bounding box center [328, 112] width 46 height 19
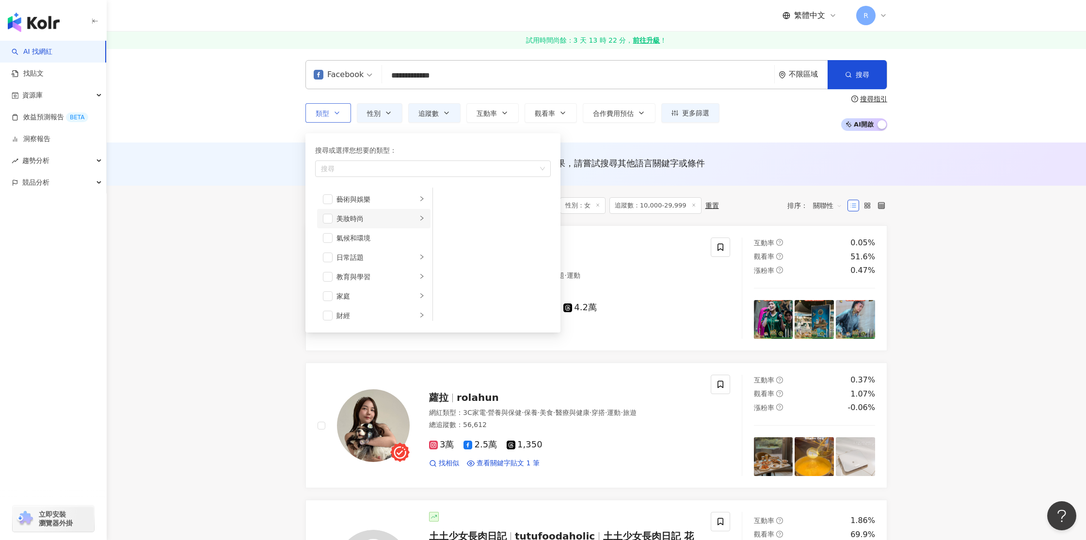
click at [374, 218] on div "美妝時尚" at bounding box center [376, 218] width 80 height 11
click at [453, 290] on li "穿搭" at bounding box center [492, 289] width 114 height 19
click at [727, 145] on div "AI 推薦 ： 無結果，請嘗試搜尋其他語言關鍵字或條件" at bounding box center [596, 163] width 979 height 43
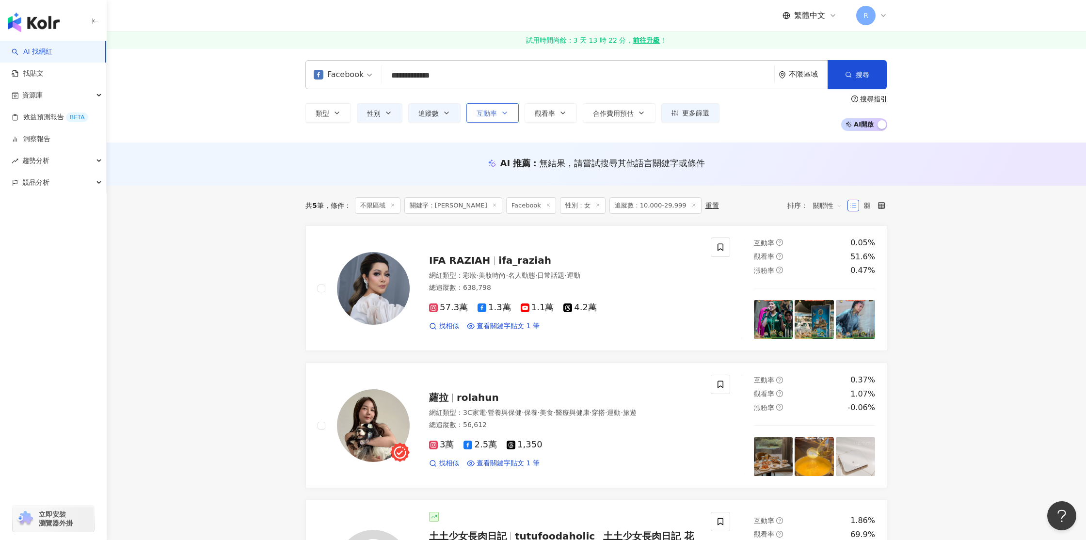
click at [505, 114] on icon "button" at bounding box center [505, 113] width 8 height 8
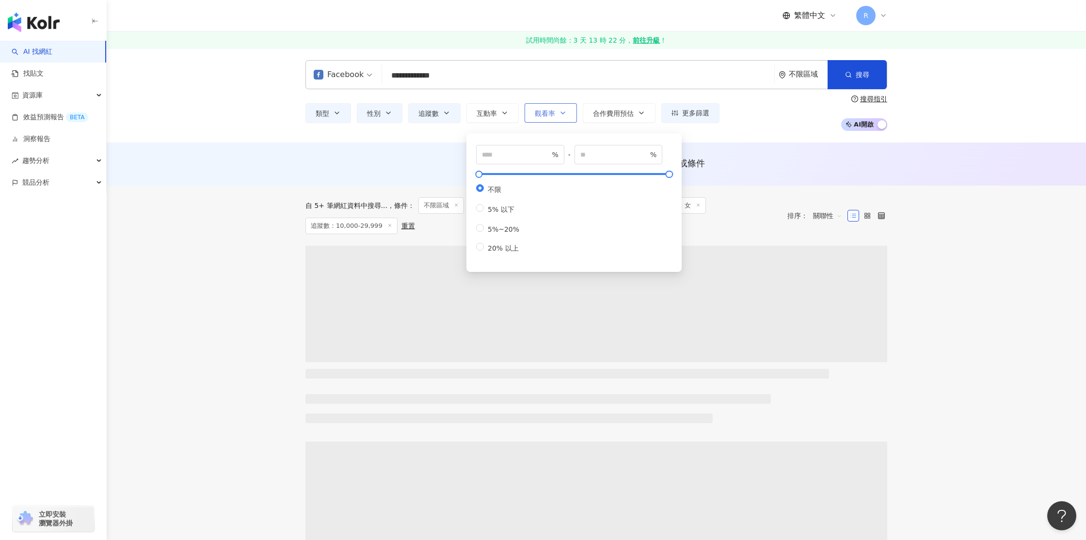
click at [554, 117] on button "觀看率" at bounding box center [550, 112] width 52 height 19
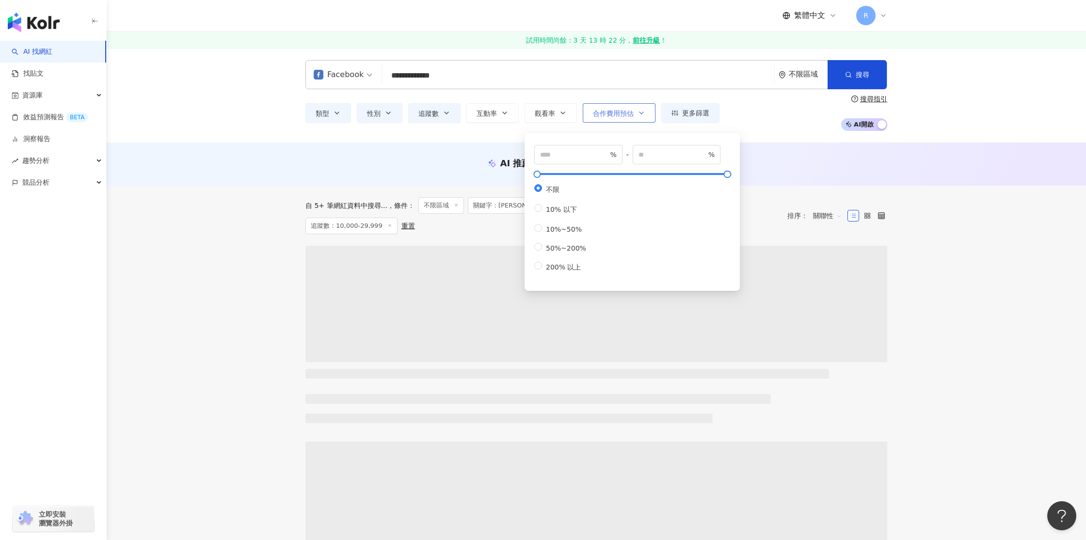
click at [613, 116] on span "合作費用預估" at bounding box center [613, 114] width 41 height 8
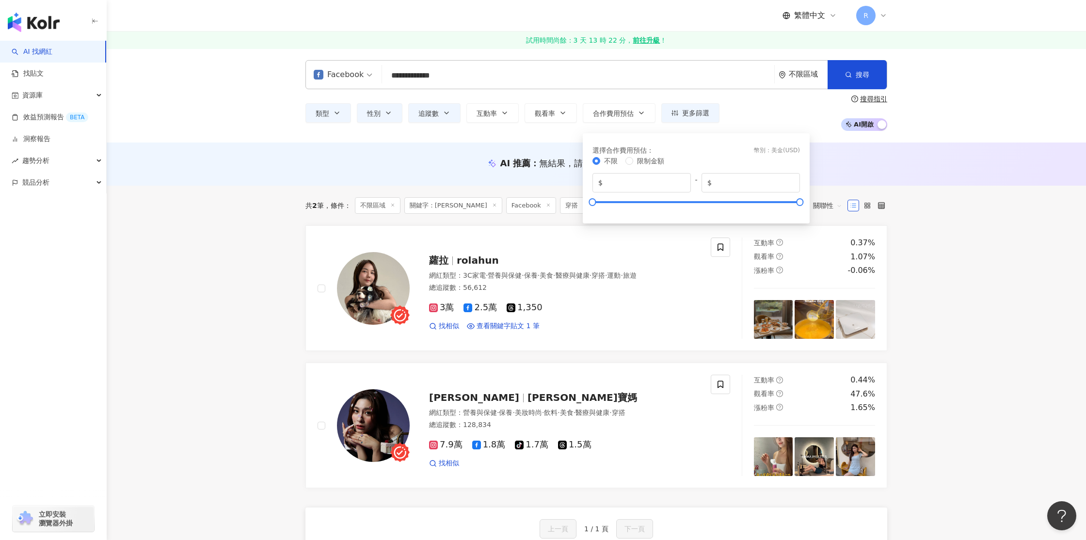
click at [485, 134] on div "**********" at bounding box center [596, 95] width 979 height 94
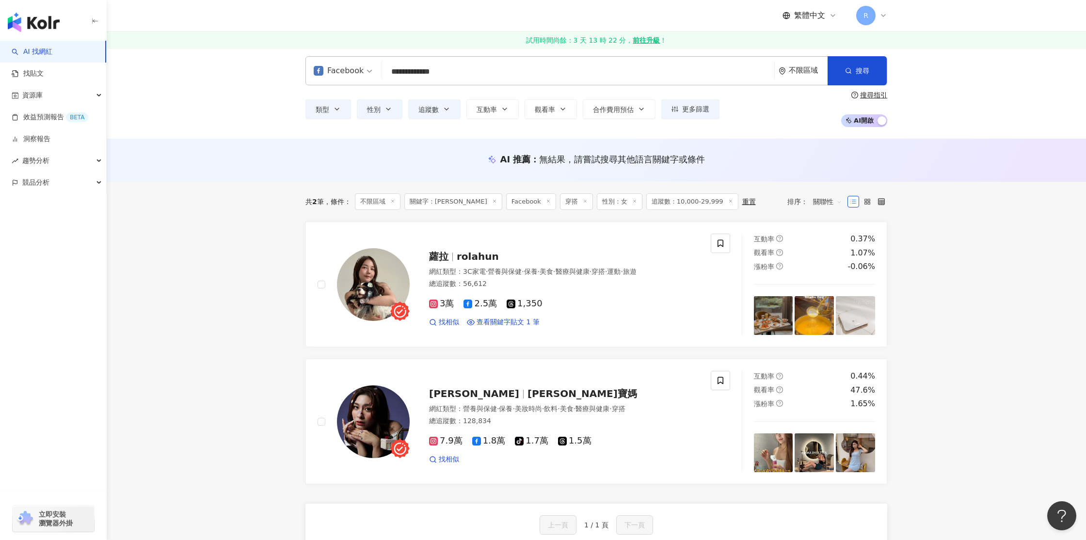
scroll to position [6, 0]
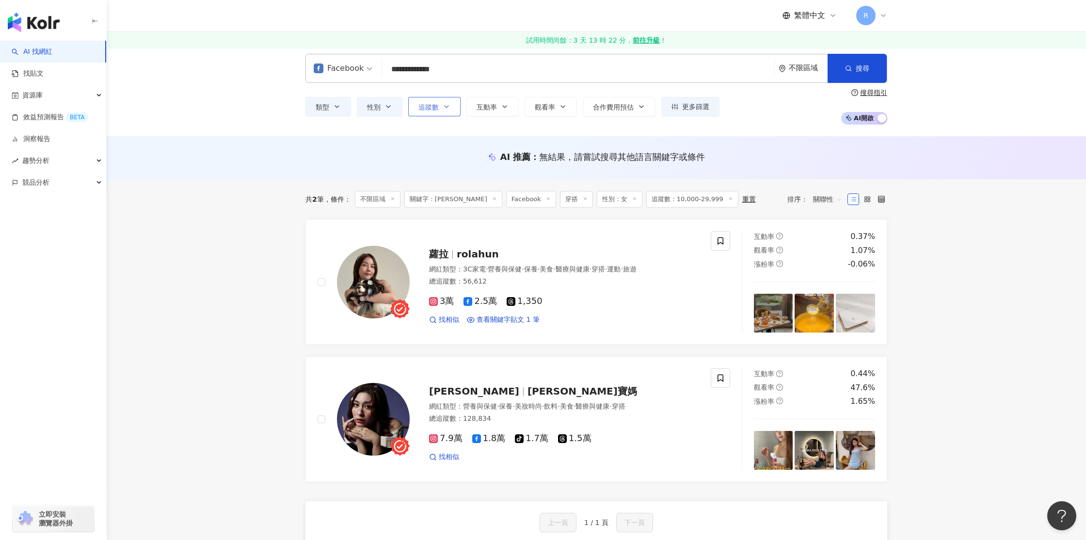
click at [433, 97] on button "追蹤數" at bounding box center [434, 106] width 52 height 19
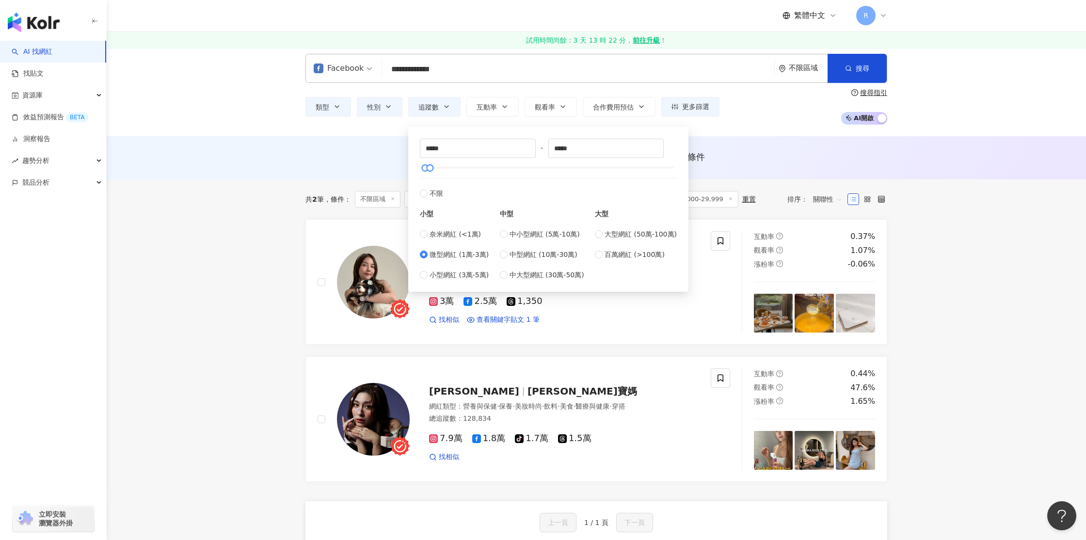
click at [435, 199] on div "小型 奈米網紅 (<1萬) 微型網紅 (1萬-3萬) 小型網紅 (3萬-5萬)" at bounding box center [454, 239] width 69 height 81
click at [432, 195] on span "不限" at bounding box center [436, 193] width 14 height 11
type input "*"
type input "*******"
click at [356, 160] on div "AI 推薦 ： 無結果，請嘗試搜尋其他語言關鍵字或條件" at bounding box center [596, 157] width 582 height 12
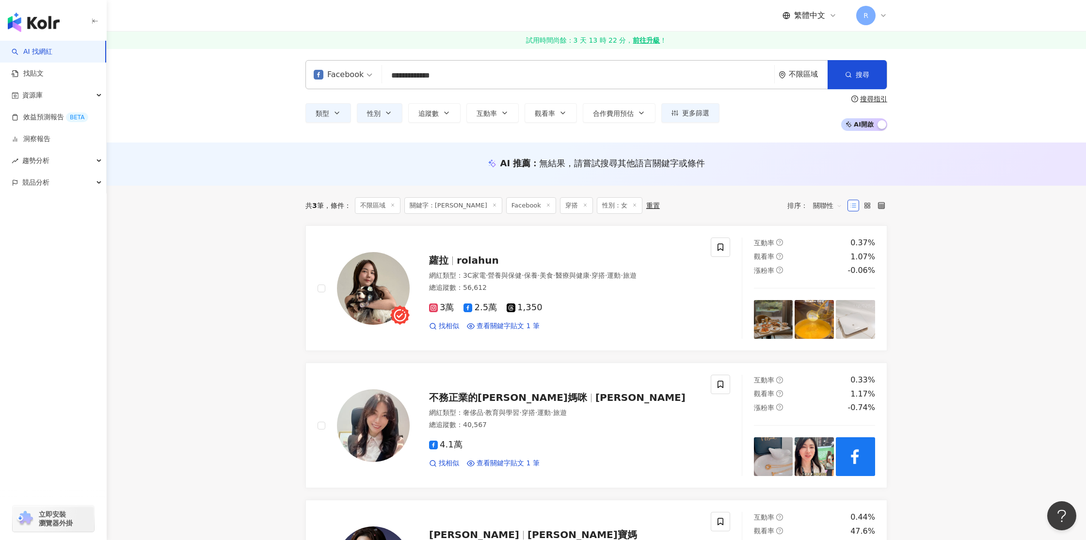
click at [29, 26] on img "button" at bounding box center [34, 22] width 52 height 19
click at [352, 77] on div "Facebook" at bounding box center [339, 75] width 50 height 16
click at [347, 96] on div "不分平台" at bounding box center [344, 101] width 57 height 12
click at [330, 70] on div "Facebook" at bounding box center [339, 75] width 50 height 16
drag, startPoint x: 540, startPoint y: 166, endPoint x: 713, endPoint y: 184, distance: 174.0
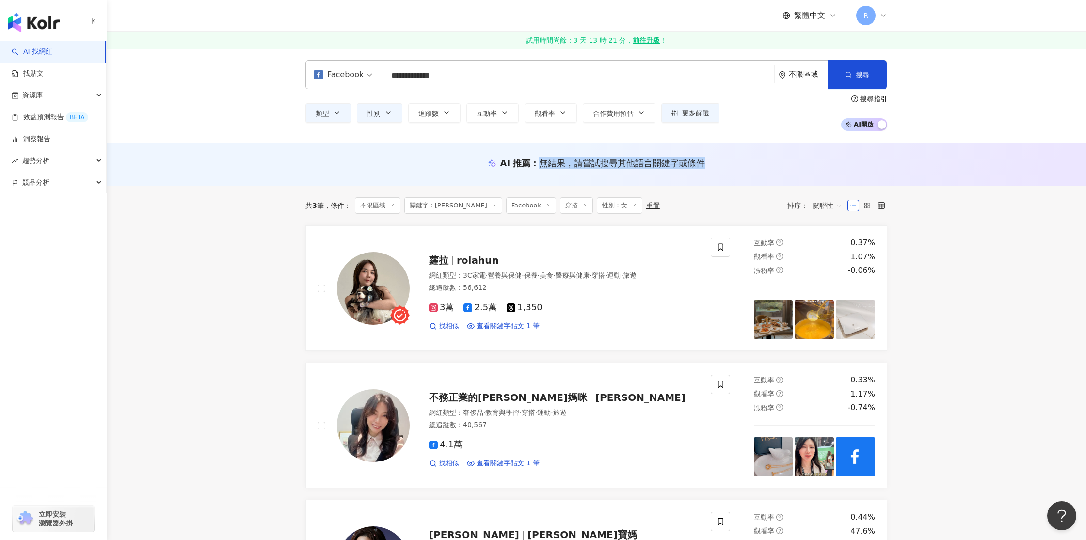
click at [713, 184] on div "AI 推薦 ： 無結果，請嘗試搜尋其他語言關鍵字或條件" at bounding box center [596, 163] width 979 height 43
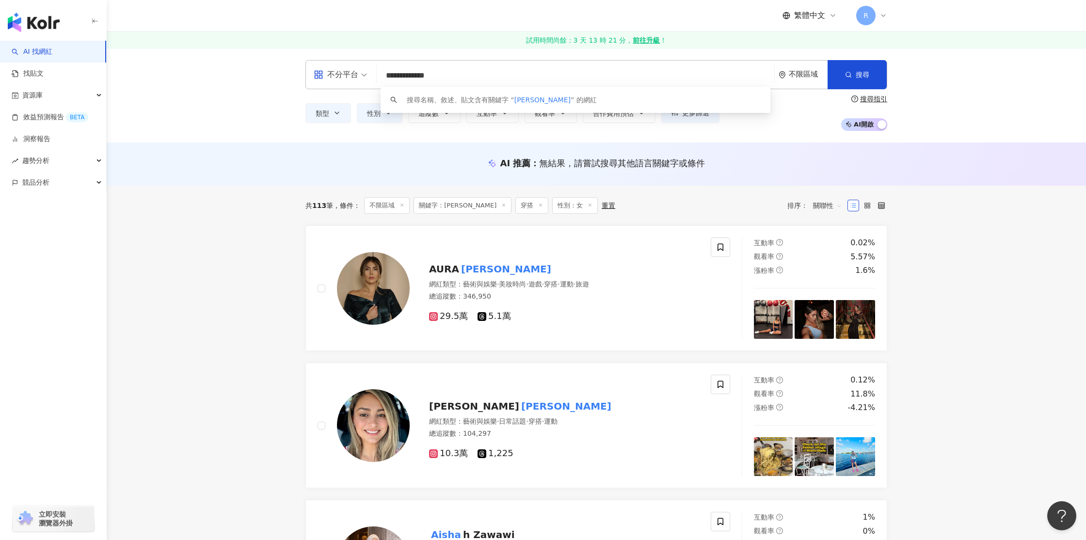
drag, startPoint x: 480, startPoint y: 80, endPoint x: 349, endPoint y: 57, distance: 132.9
click at [349, 57] on div "**********" at bounding box center [596, 95] width 979 height 94
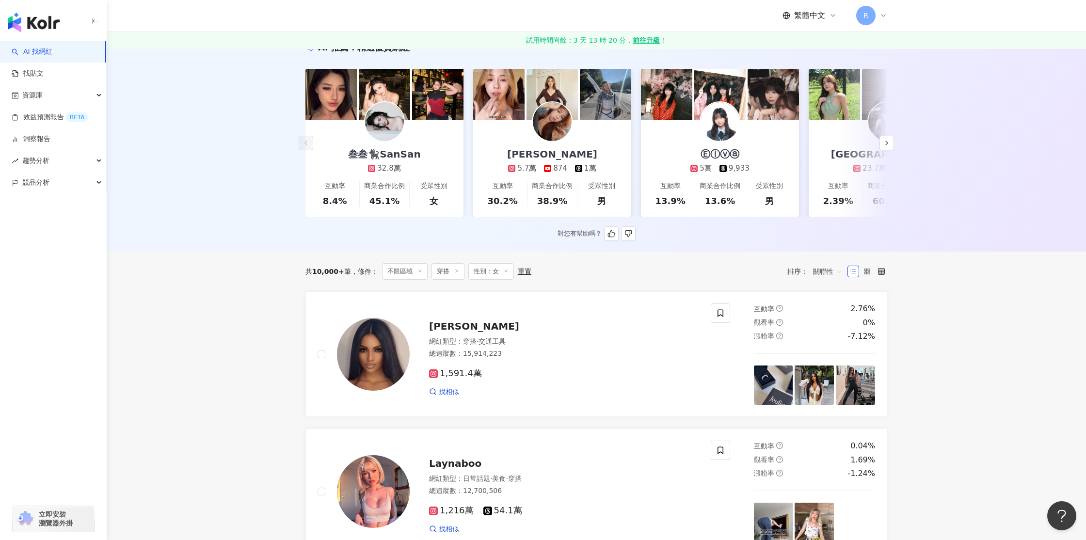
scroll to position [124, 0]
